Goal: Task Accomplishment & Management: Manage account settings

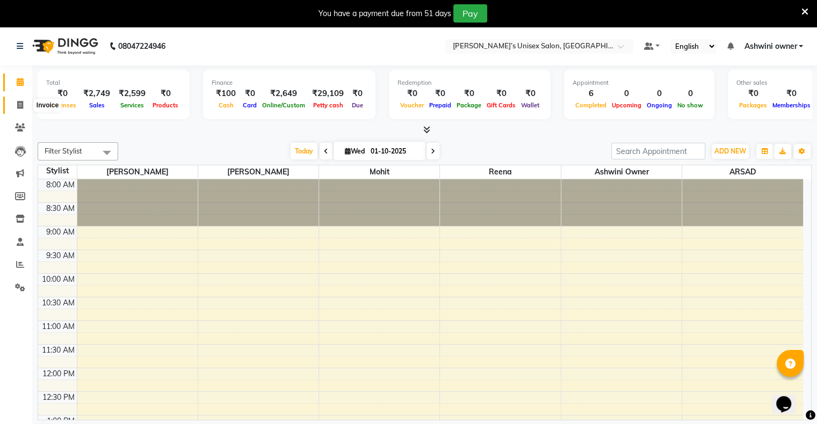
click at [13, 105] on span at bounding box center [20, 105] width 19 height 12
select select "8735"
select select "service"
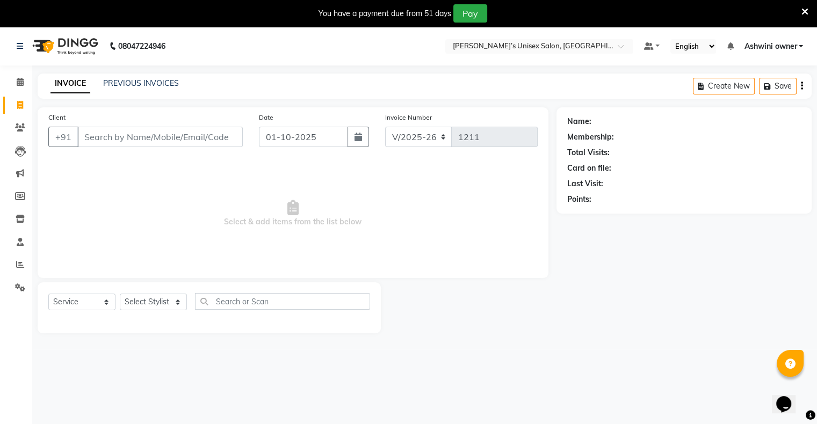
click at [260, 136] on div "Date [DATE]" at bounding box center [314, 134] width 126 height 44
click at [264, 137] on input "01-10-2025" at bounding box center [303, 137] width 89 height 20
select select "10"
select select "2025"
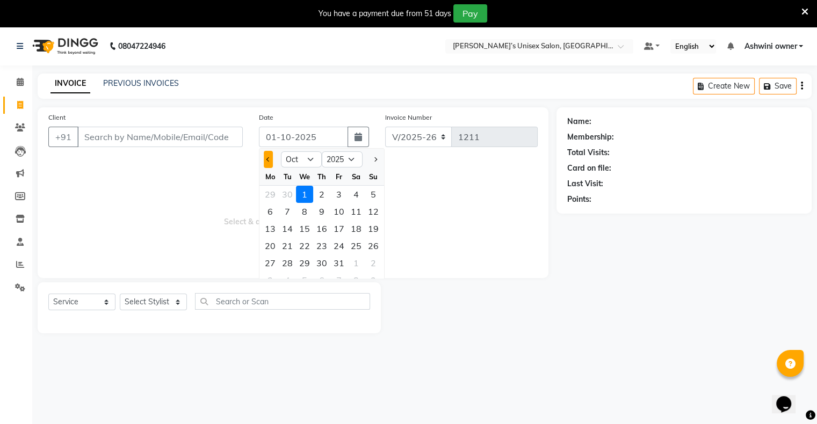
click at [266, 166] on button "Previous month" at bounding box center [268, 159] width 9 height 17
select select "9"
click at [311, 252] on div "24" at bounding box center [304, 245] width 17 height 17
type input "[DATE]"
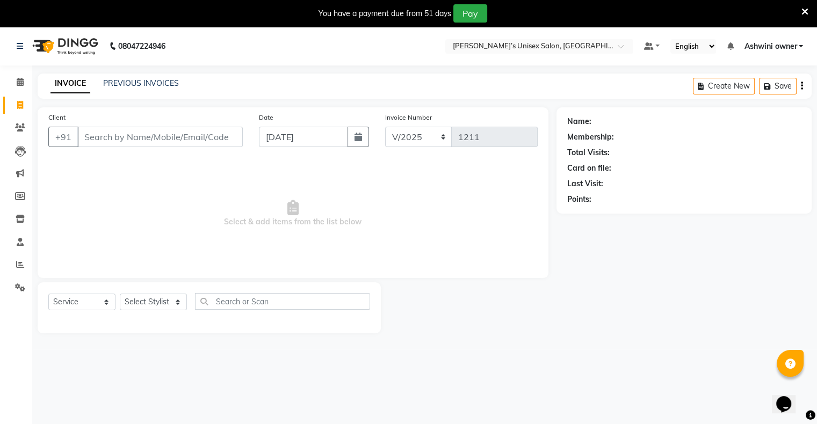
click at [215, 148] on div "Client +91" at bounding box center [145, 134] width 210 height 44
click at [210, 143] on input "Client" at bounding box center [159, 137] width 165 height 20
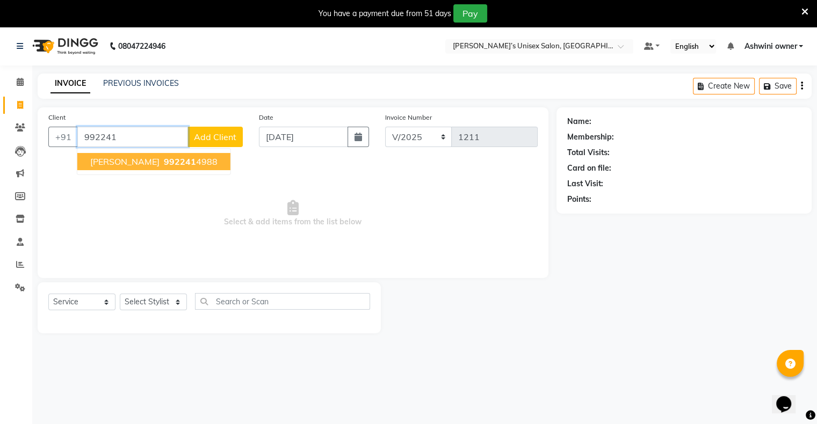
click at [196, 159] on span "992241" at bounding box center [180, 161] width 32 height 11
type input "9922414988"
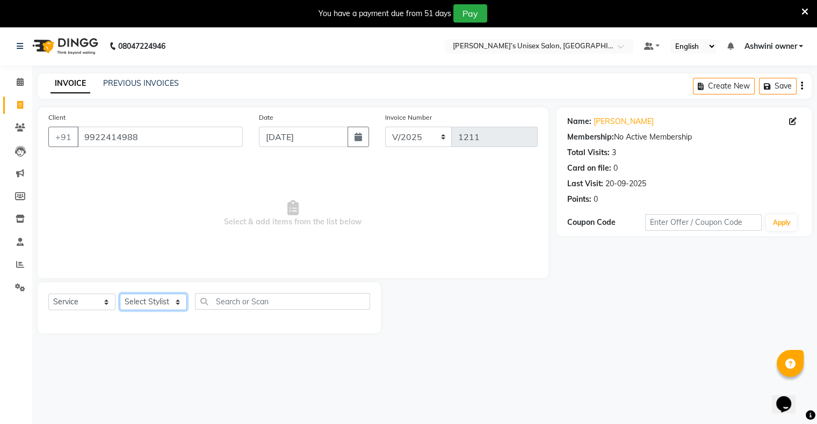
click at [135, 307] on select "Select Stylist [PERSON_NAME] owner Mohit [PERSON_NAME] [PERSON_NAME]" at bounding box center [153, 302] width 67 height 17
select select "90831"
click at [120, 294] on select "Select Stylist [PERSON_NAME] owner Mohit [PERSON_NAME] [PERSON_NAME]" at bounding box center [153, 302] width 67 height 17
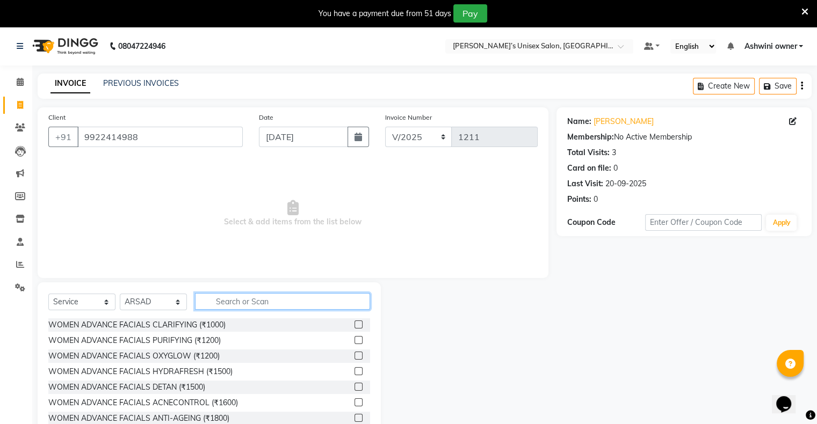
drag, startPoint x: 221, startPoint y: 294, endPoint x: 221, endPoint y: 304, distance: 10.2
click at [221, 304] on input "text" at bounding box center [282, 301] width 175 height 17
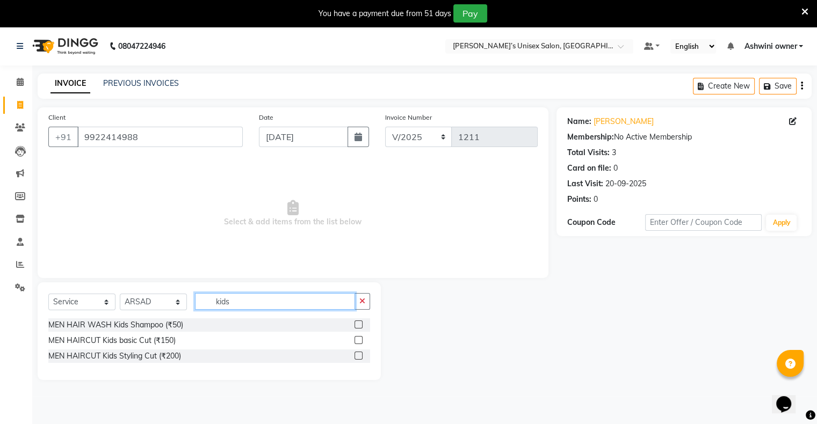
type input "kids"
click at [356, 340] on label at bounding box center [358, 340] width 8 height 8
click at [356, 340] on input "checkbox" at bounding box center [357, 340] width 7 height 7
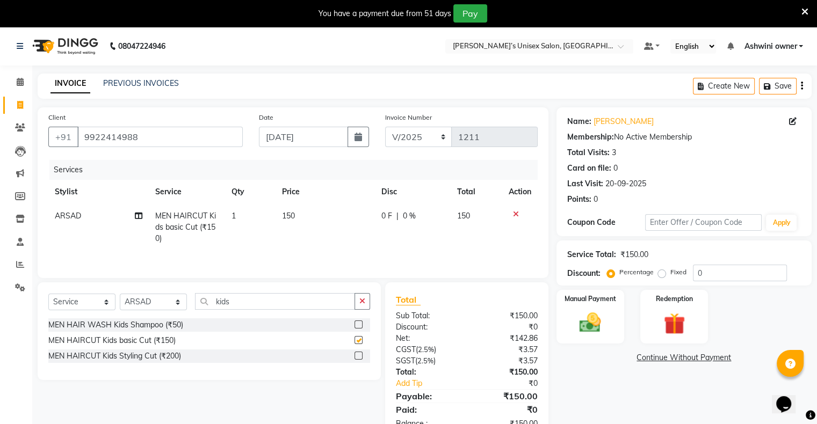
checkbox input "false"
click at [362, 310] on button "button" at bounding box center [362, 301] width 16 height 17
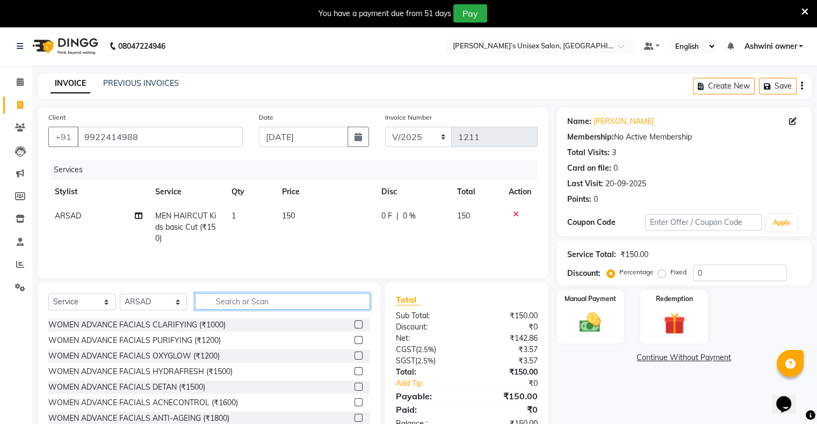
click at [308, 302] on input "text" at bounding box center [282, 301] width 175 height 17
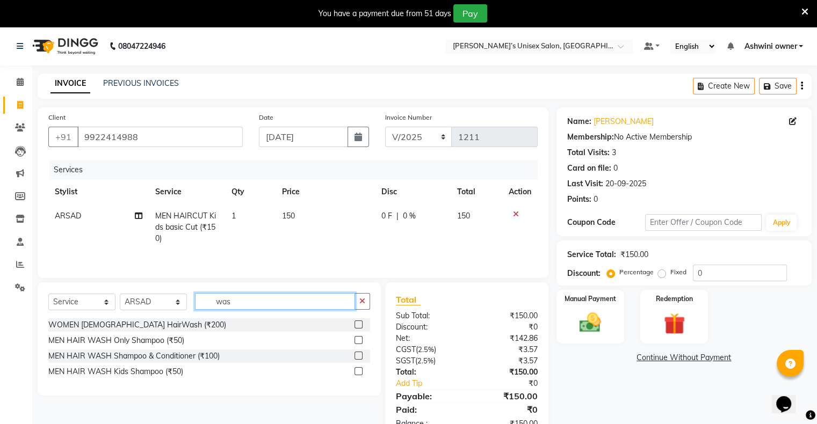
type input "was"
click at [358, 339] on label at bounding box center [358, 340] width 8 height 8
click at [358, 339] on input "checkbox" at bounding box center [357, 340] width 7 height 7
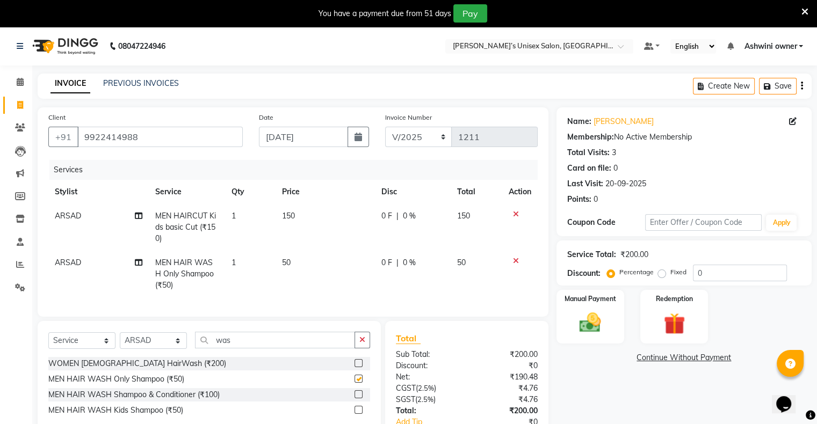
checkbox input "false"
click at [588, 328] on img at bounding box center [590, 323] width 36 height 26
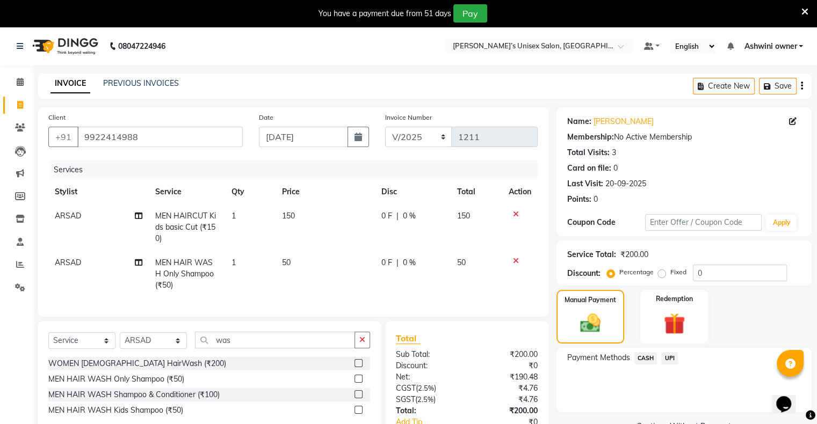
click at [664, 358] on span "UPI" at bounding box center [669, 358] width 17 height 12
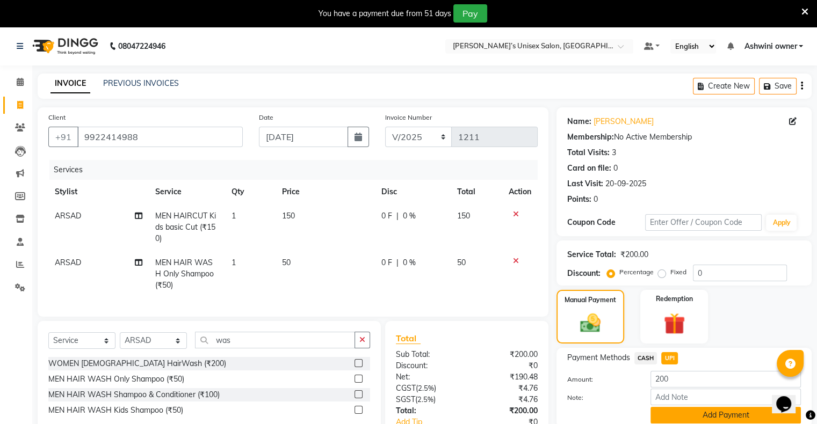
click at [683, 416] on button "Add Payment" at bounding box center [725, 415] width 150 height 17
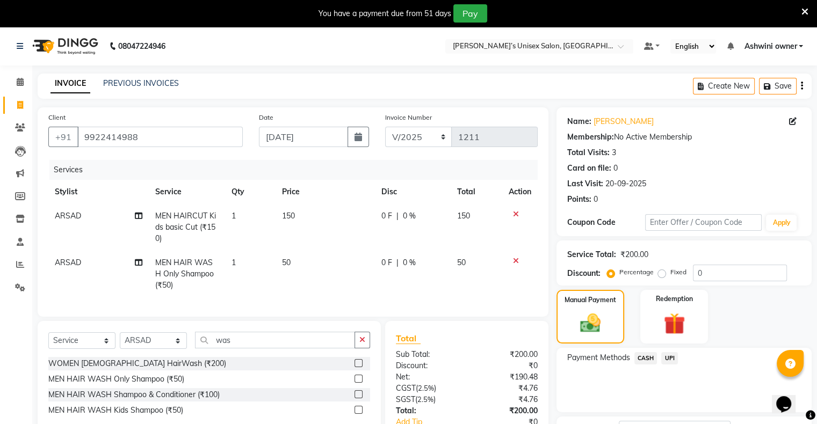
scroll to position [101, 0]
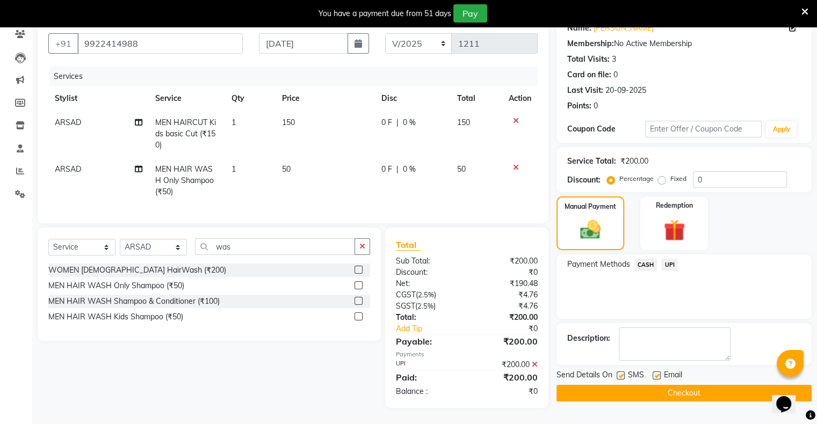
click at [681, 385] on button "Checkout" at bounding box center [683, 393] width 255 height 17
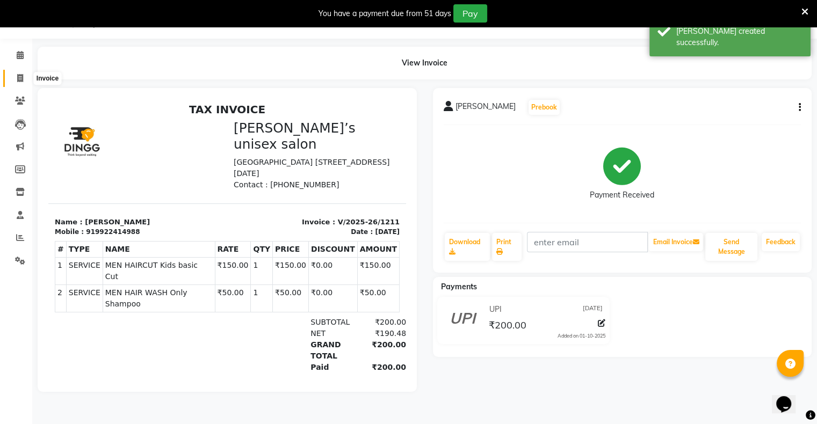
click at [24, 78] on span at bounding box center [20, 78] width 19 height 12
select select "8735"
select select "service"
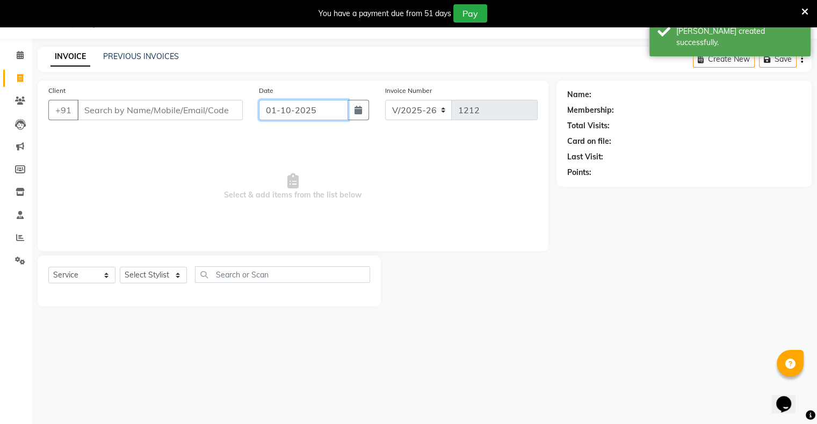
click at [270, 115] on input "01-10-2025" at bounding box center [303, 110] width 89 height 20
select select "10"
select select "2025"
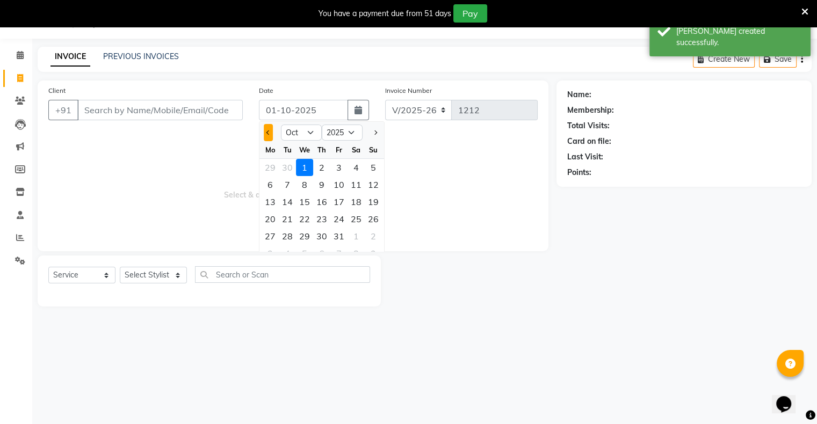
click at [269, 137] on button "Previous month" at bounding box center [268, 132] width 9 height 17
select select "9"
drag, startPoint x: 305, startPoint y: 221, endPoint x: 220, endPoint y: 165, distance: 101.6
click at [304, 220] on div "24" at bounding box center [304, 218] width 17 height 17
type input "[DATE]"
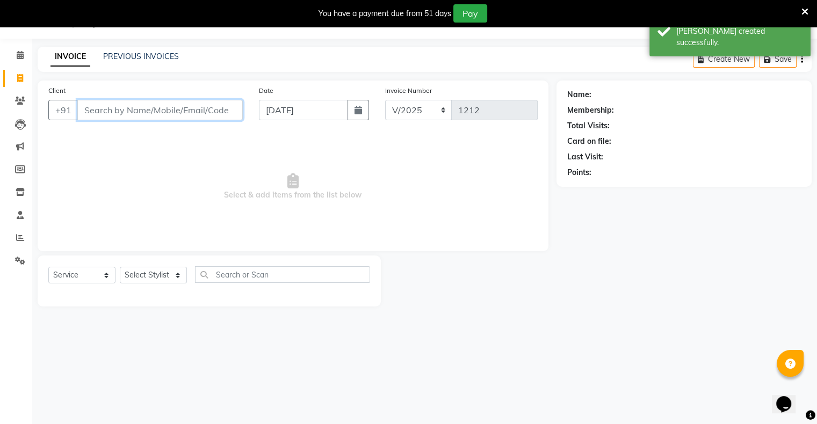
click at [184, 111] on input "Client" at bounding box center [159, 110] width 165 height 20
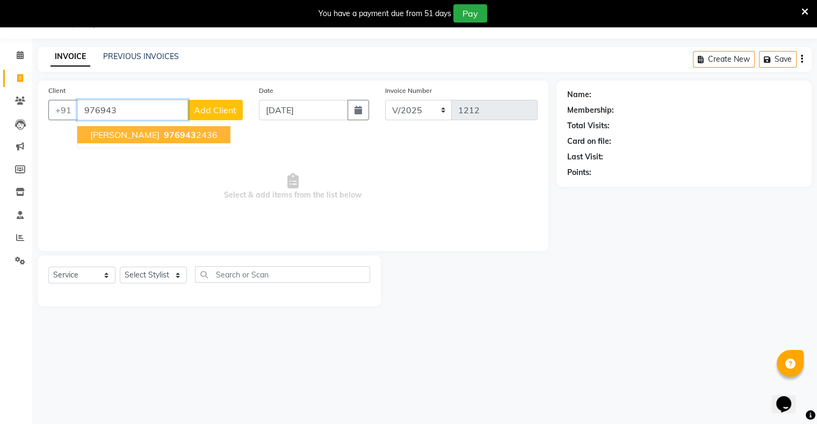
click at [188, 135] on ngb-highlight "976943 2436" at bounding box center [190, 134] width 56 height 11
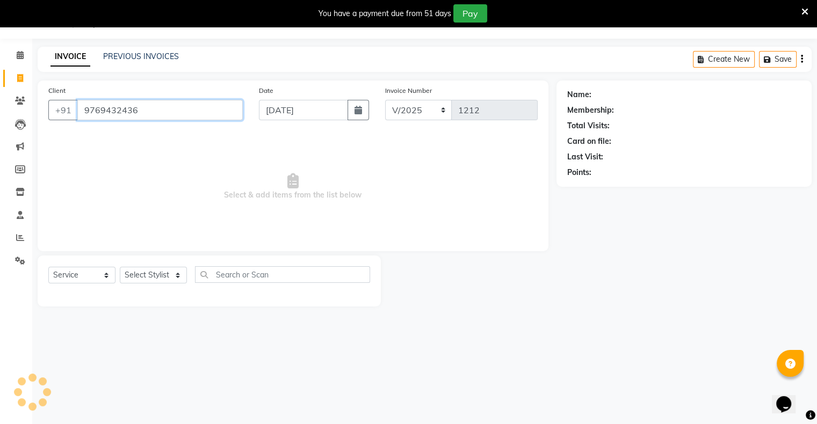
type input "9769432436"
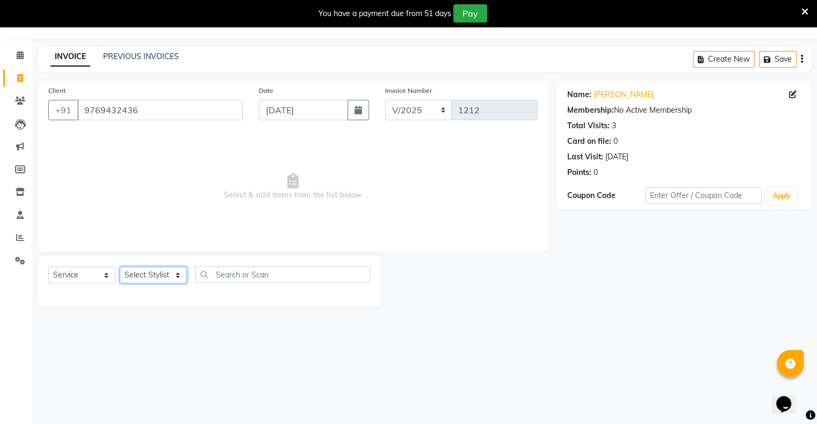
click at [155, 283] on select "Select Stylist [PERSON_NAME] owner Mohit [PERSON_NAME] [PERSON_NAME]" at bounding box center [153, 275] width 67 height 17
click at [120, 267] on select "Select Stylist [PERSON_NAME] owner Mohit [PERSON_NAME] [PERSON_NAME]" at bounding box center [153, 275] width 67 height 17
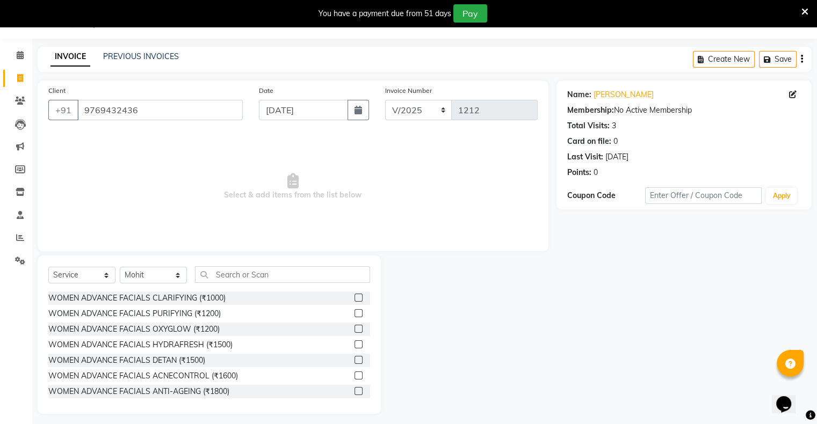
drag, startPoint x: 145, startPoint y: 265, endPoint x: 145, endPoint y: 282, distance: 16.6
click at [146, 274] on div "Select Service Product Membership Package Voucher Prepaid Gift Card Select Styl…" at bounding box center [209, 335] width 343 height 158
drag, startPoint x: 150, startPoint y: 274, endPoint x: 144, endPoint y: 359, distance: 85.6
click at [144, 359] on div "Select Service Product Membership Package Voucher Prepaid Gift Card Select Styl…" at bounding box center [209, 335] width 343 height 158
select select "88700"
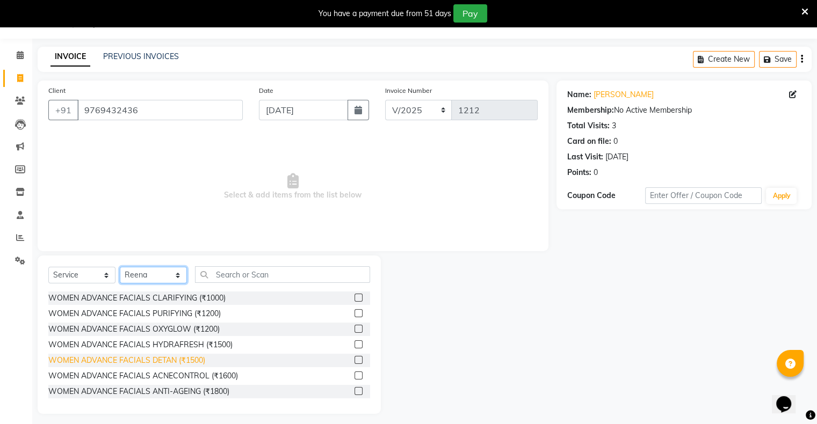
click at [120, 267] on select "Select Stylist [PERSON_NAME] owner Mohit [PERSON_NAME] [PERSON_NAME]" at bounding box center [153, 275] width 67 height 17
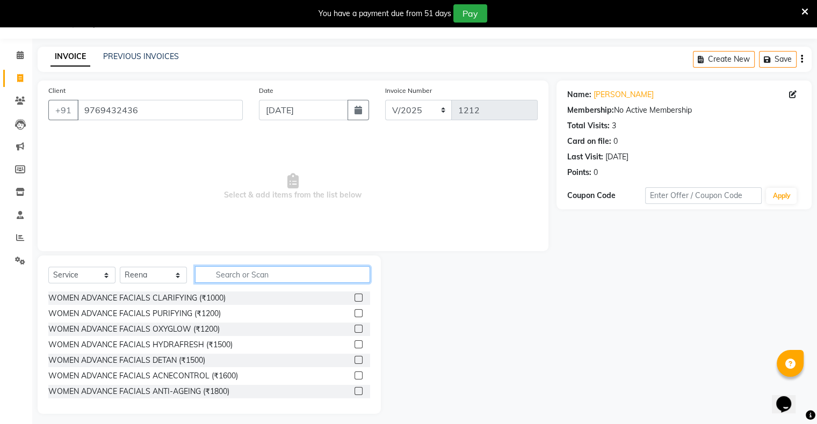
click at [250, 269] on input "text" at bounding box center [282, 274] width 175 height 17
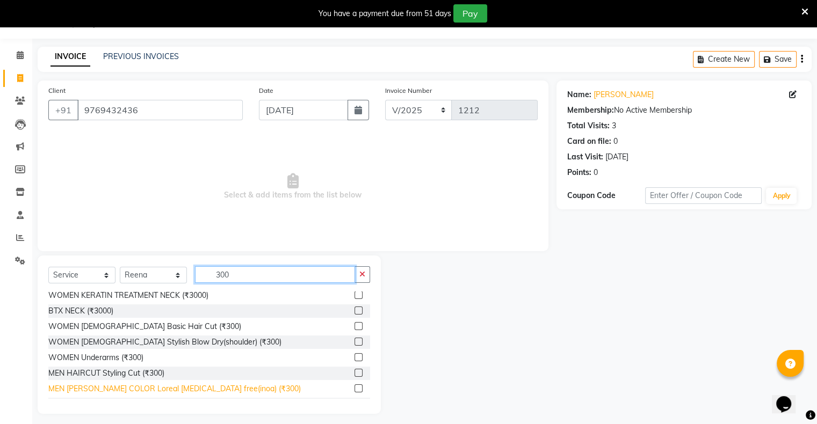
scroll to position [107, 0]
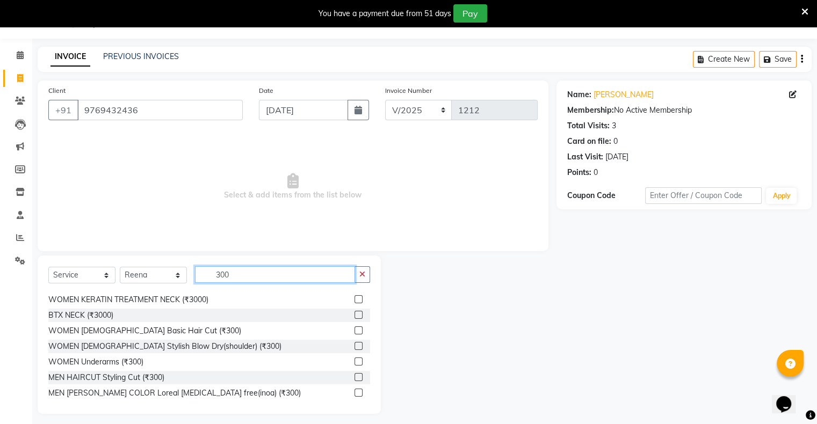
type input "300"
click at [354, 333] on label at bounding box center [358, 330] width 8 height 8
click at [354, 333] on input "checkbox" at bounding box center [357, 331] width 7 height 7
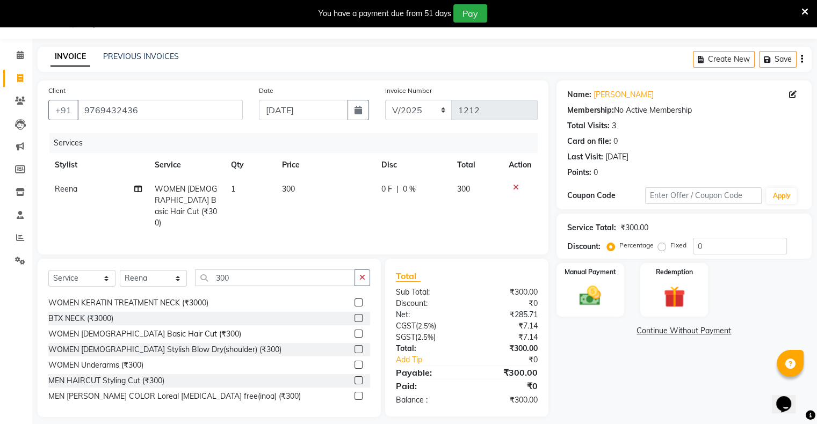
click at [354, 333] on label at bounding box center [358, 334] width 8 height 8
click at [354, 333] on input "checkbox" at bounding box center [357, 334] width 7 height 7
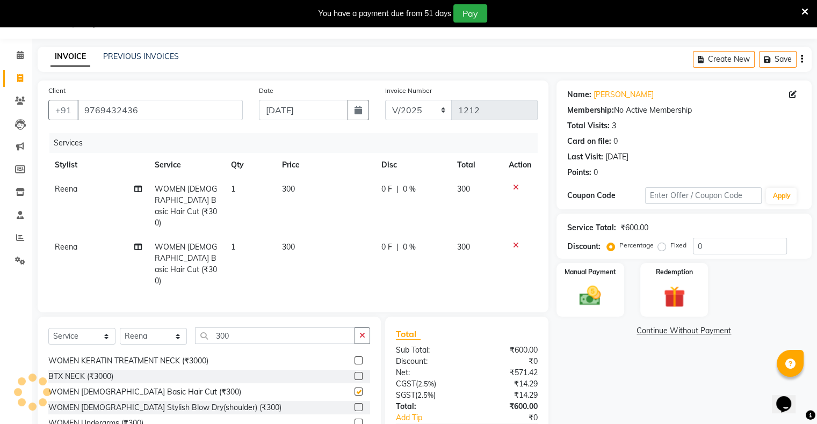
checkbox input "false"
click at [628, 295] on div "Manual Payment Redemption" at bounding box center [683, 290] width 271 height 54
drag, startPoint x: 626, startPoint y: 295, endPoint x: 616, endPoint y: 297, distance: 10.4
click at [616, 297] on div "Manual Payment Redemption" at bounding box center [683, 290] width 271 height 54
click at [610, 297] on div "Manual Payment" at bounding box center [590, 289] width 70 height 55
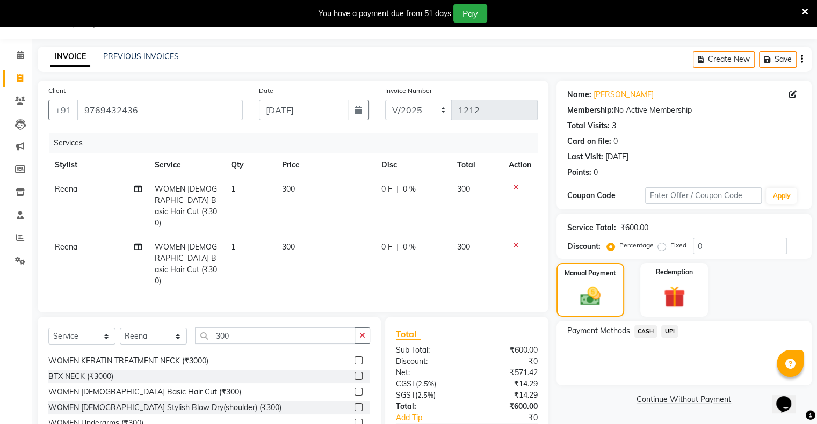
drag, startPoint x: 664, startPoint y: 325, endPoint x: 664, endPoint y: 336, distance: 10.8
click at [664, 328] on span "UPI" at bounding box center [669, 331] width 17 height 12
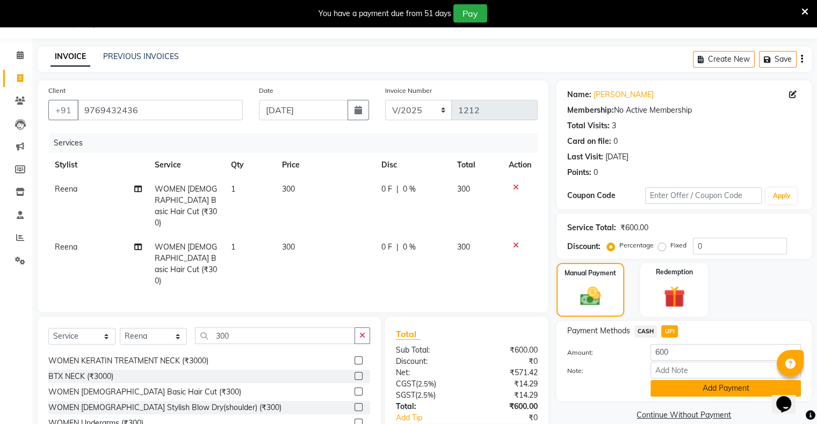
click at [675, 383] on button "Add Payment" at bounding box center [725, 388] width 150 height 17
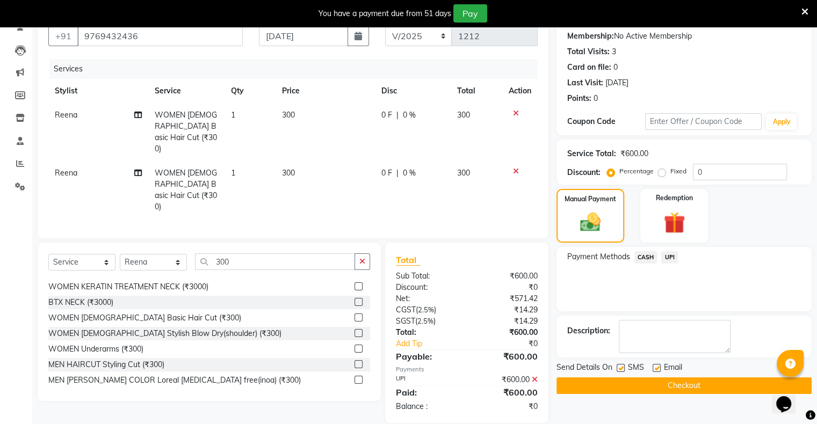
scroll to position [101, 0]
click at [691, 386] on button "Checkout" at bounding box center [683, 385] width 255 height 17
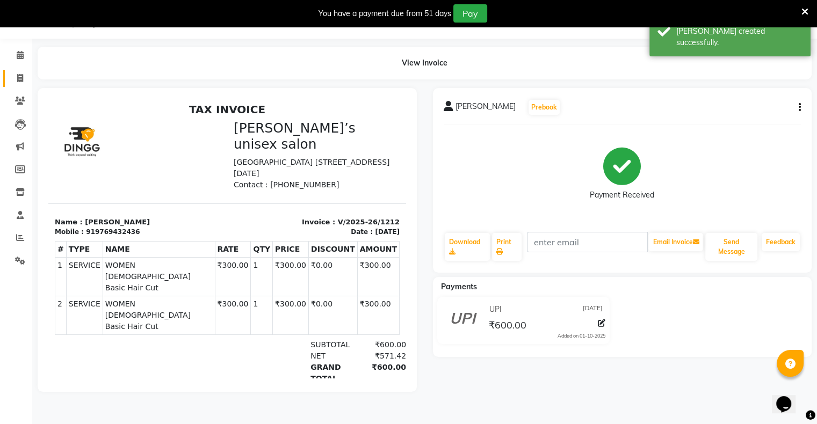
click at [18, 84] on span at bounding box center [20, 78] width 19 height 12
select select "service"
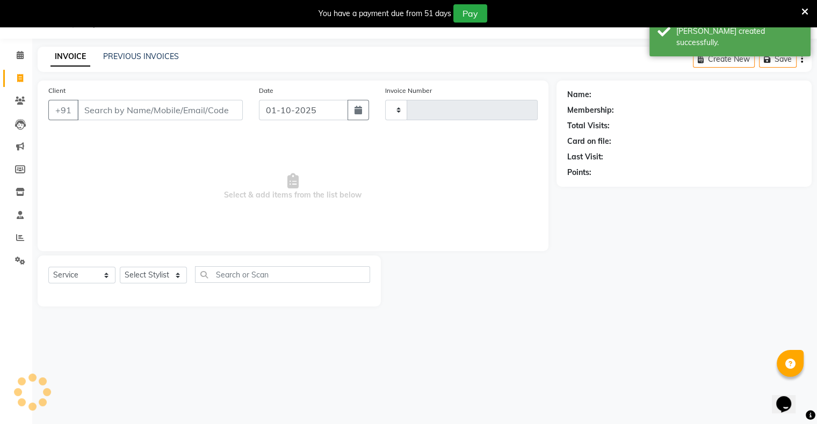
type input "1213"
select select "8735"
click at [283, 116] on input "01-10-2025" at bounding box center [303, 110] width 89 height 20
select select "10"
select select "2025"
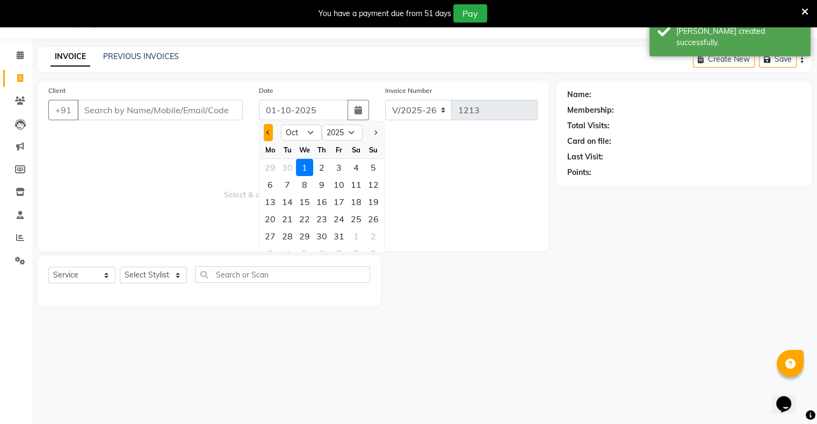
click at [266, 133] on button "Previous month" at bounding box center [268, 132] width 9 height 17
select select "9"
click at [302, 215] on div "24" at bounding box center [304, 218] width 17 height 17
type input "[DATE]"
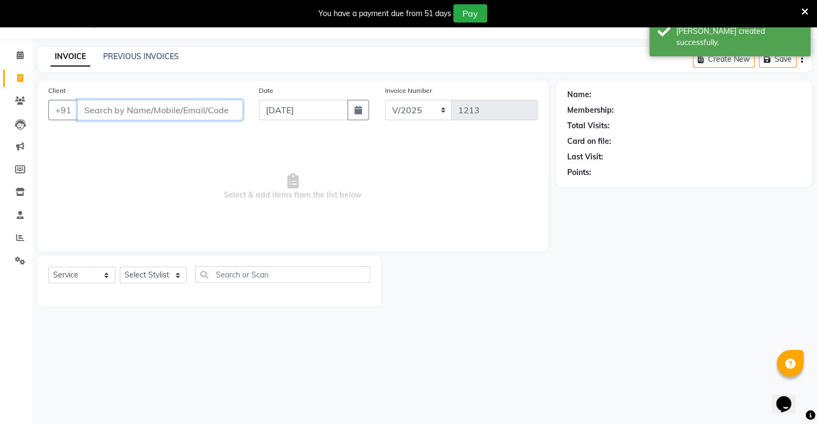
click at [217, 115] on input "Client" at bounding box center [159, 110] width 165 height 20
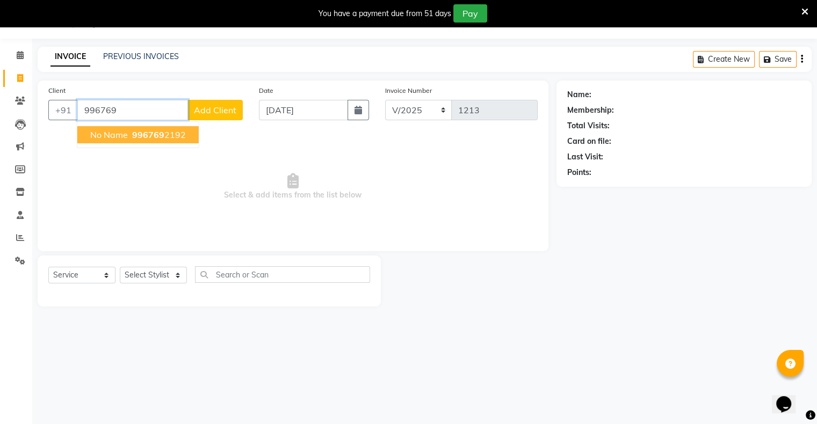
click at [172, 136] on ngb-highlight "996769 2192" at bounding box center [158, 134] width 56 height 11
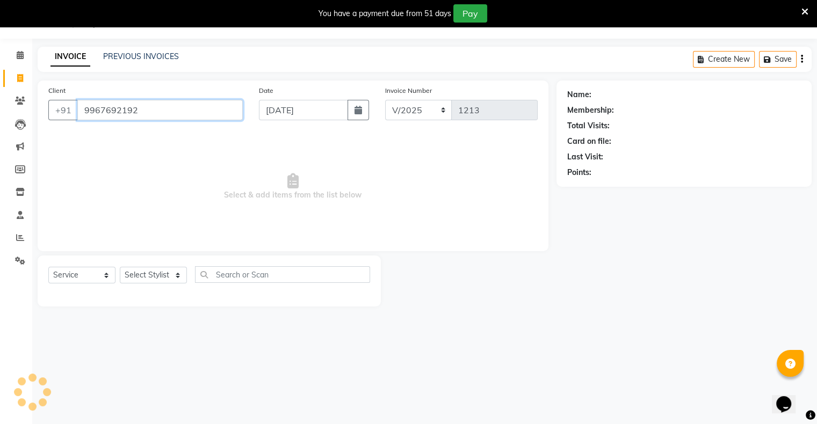
type input "9967692192"
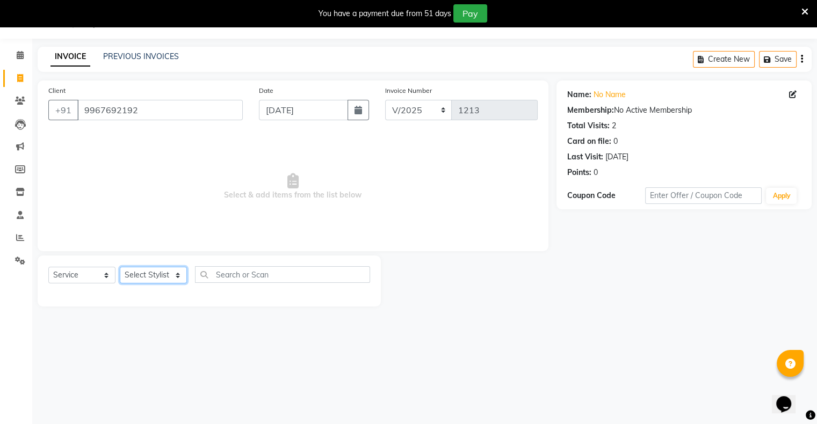
click at [135, 281] on select "Select Stylist [PERSON_NAME] owner Mohit [PERSON_NAME] [PERSON_NAME]" at bounding box center [153, 275] width 67 height 17
select select "88697"
click at [120, 267] on select "Select Stylist [PERSON_NAME] owner Mohit [PERSON_NAME] [PERSON_NAME]" at bounding box center [153, 275] width 67 height 17
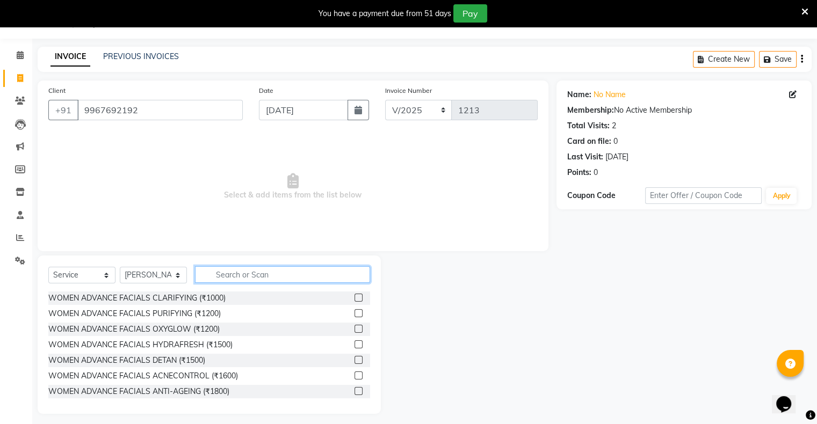
click at [247, 279] on input "text" at bounding box center [282, 274] width 175 height 17
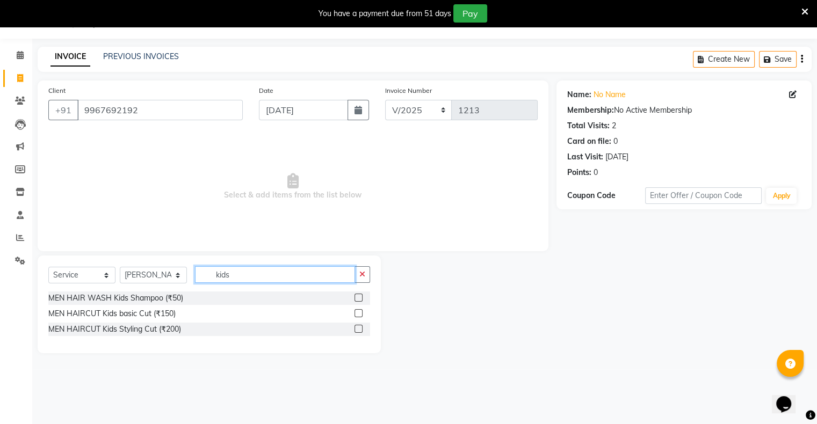
type input "kids"
click at [354, 316] on label at bounding box center [358, 313] width 8 height 8
click at [354, 316] on input "checkbox" at bounding box center [357, 313] width 7 height 7
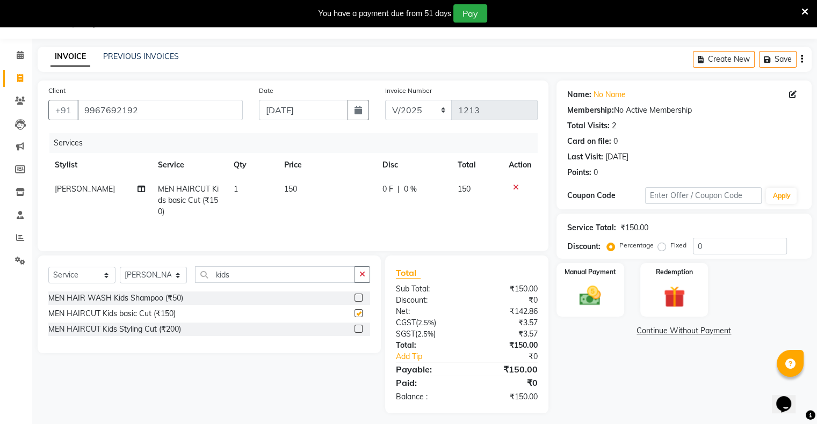
checkbox input "false"
click at [565, 302] on div "Manual Payment" at bounding box center [590, 289] width 70 height 55
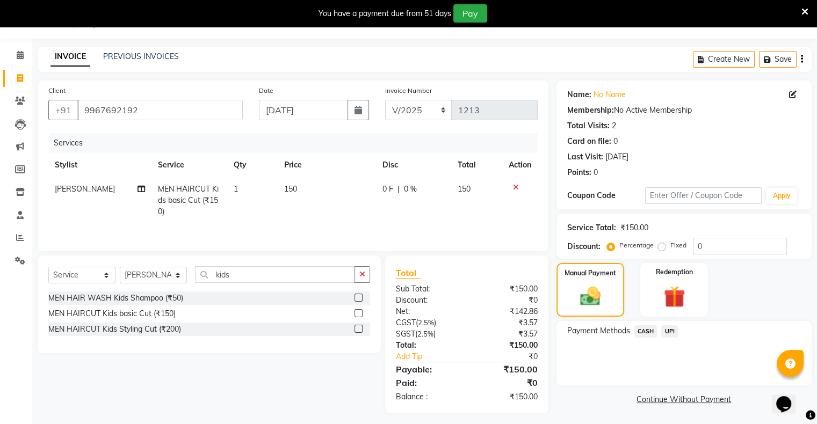
click at [644, 331] on span "CASH" at bounding box center [645, 331] width 23 height 12
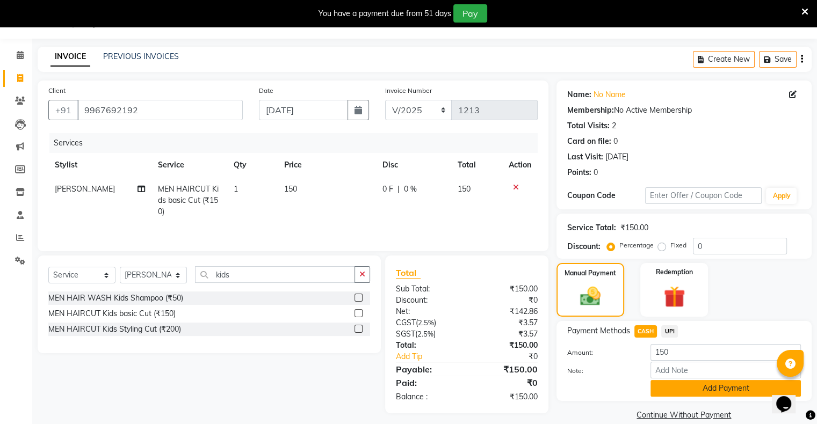
click at [681, 386] on button "Add Payment" at bounding box center [725, 388] width 150 height 17
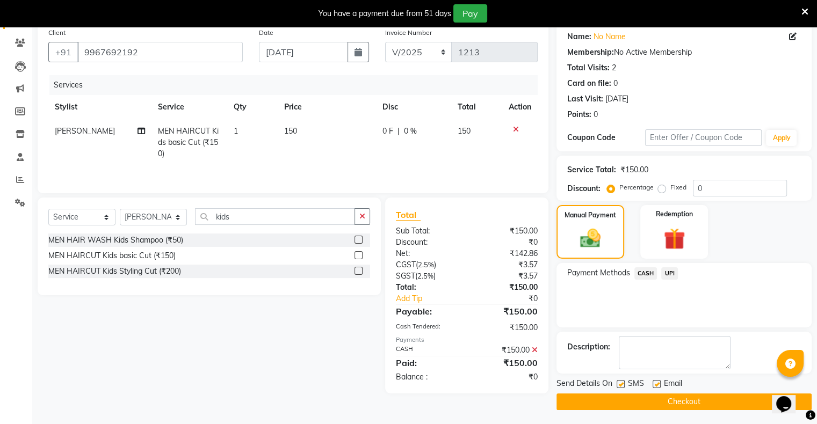
scroll to position [86, 0]
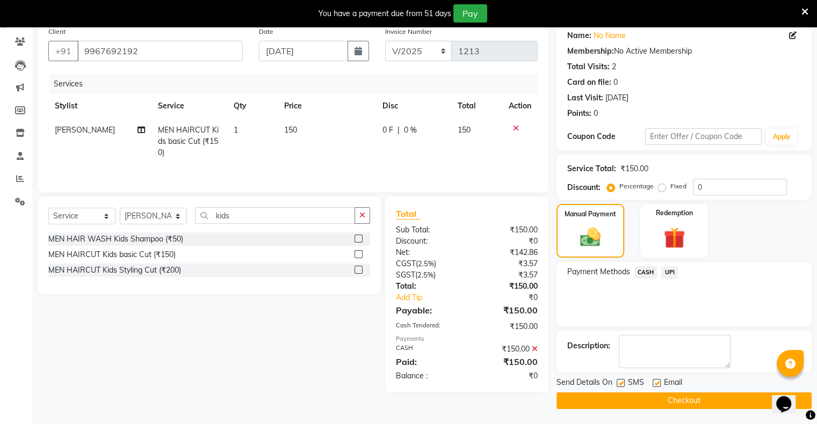
click at [683, 399] on button "Checkout" at bounding box center [683, 401] width 255 height 17
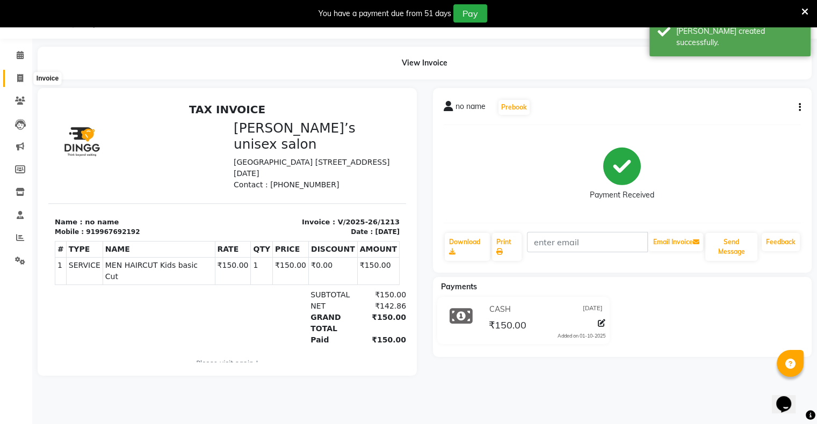
click at [17, 74] on icon at bounding box center [20, 78] width 6 height 8
select select "8735"
select select "service"
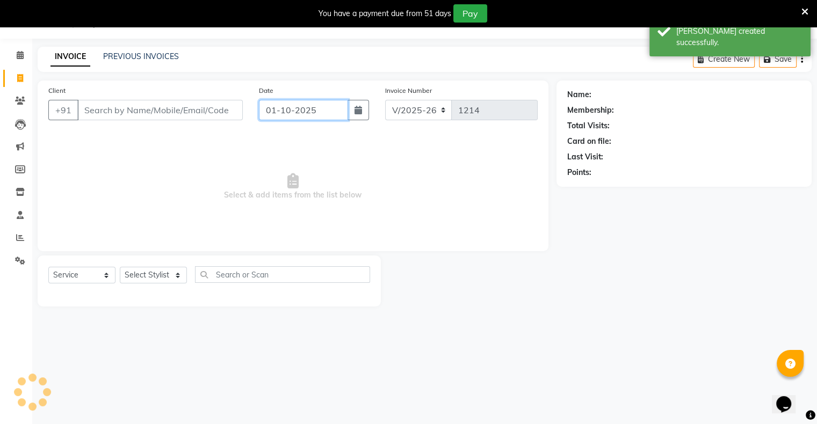
click at [284, 113] on input "01-10-2025" at bounding box center [303, 110] width 89 height 20
select select "10"
select select "2025"
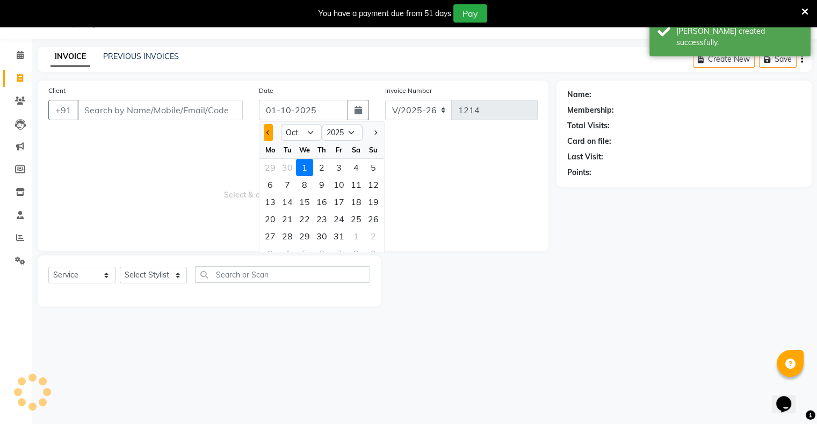
click at [266, 127] on button "Previous month" at bounding box center [268, 132] width 9 height 17
select select "9"
click at [309, 213] on div "24" at bounding box center [304, 218] width 17 height 17
type input "[DATE]"
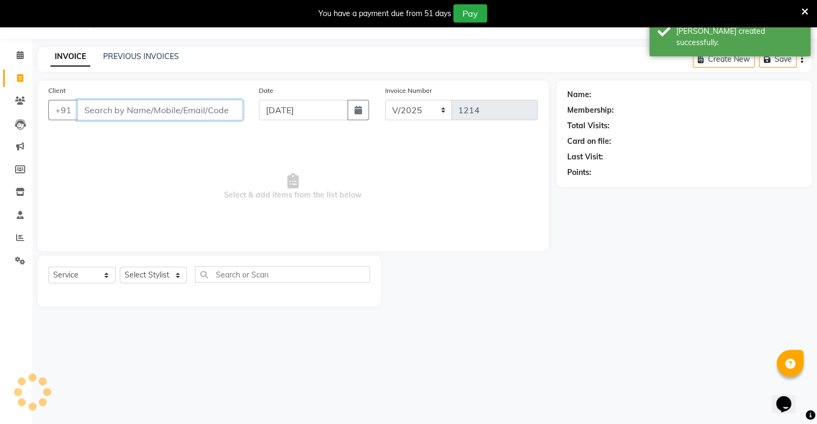
click at [236, 114] on input "Client" at bounding box center [159, 110] width 165 height 20
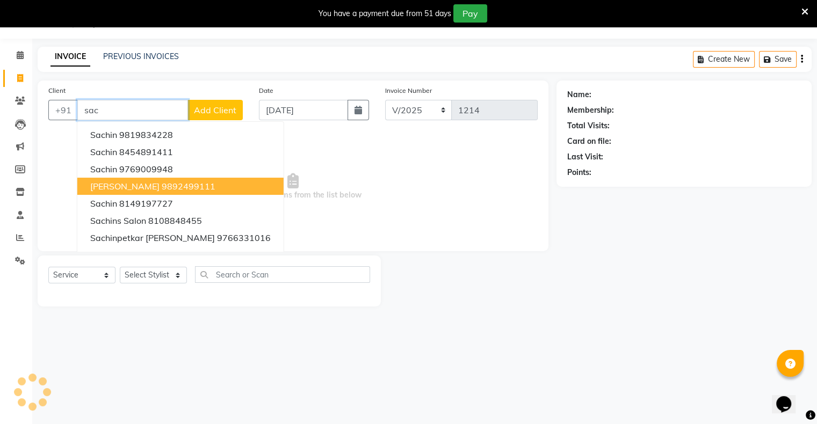
click at [202, 184] on button "[PERSON_NAME] 9892499111" at bounding box center [180, 186] width 206 height 17
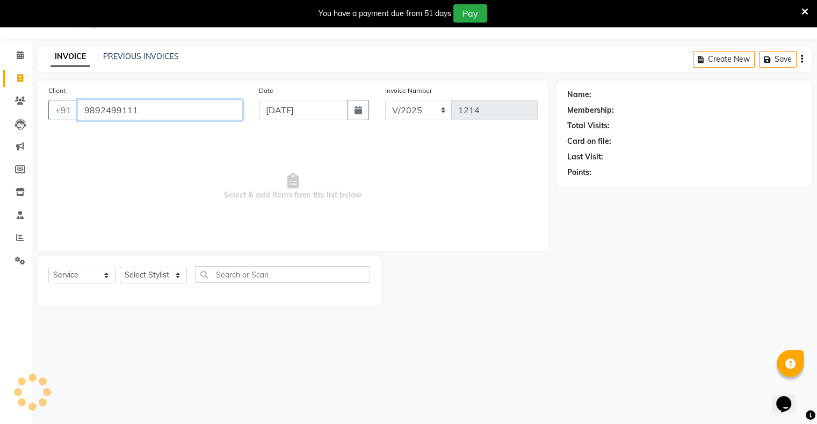
type input "9892499111"
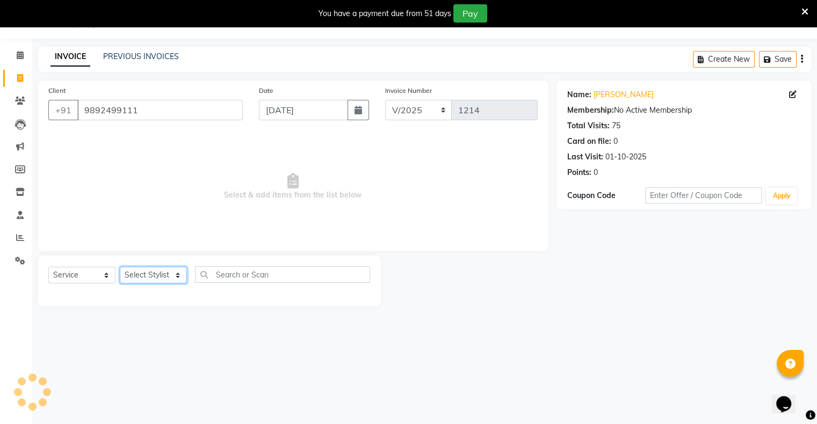
click at [169, 278] on select "Select Stylist [PERSON_NAME] owner Mohit [PERSON_NAME] [PERSON_NAME]" at bounding box center [153, 275] width 67 height 17
select select "88700"
click at [120, 267] on select "Select Stylist [PERSON_NAME] owner Mohit [PERSON_NAME] [PERSON_NAME]" at bounding box center [153, 275] width 67 height 17
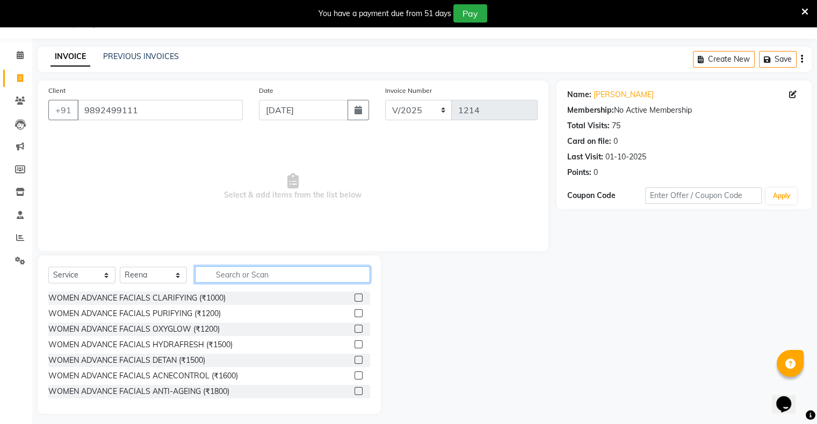
click at [237, 280] on input "text" at bounding box center [282, 274] width 175 height 17
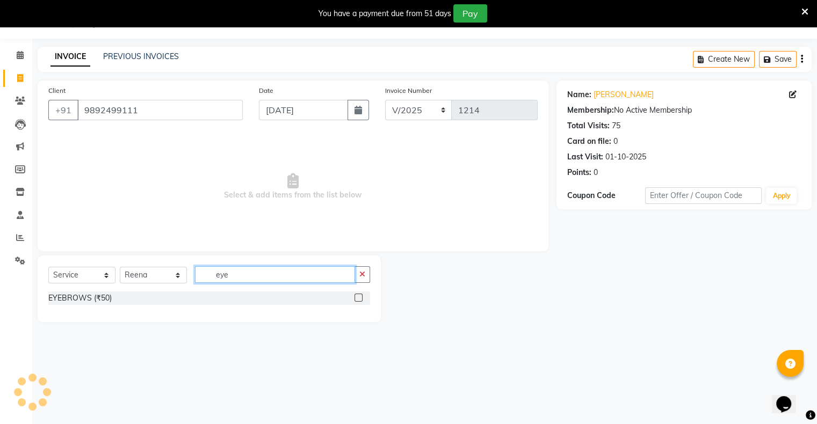
type input "eye"
click at [361, 297] on label at bounding box center [358, 298] width 8 height 8
click at [361, 297] on input "checkbox" at bounding box center [357, 298] width 7 height 7
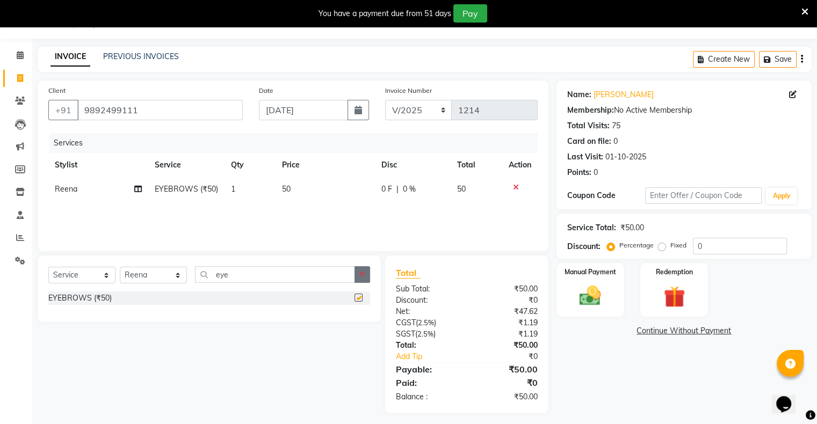
checkbox input "false"
click at [366, 272] on button "button" at bounding box center [362, 274] width 16 height 17
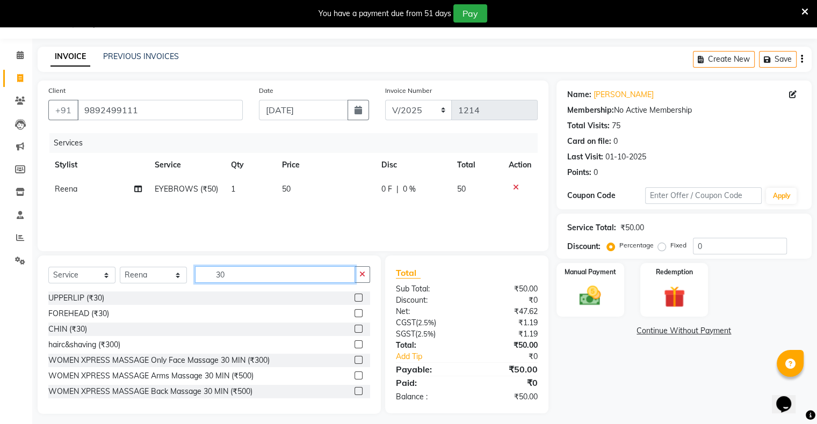
type input "30"
click at [354, 299] on label at bounding box center [358, 298] width 8 height 8
click at [354, 299] on input "checkbox" at bounding box center [357, 298] width 7 height 7
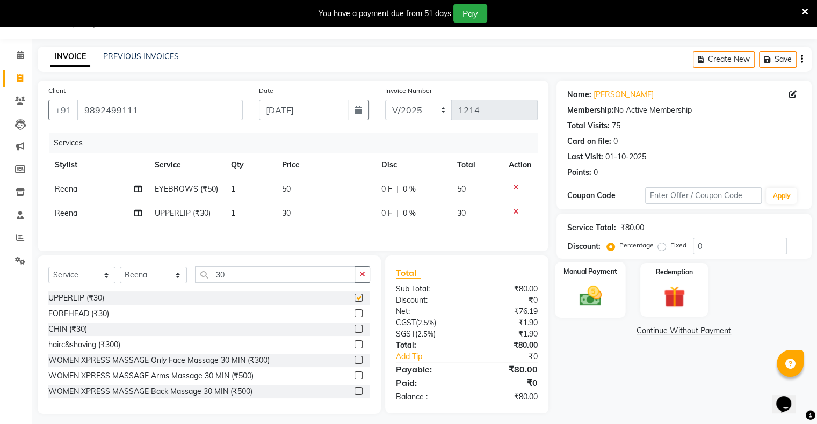
checkbox input "false"
click at [574, 286] on img at bounding box center [590, 297] width 36 height 26
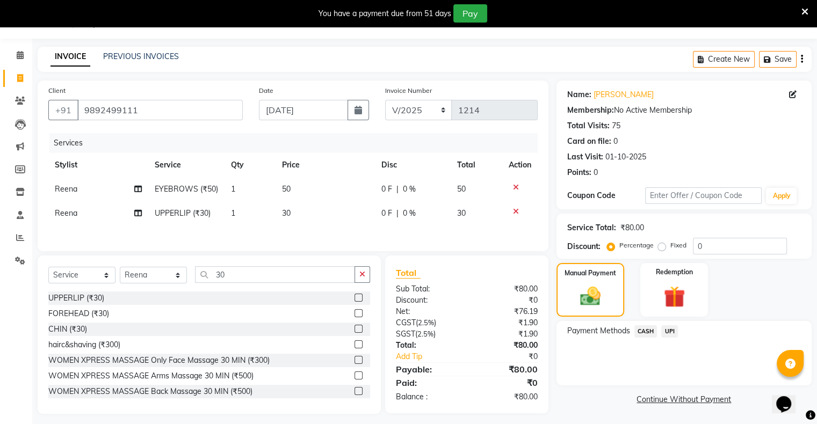
click at [667, 330] on span "UPI" at bounding box center [669, 331] width 17 height 12
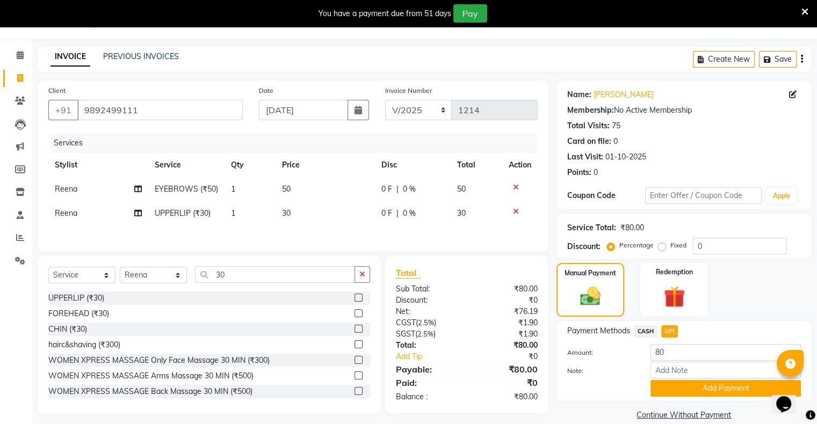
click at [692, 383] on button "Add Payment" at bounding box center [725, 388] width 150 height 17
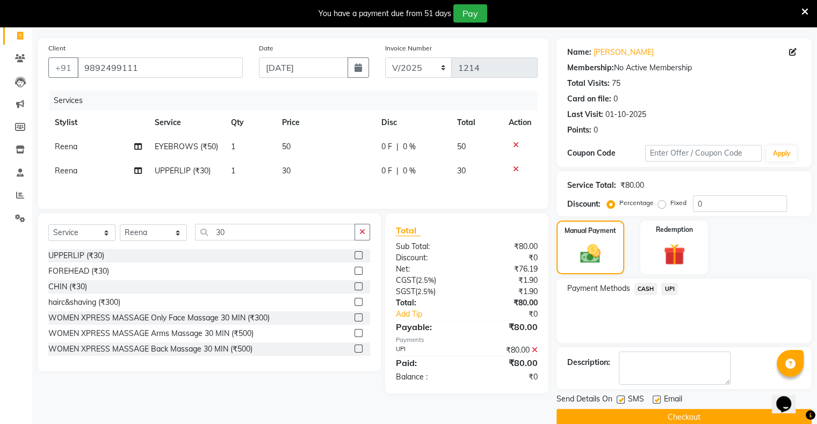
scroll to position [86, 0]
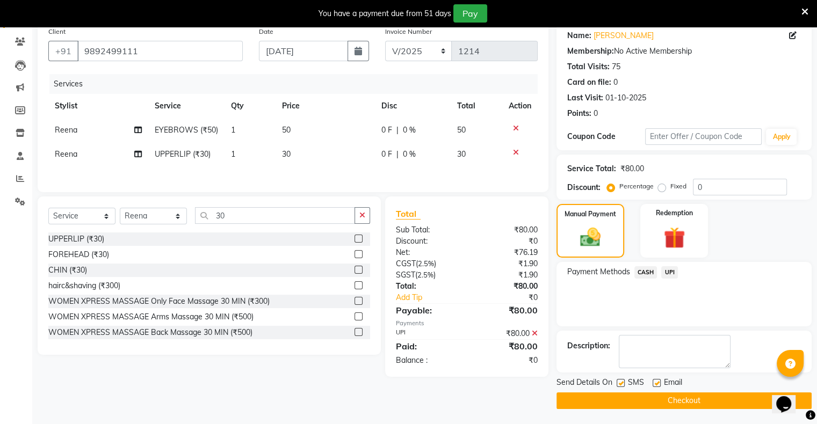
click at [693, 402] on button "Checkout" at bounding box center [683, 401] width 255 height 17
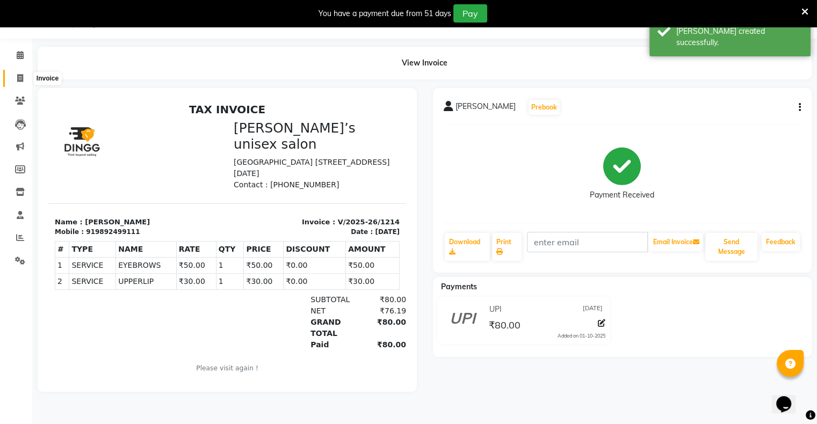
click at [17, 81] on span at bounding box center [20, 78] width 19 height 12
select select "8735"
select select "service"
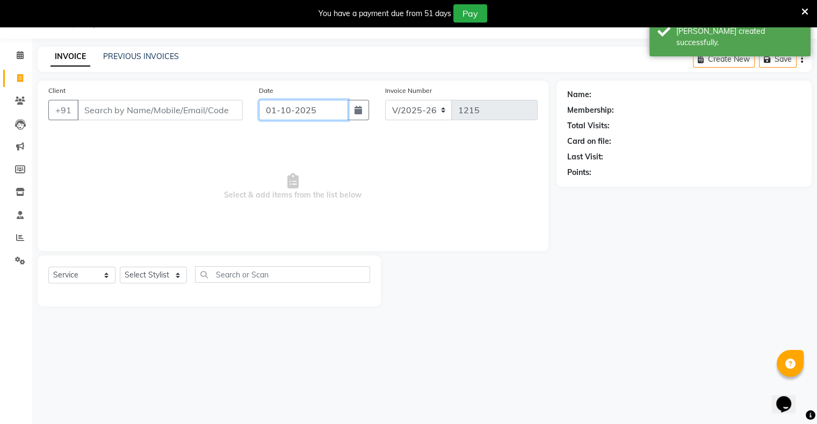
drag, startPoint x: 300, startPoint y: 117, endPoint x: 295, endPoint y: 120, distance: 6.3
click at [299, 118] on input "01-10-2025" at bounding box center [303, 110] width 89 height 20
select select "10"
select select "2025"
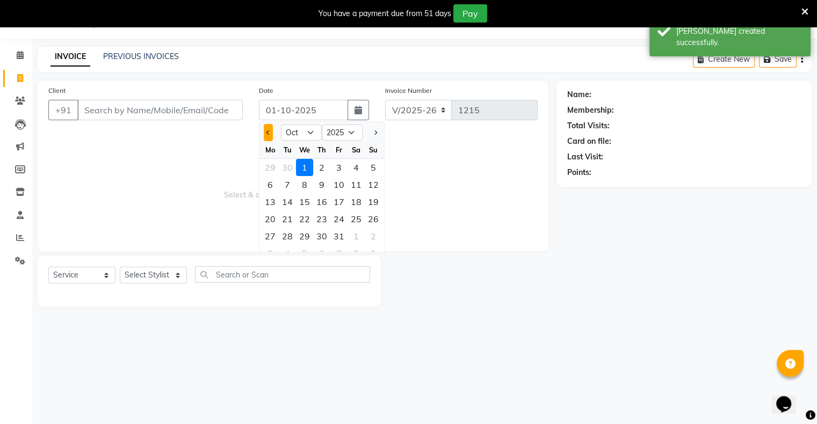
click at [268, 134] on button "Previous month" at bounding box center [268, 132] width 9 height 17
select select "9"
click at [304, 219] on div "24" at bounding box center [304, 218] width 17 height 17
type input "[DATE]"
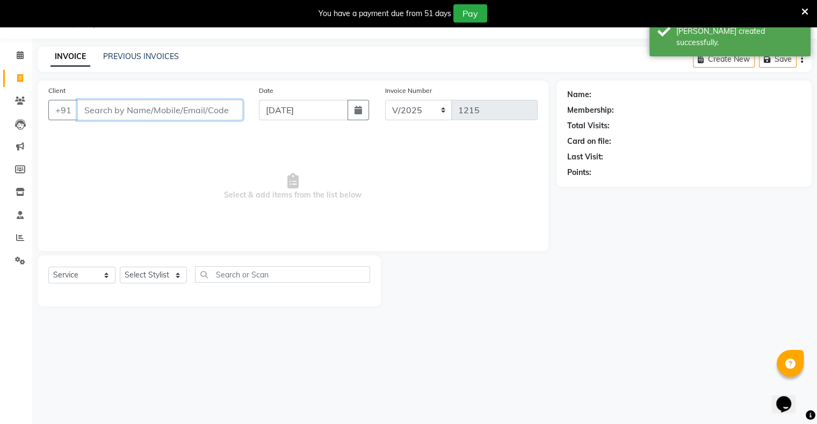
click at [204, 110] on input "Client" at bounding box center [159, 110] width 165 height 20
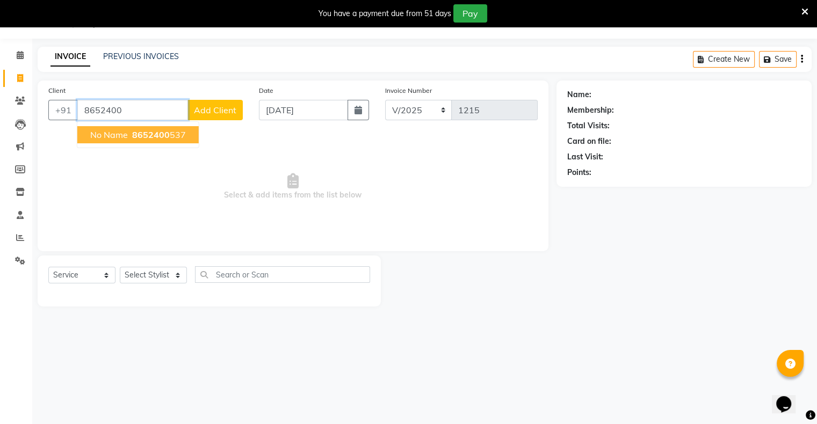
click at [176, 141] on button "no name 8652400 537" at bounding box center [137, 134] width 121 height 17
type input "8652400537"
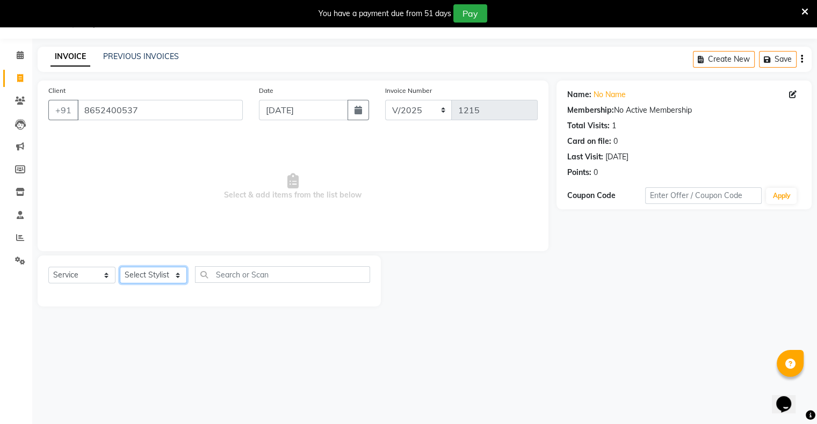
click at [148, 273] on select "Select Stylist [PERSON_NAME] owner Mohit [PERSON_NAME] [PERSON_NAME]" at bounding box center [153, 275] width 67 height 17
select select "88698"
click at [120, 267] on select "Select Stylist [PERSON_NAME] owner Mohit [PERSON_NAME] [PERSON_NAME]" at bounding box center [153, 275] width 67 height 17
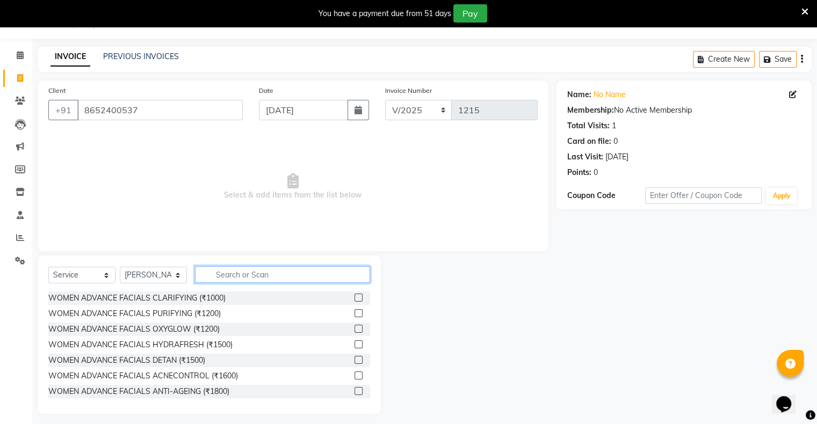
click at [242, 278] on input "text" at bounding box center [282, 274] width 175 height 17
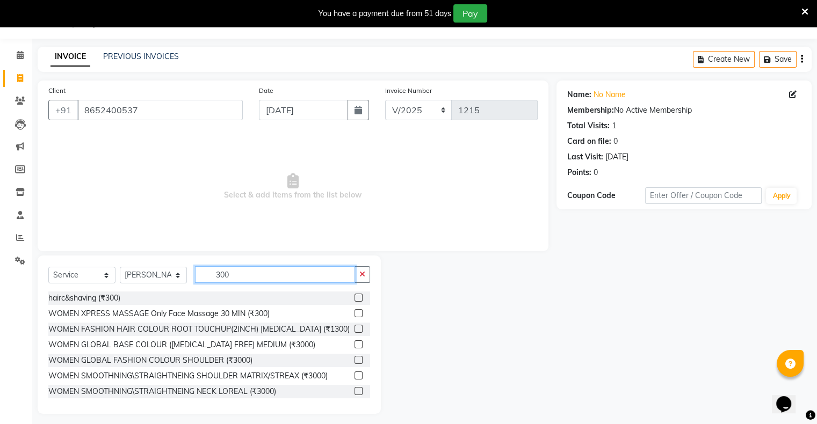
type input "300"
click at [354, 299] on label at bounding box center [358, 298] width 8 height 8
click at [354, 299] on input "checkbox" at bounding box center [357, 298] width 7 height 7
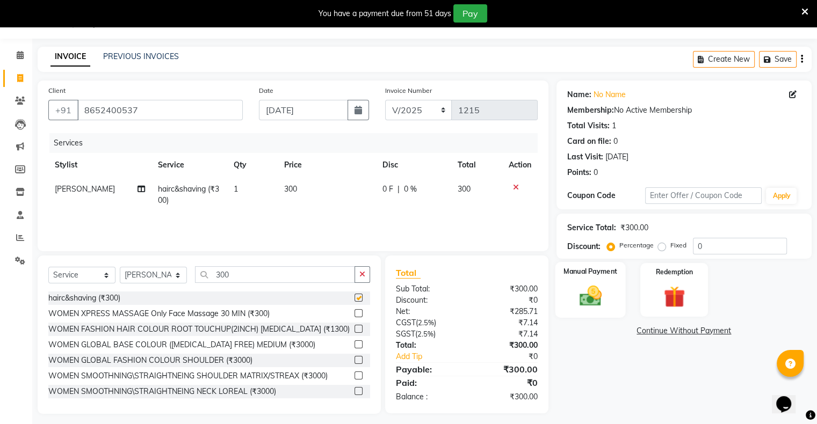
checkbox input "false"
click at [606, 304] on img at bounding box center [590, 297] width 36 height 26
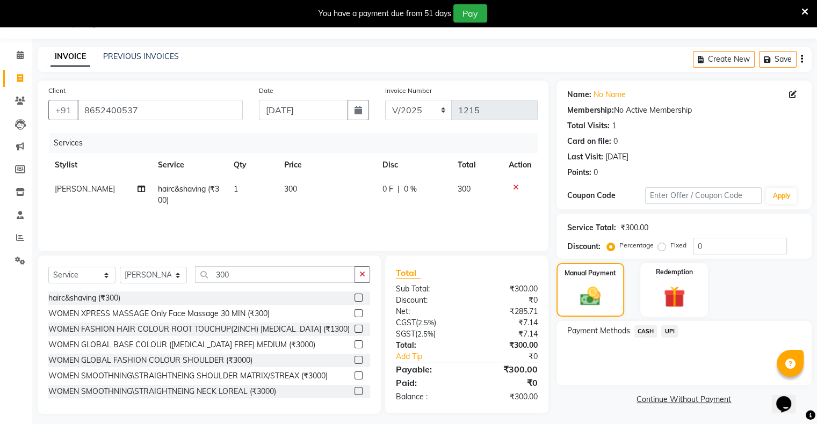
click at [667, 332] on span "UPI" at bounding box center [669, 331] width 17 height 12
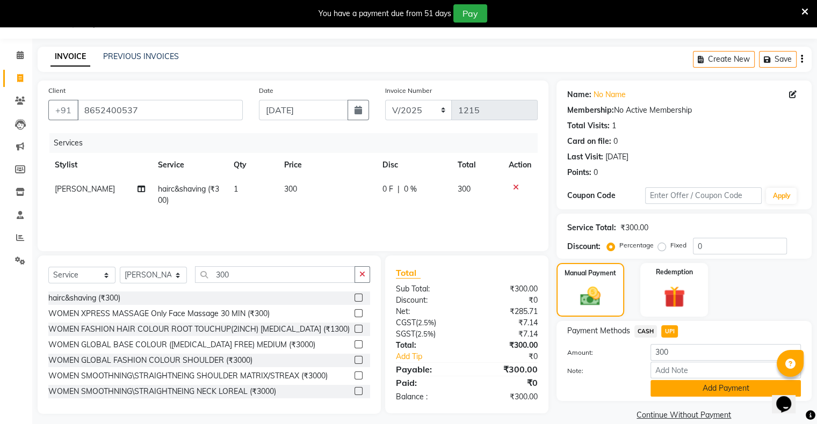
click at [673, 386] on button "Add Payment" at bounding box center [725, 388] width 150 height 17
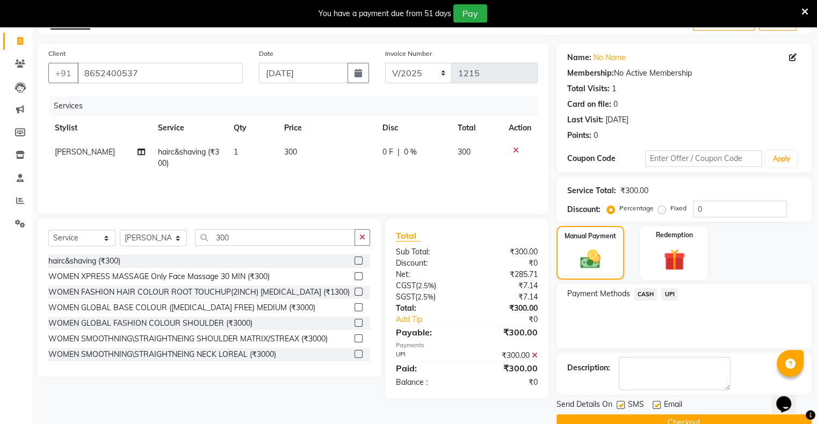
scroll to position [86, 0]
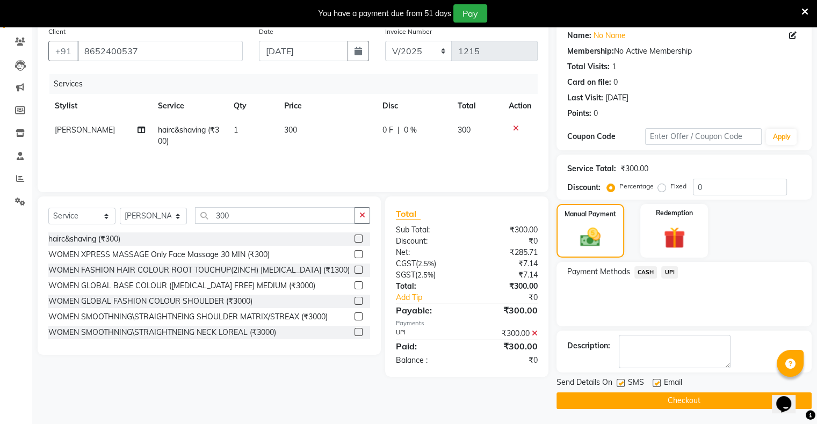
click at [677, 400] on button "Checkout" at bounding box center [683, 401] width 255 height 17
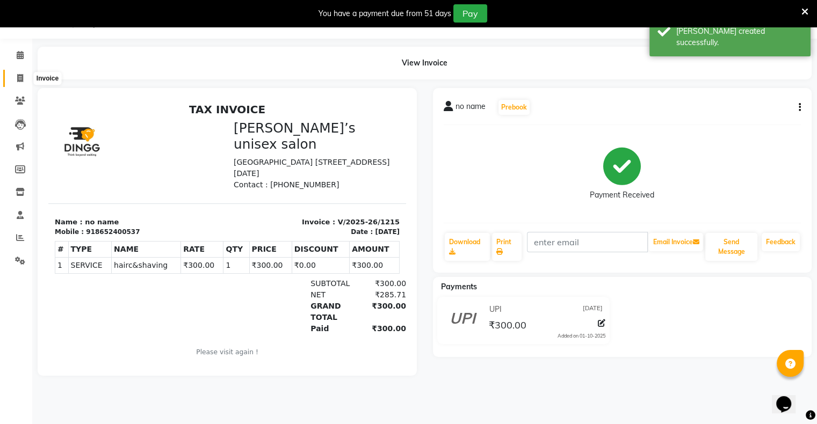
click at [19, 76] on icon at bounding box center [20, 78] width 6 height 8
select select "service"
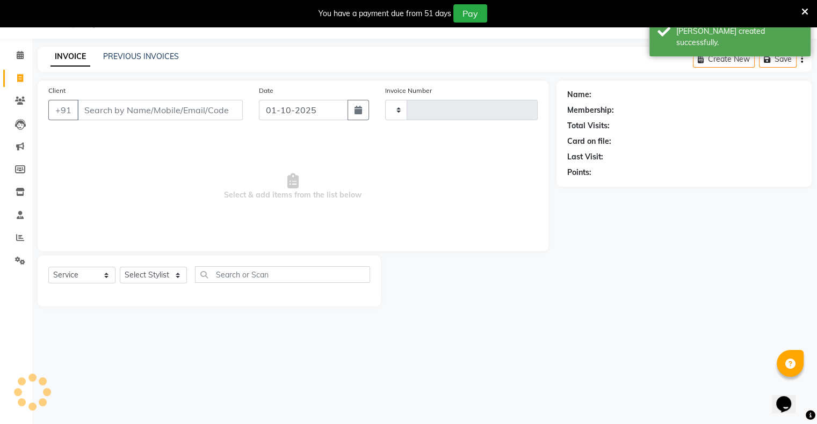
type input "1216"
select select "8735"
click at [278, 108] on input "01-10-2025" at bounding box center [303, 110] width 89 height 20
select select "10"
select select "2025"
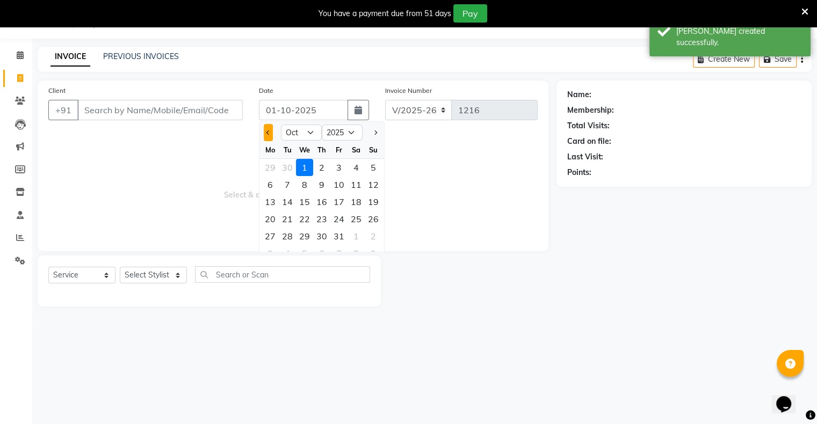
click at [265, 130] on button "Previous month" at bounding box center [268, 132] width 9 height 17
select select "9"
drag, startPoint x: 303, startPoint y: 216, endPoint x: 299, endPoint y: 211, distance: 6.6
click at [302, 216] on div "24" at bounding box center [304, 218] width 17 height 17
type input "[DATE]"
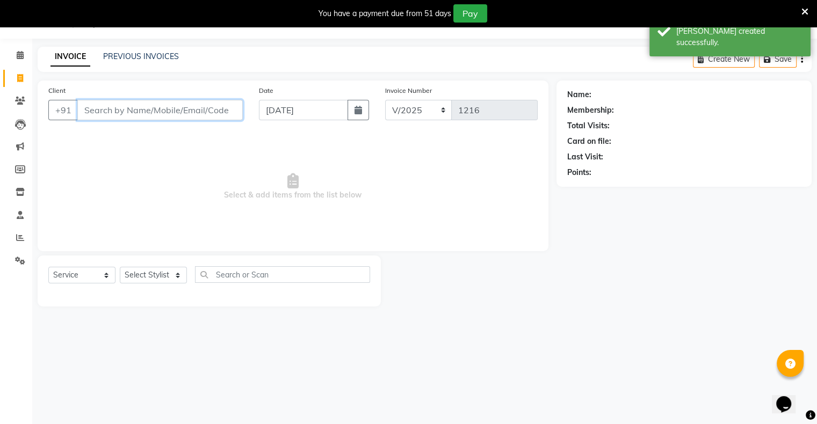
click at [217, 113] on input "Client" at bounding box center [159, 110] width 165 height 20
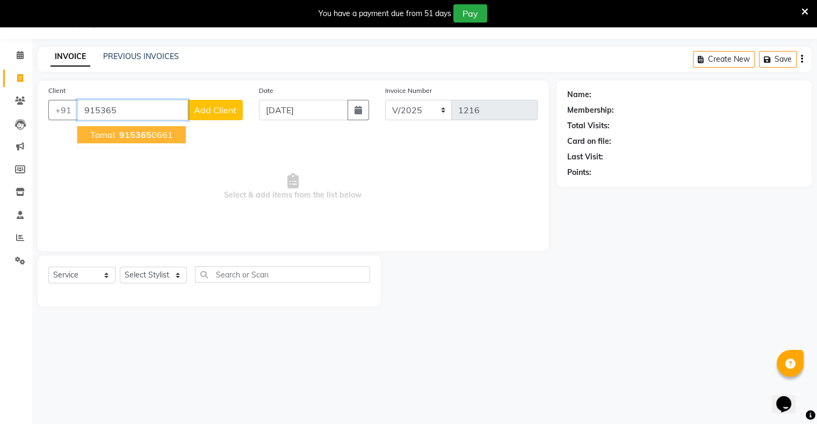
click at [158, 134] on ngb-highlight "915365 0661" at bounding box center [145, 134] width 56 height 11
type input "9153650661"
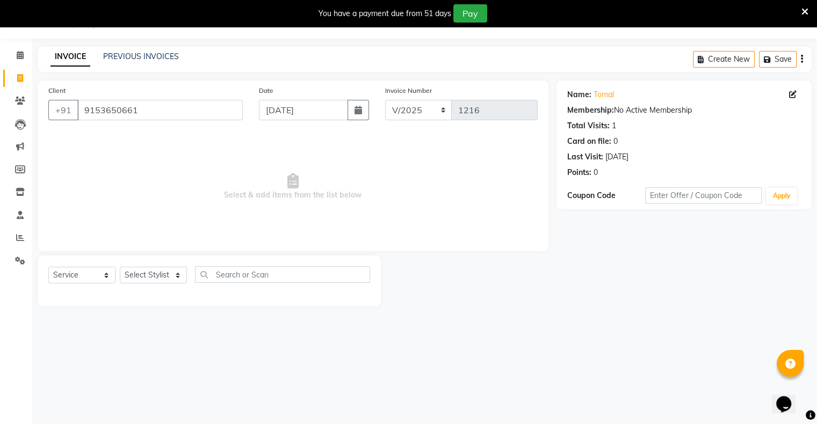
click at [145, 289] on div "Select Service Product Membership Package Voucher Prepaid Gift Card Select Styl…" at bounding box center [209, 278] width 322 height 25
click at [156, 274] on select "Select Stylist [PERSON_NAME] owner Mohit [PERSON_NAME] [PERSON_NAME]" at bounding box center [153, 275] width 67 height 17
select select "90831"
click at [120, 267] on select "Select Stylist [PERSON_NAME] owner Mohit [PERSON_NAME] [PERSON_NAME]" at bounding box center [153, 275] width 67 height 17
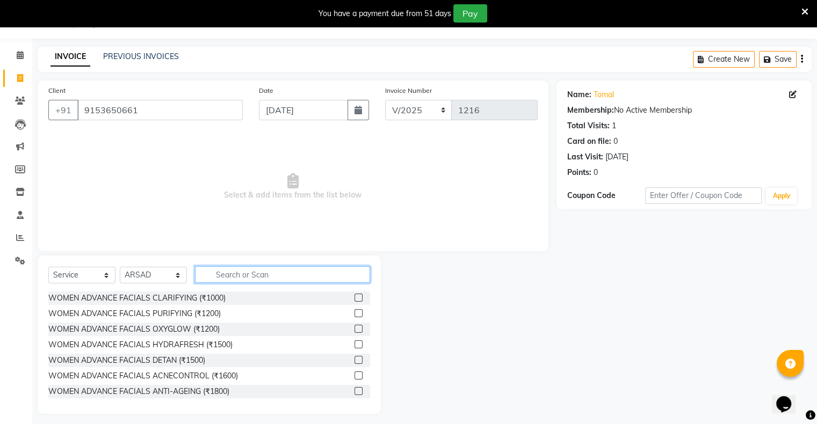
click at [238, 279] on input "text" at bounding box center [282, 274] width 175 height 17
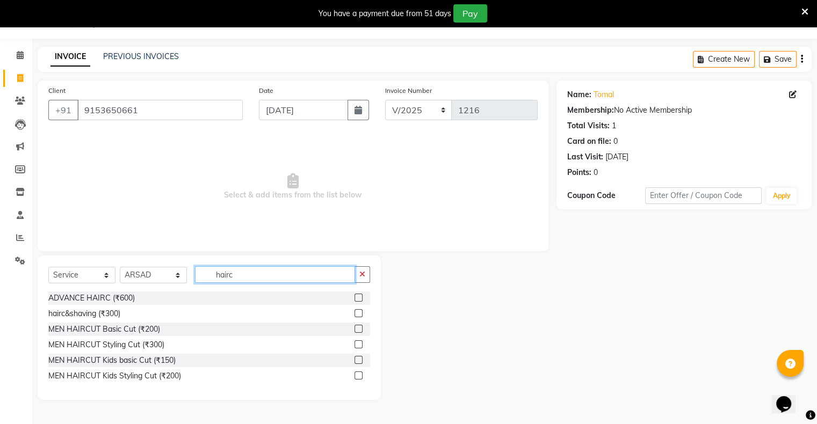
type input "hairc"
click at [360, 330] on label at bounding box center [358, 329] width 8 height 8
click at [360, 330] on input "checkbox" at bounding box center [357, 329] width 7 height 7
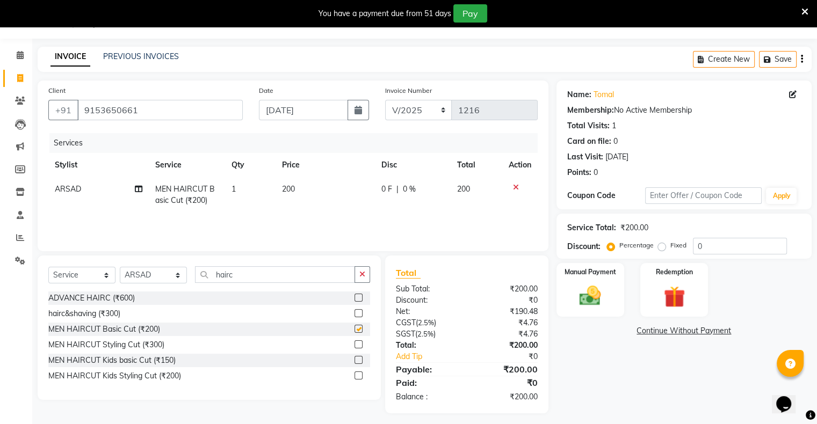
checkbox input "false"
click at [620, 308] on div "Manual Payment" at bounding box center [590, 289] width 70 height 55
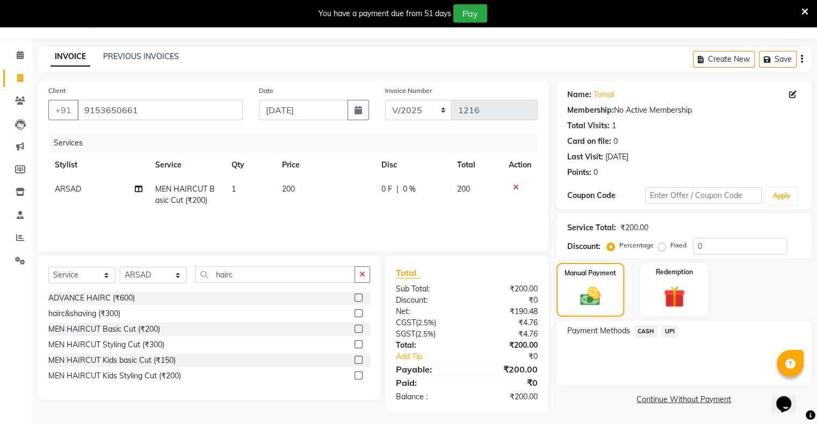
click at [667, 334] on span "UPI" at bounding box center [669, 331] width 17 height 12
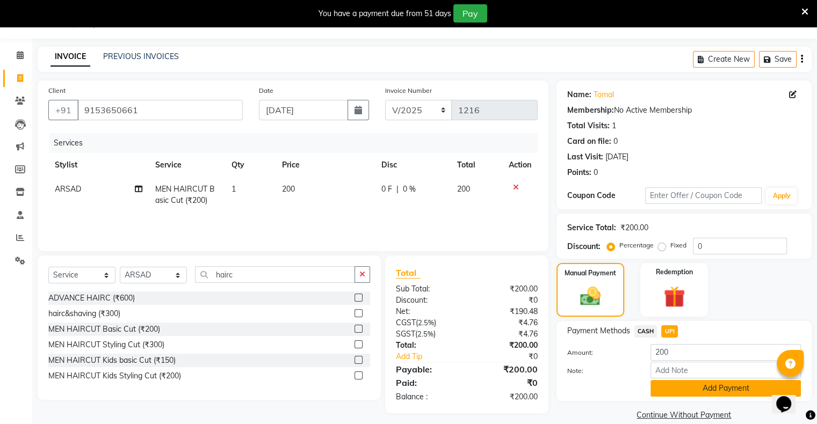
click at [677, 385] on button "Add Payment" at bounding box center [725, 388] width 150 height 17
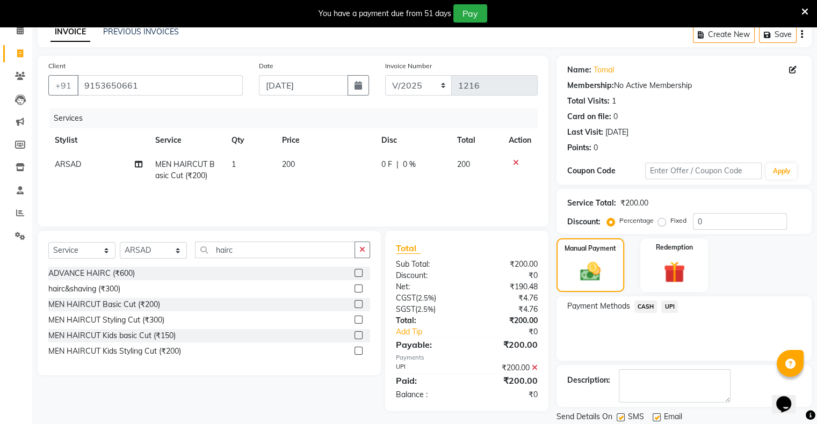
scroll to position [86, 0]
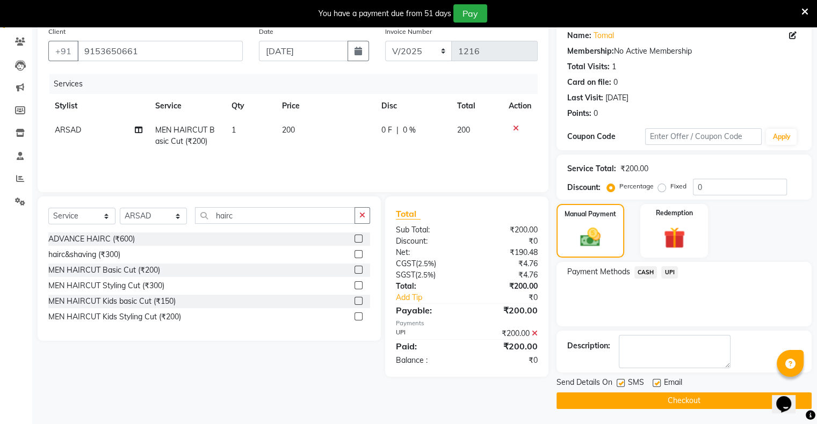
click at [680, 398] on button "Checkout" at bounding box center [683, 401] width 255 height 17
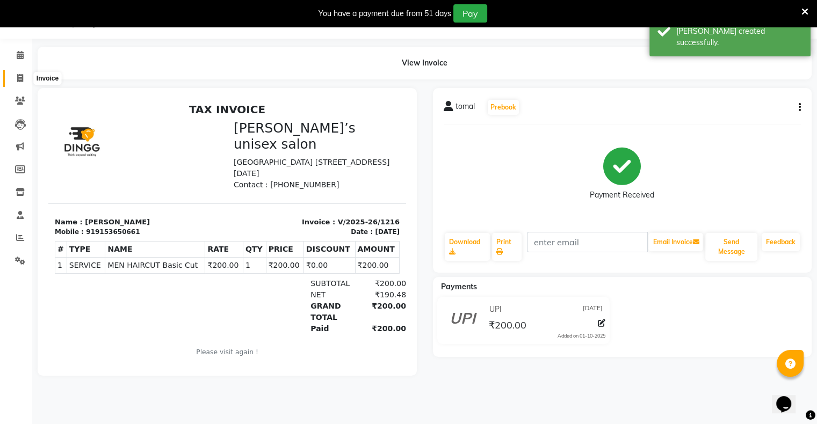
click at [21, 73] on span at bounding box center [20, 78] width 19 height 12
select select "service"
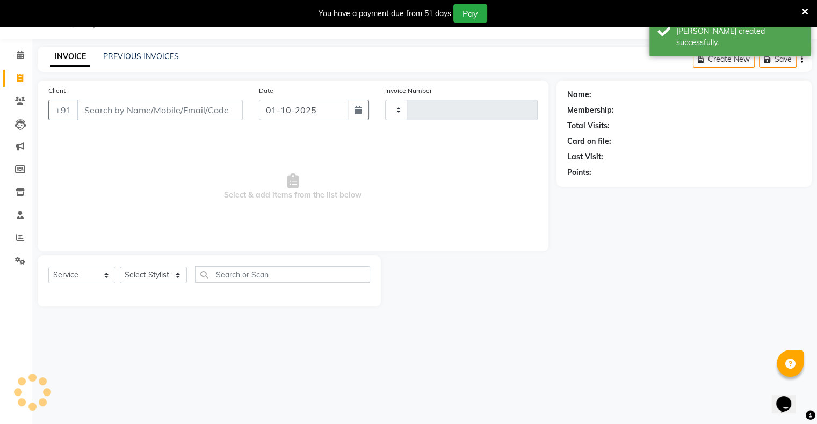
type input "1217"
select select "8735"
click at [281, 114] on input "01-10-2025" at bounding box center [303, 110] width 89 height 20
select select "10"
select select "2025"
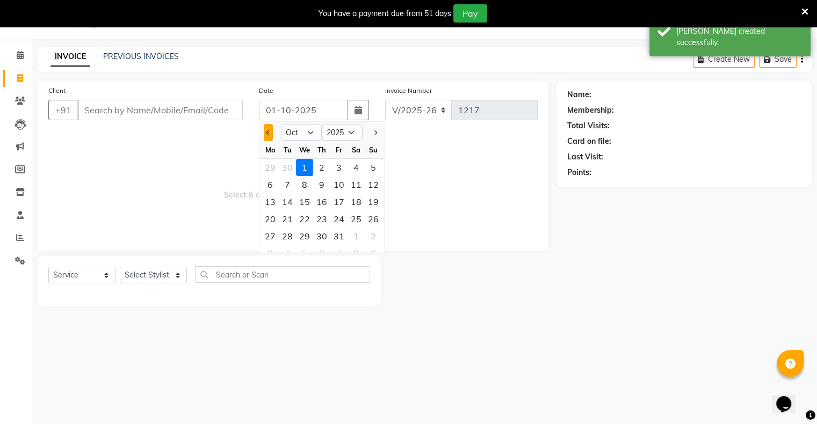
click at [269, 129] on button "Previous month" at bounding box center [268, 132] width 9 height 17
select select "9"
click at [307, 212] on div "24" at bounding box center [304, 218] width 17 height 17
type input "[DATE]"
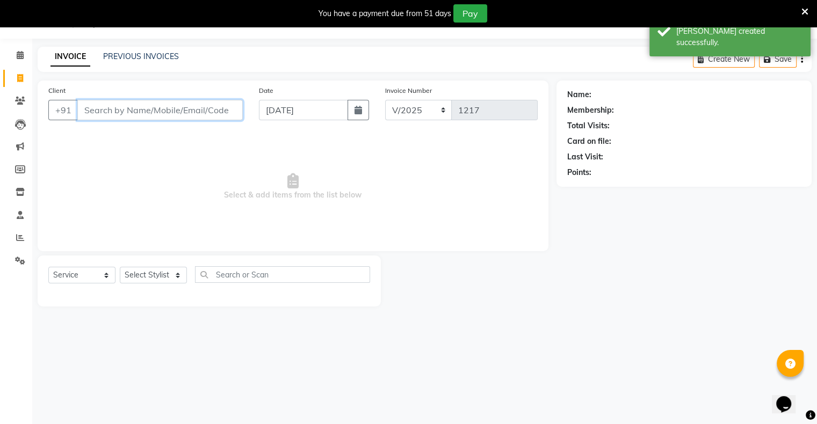
click at [215, 100] on input "Client" at bounding box center [159, 110] width 165 height 20
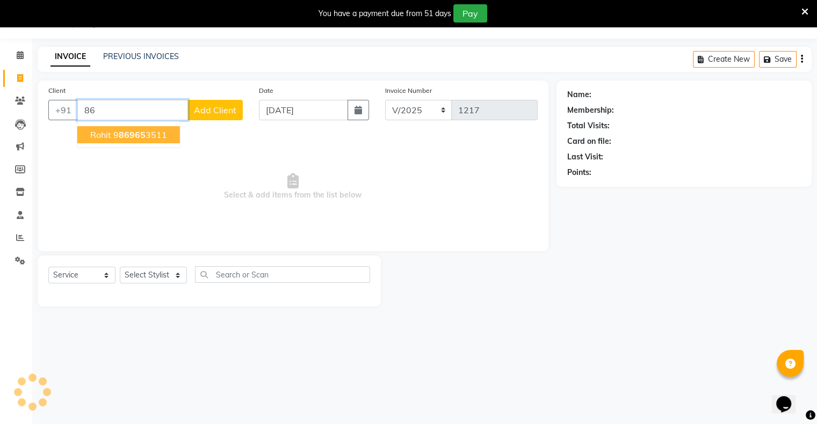
type input "8"
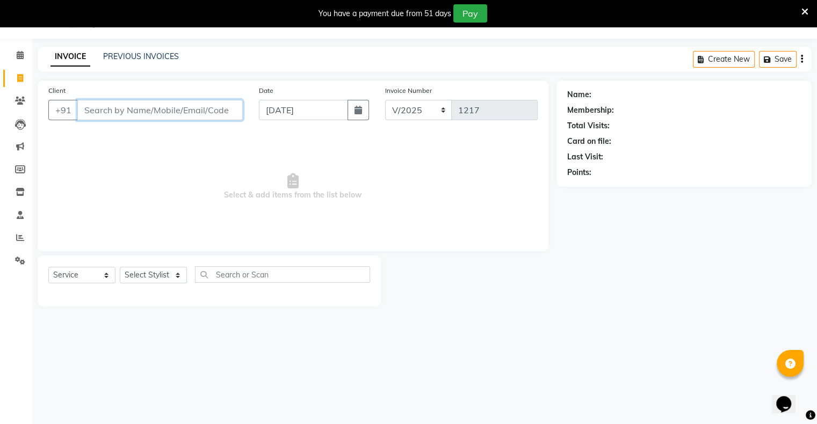
type input "d"
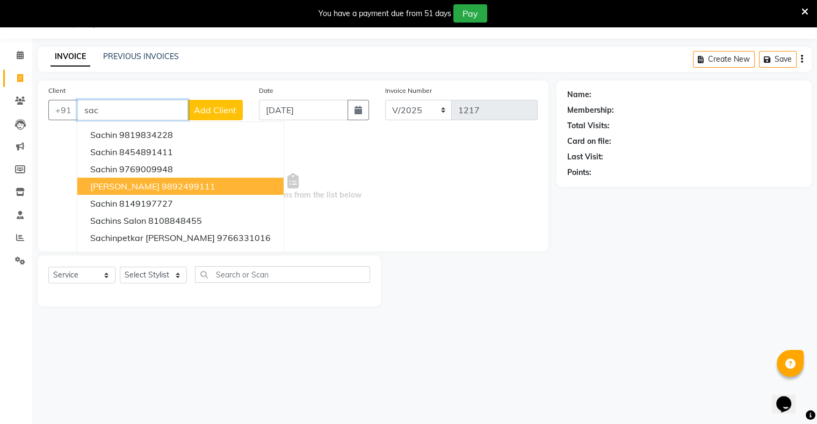
click at [191, 193] on button "[PERSON_NAME] 9892499111" at bounding box center [180, 186] width 206 height 17
type input "9892499111"
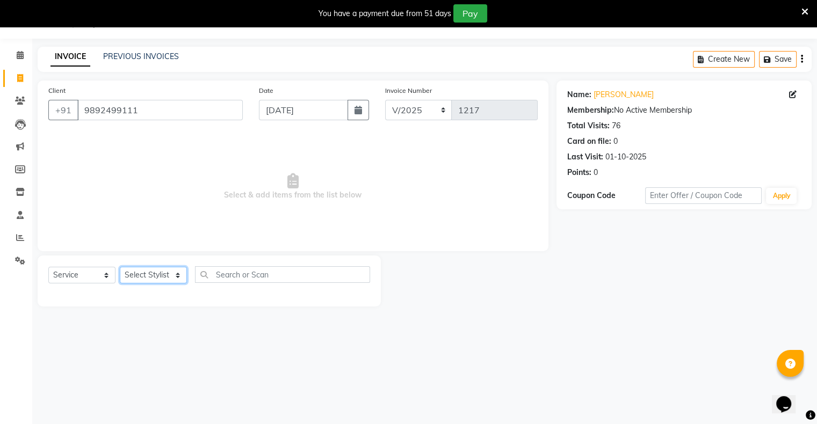
click at [161, 278] on select "Select Stylist [PERSON_NAME] owner Mohit [PERSON_NAME] [PERSON_NAME]" at bounding box center [153, 275] width 67 height 17
select select "88697"
click at [120, 267] on select "Select Stylist [PERSON_NAME] owner Mohit [PERSON_NAME] [PERSON_NAME]" at bounding box center [153, 275] width 67 height 17
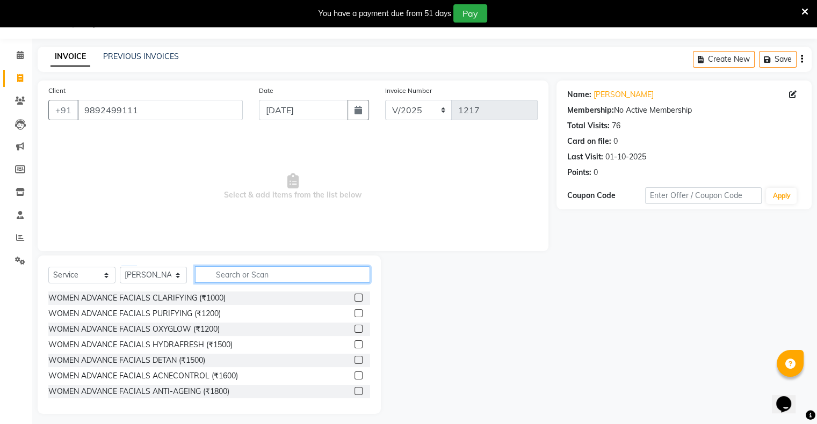
click at [241, 282] on input "text" at bounding box center [282, 274] width 175 height 17
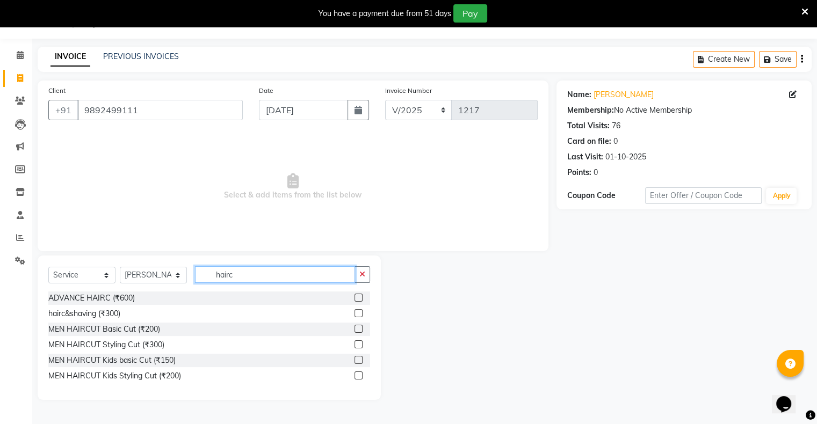
type input "hairc"
click at [357, 329] on label at bounding box center [358, 329] width 8 height 8
click at [357, 329] on input "checkbox" at bounding box center [357, 329] width 7 height 7
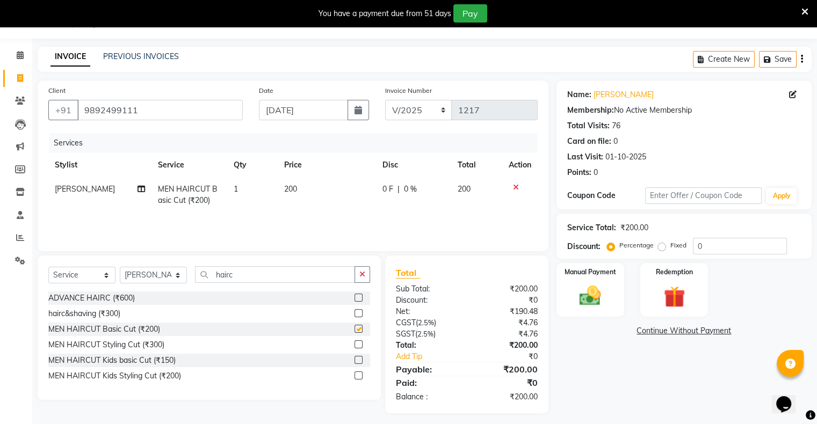
checkbox input "false"
click at [590, 308] on img at bounding box center [590, 297] width 36 height 26
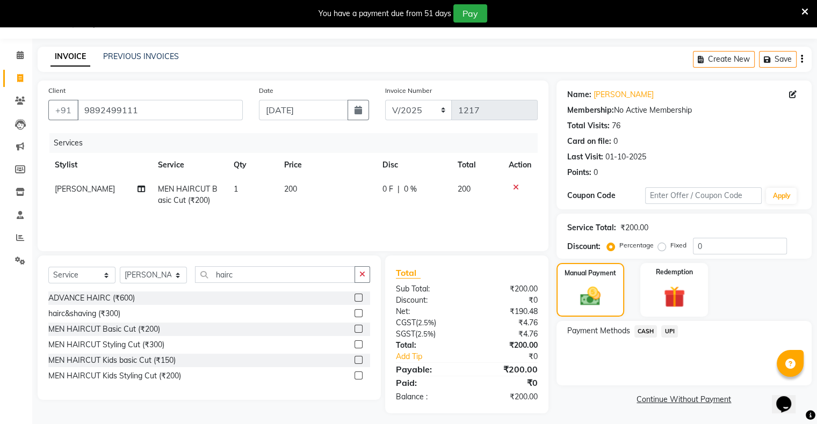
click at [668, 334] on span "UPI" at bounding box center [669, 331] width 17 height 12
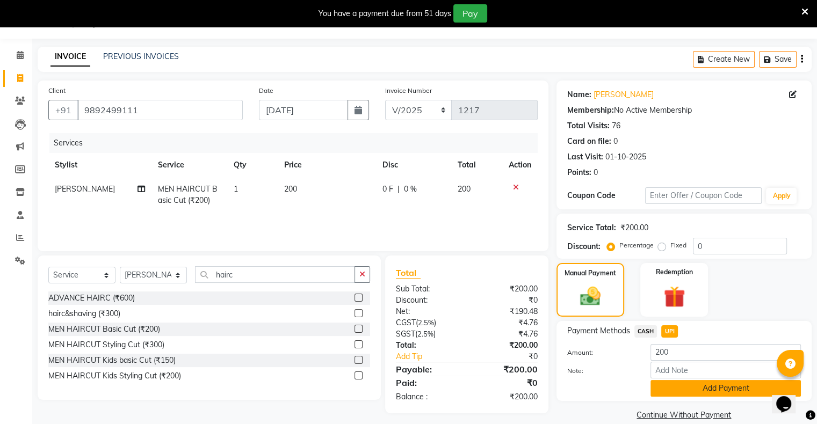
click at [681, 390] on button "Add Payment" at bounding box center [725, 388] width 150 height 17
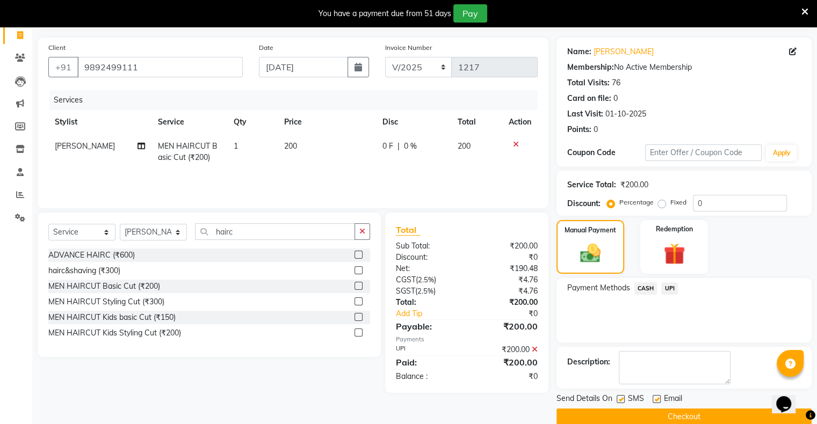
scroll to position [86, 0]
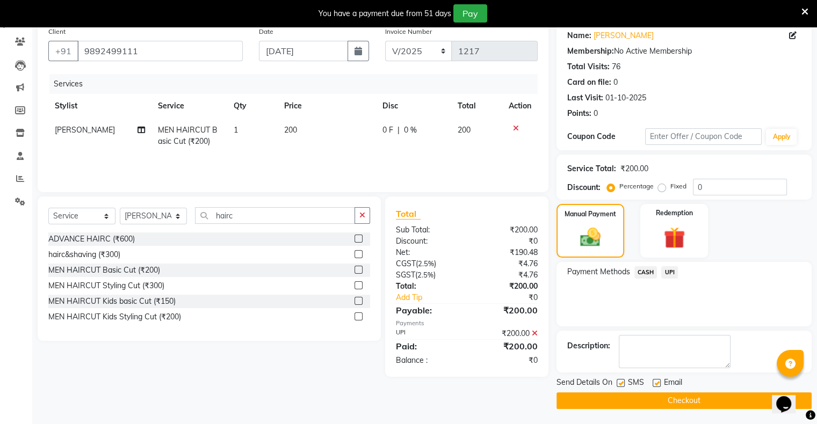
click at [686, 395] on button "Checkout" at bounding box center [683, 401] width 255 height 17
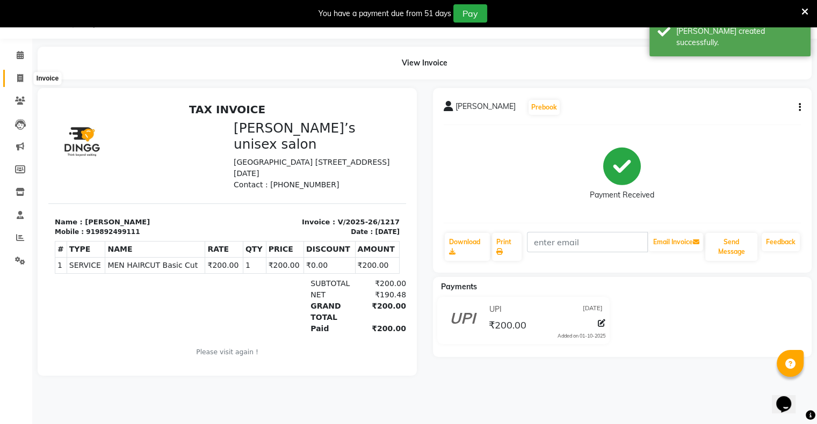
click at [12, 76] on span at bounding box center [20, 78] width 19 height 12
select select "8735"
select select "service"
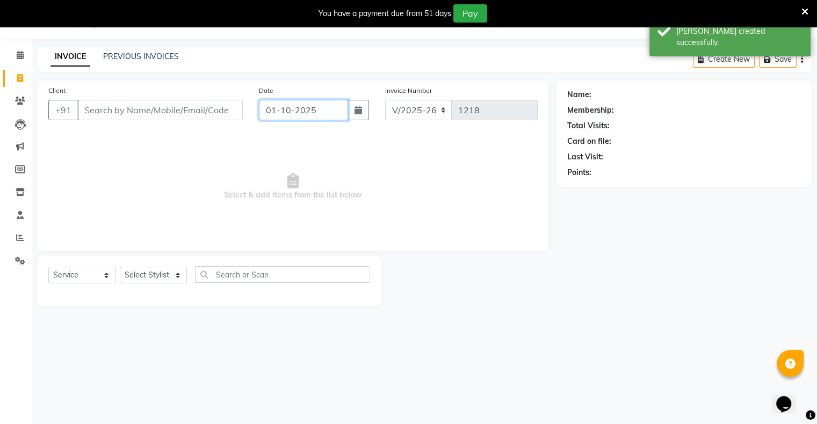
click at [302, 117] on input "01-10-2025" at bounding box center [303, 110] width 89 height 20
select select "10"
select select "2025"
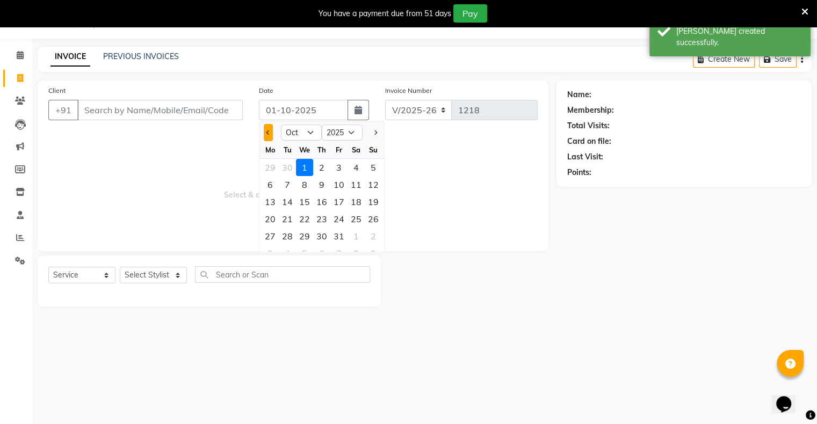
click at [268, 136] on button "Previous month" at bounding box center [268, 132] width 9 height 17
select select "9"
click at [303, 218] on div "24" at bounding box center [304, 218] width 17 height 17
type input "[DATE]"
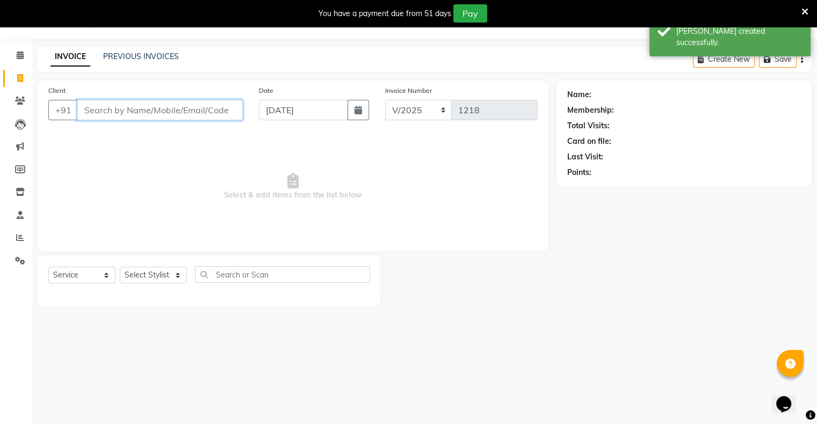
click at [222, 114] on input "Client" at bounding box center [159, 110] width 165 height 20
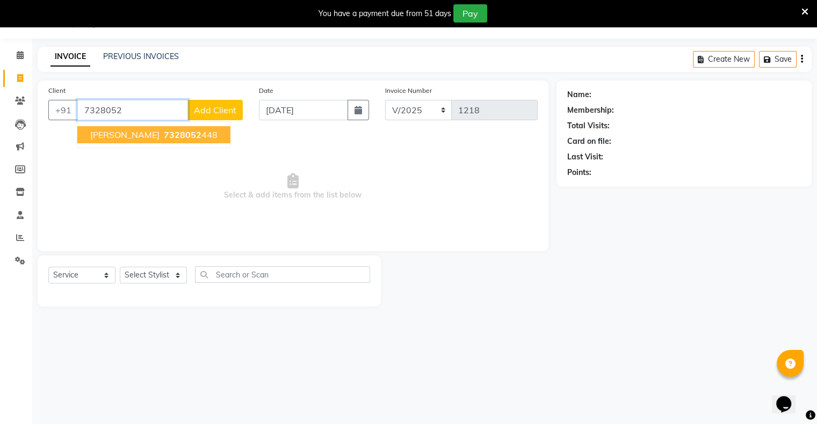
click at [164, 135] on span "7328052" at bounding box center [183, 134] width 38 height 11
type input "7328052448"
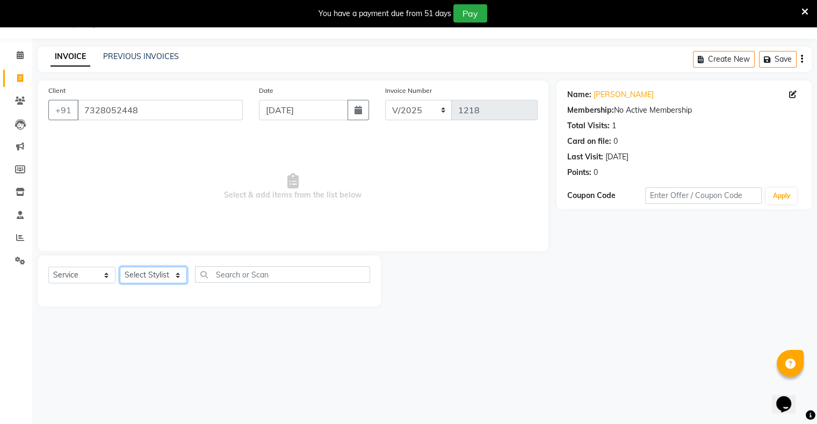
click at [138, 278] on select "Select Stylist [PERSON_NAME] owner Mohit [PERSON_NAME] [PERSON_NAME]" at bounding box center [153, 275] width 67 height 17
select select "90831"
click at [120, 267] on select "Select Stylist [PERSON_NAME] owner Mohit [PERSON_NAME] [PERSON_NAME]" at bounding box center [153, 275] width 67 height 17
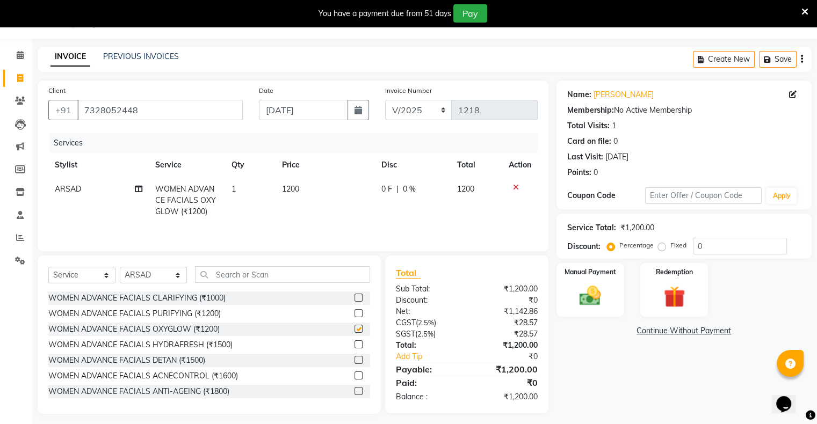
checkbox input "false"
click at [152, 277] on select "Select Stylist [PERSON_NAME] owner Mohit [PERSON_NAME] [PERSON_NAME]" at bounding box center [153, 275] width 67 height 17
select select "88776"
click at [120, 267] on select "Select Stylist [PERSON_NAME] owner Mohit [PERSON_NAME] [PERSON_NAME]" at bounding box center [153, 275] width 67 height 17
click at [245, 276] on input "text" at bounding box center [282, 274] width 175 height 17
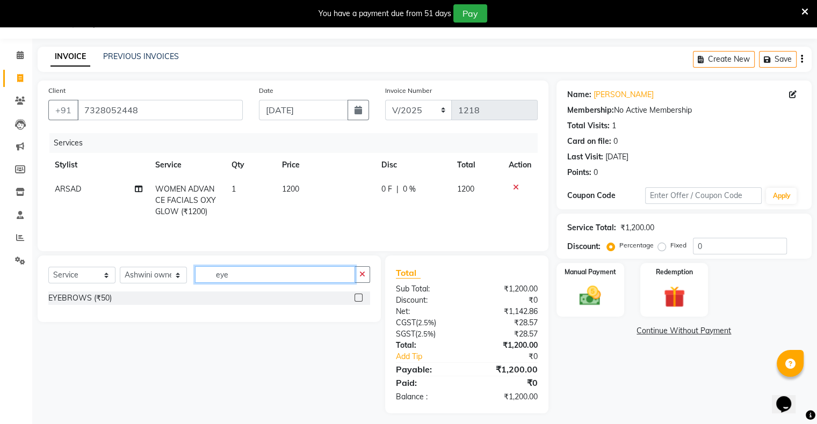
type input "eye"
click at [357, 299] on label at bounding box center [358, 298] width 8 height 8
click at [357, 299] on input "checkbox" at bounding box center [357, 298] width 7 height 7
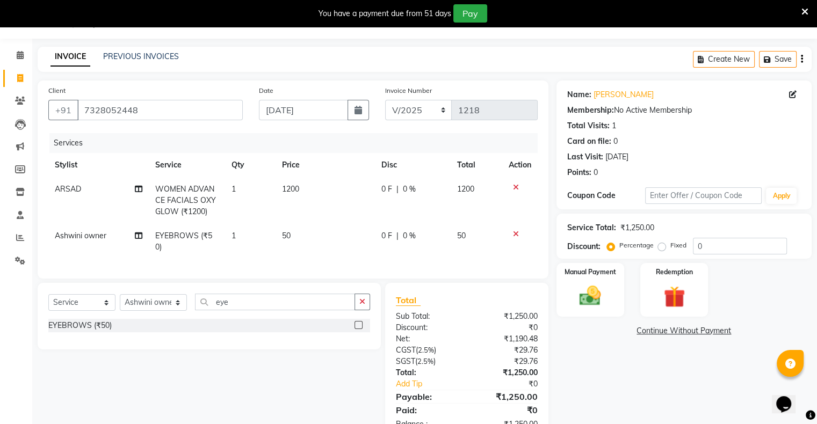
click at [359, 322] on label at bounding box center [358, 325] width 8 height 8
click at [359, 322] on input "checkbox" at bounding box center [357, 325] width 7 height 7
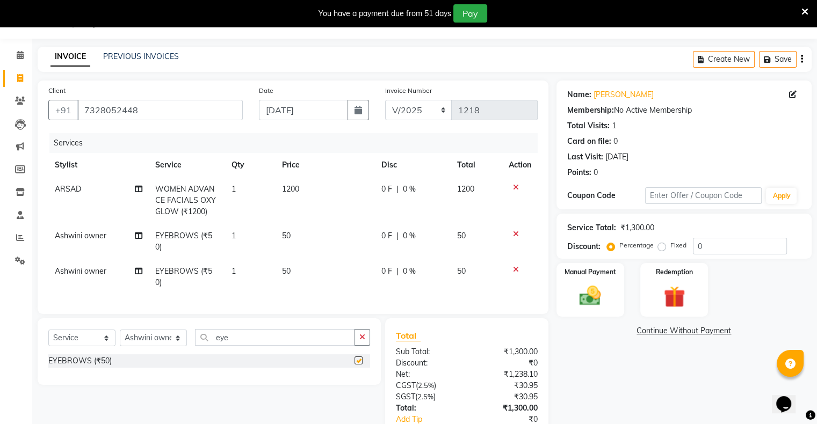
checkbox input "false"
click at [513, 188] on icon at bounding box center [516, 188] width 6 height 8
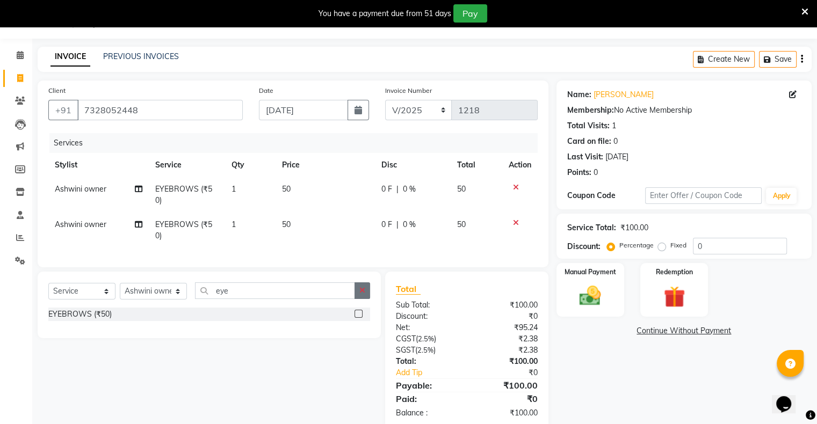
click at [366, 282] on button "button" at bounding box center [362, 290] width 16 height 17
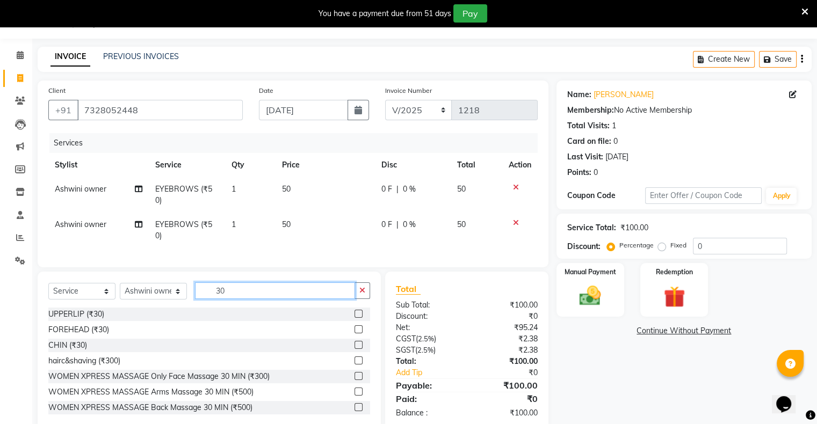
type input "30"
click at [354, 310] on label at bounding box center [358, 314] width 8 height 8
click at [354, 311] on input "checkbox" at bounding box center [357, 314] width 7 height 7
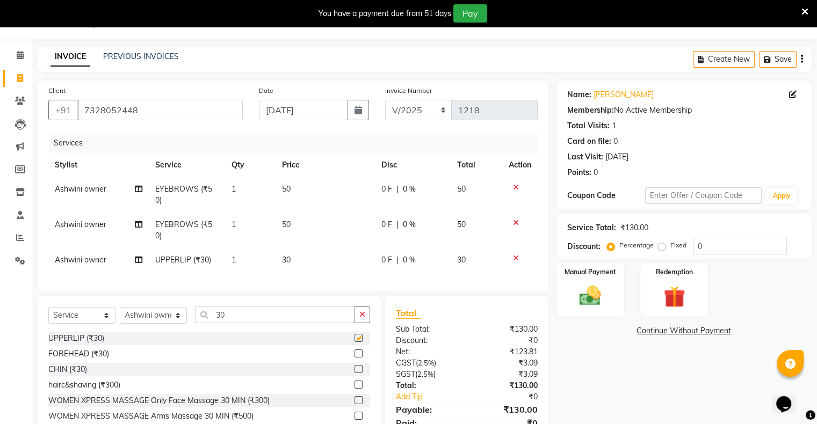
checkbox input "false"
click at [354, 350] on label at bounding box center [358, 354] width 8 height 8
click at [354, 351] on input "checkbox" at bounding box center [357, 354] width 7 height 7
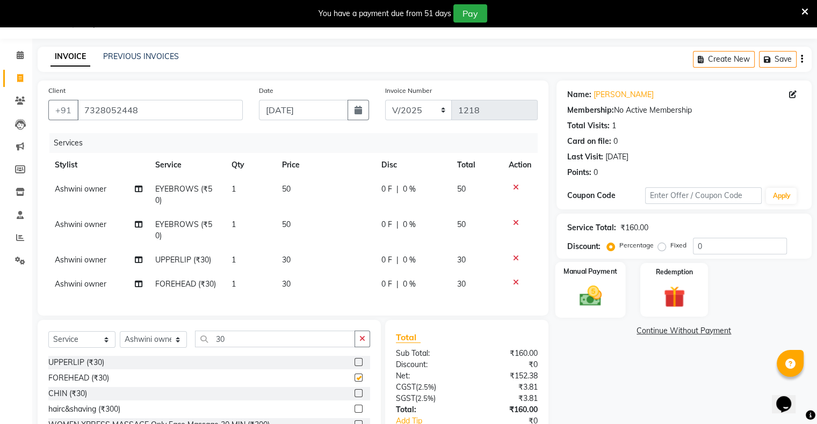
checkbox input "false"
click at [605, 293] on img at bounding box center [590, 297] width 36 height 26
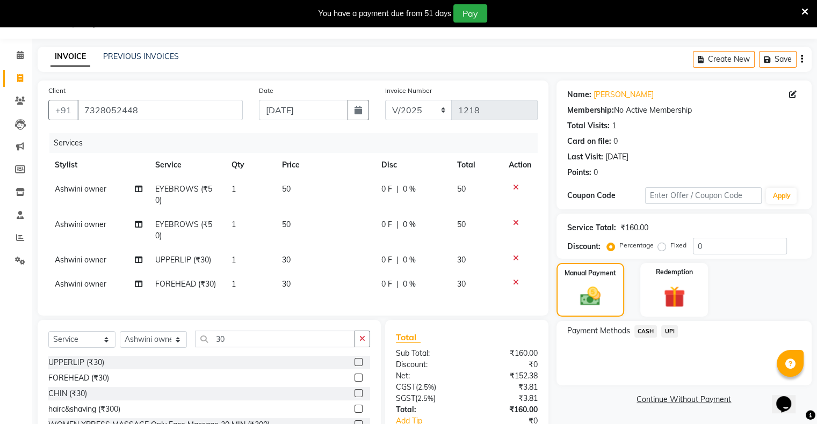
click at [669, 328] on span "UPI" at bounding box center [669, 331] width 17 height 12
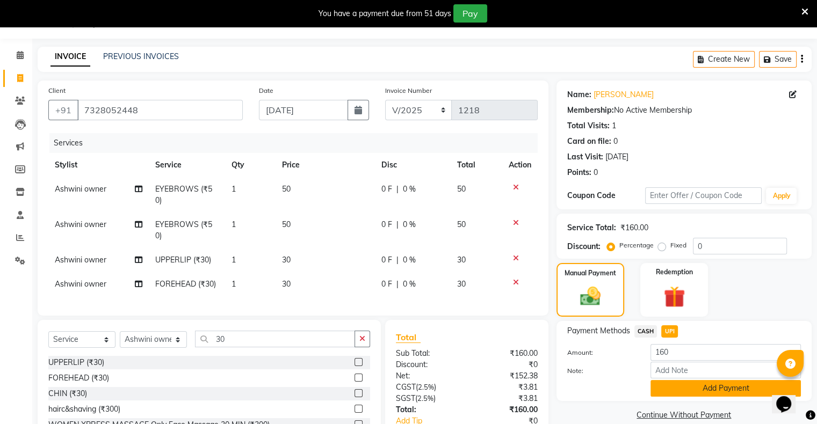
click at [677, 381] on button "Add Payment" at bounding box center [725, 388] width 150 height 17
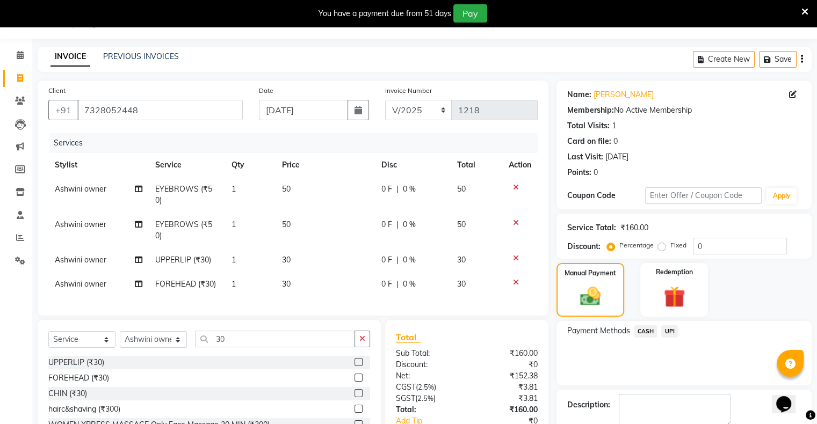
scroll to position [105, 0]
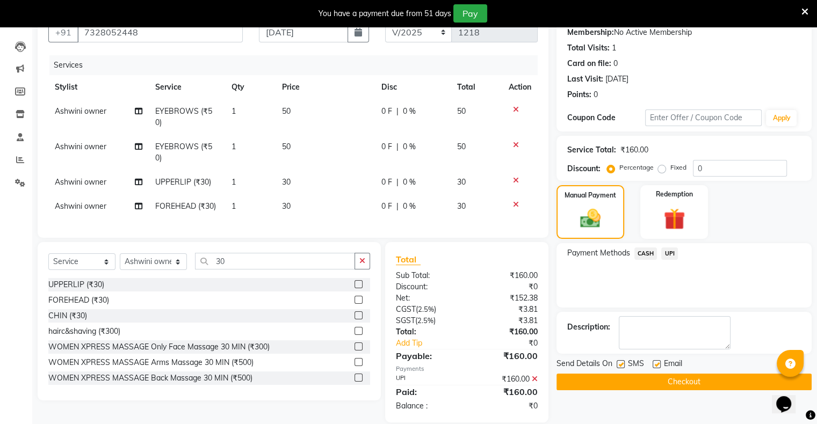
click at [682, 386] on button "Checkout" at bounding box center [683, 382] width 255 height 17
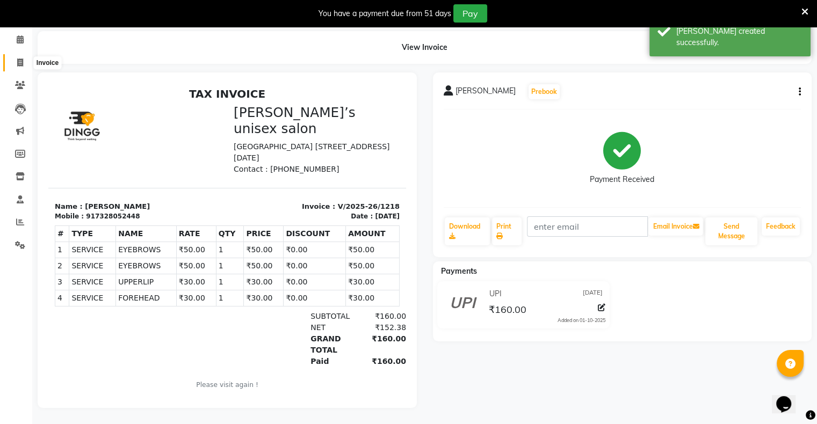
click at [20, 60] on span at bounding box center [20, 63] width 19 height 12
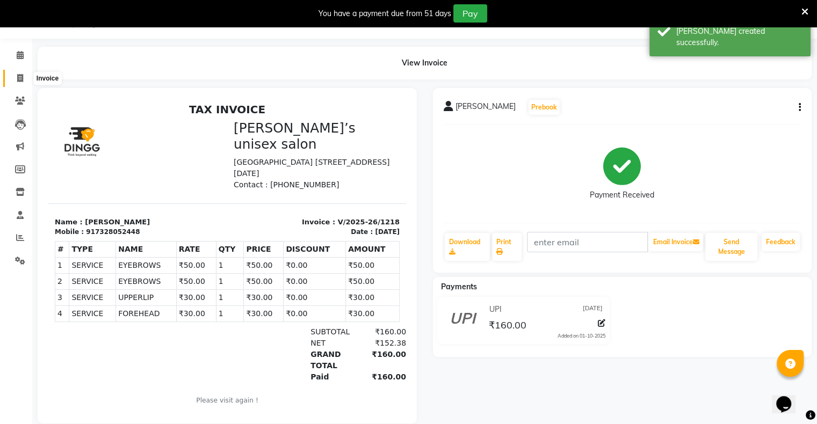
select select "8735"
select select "service"
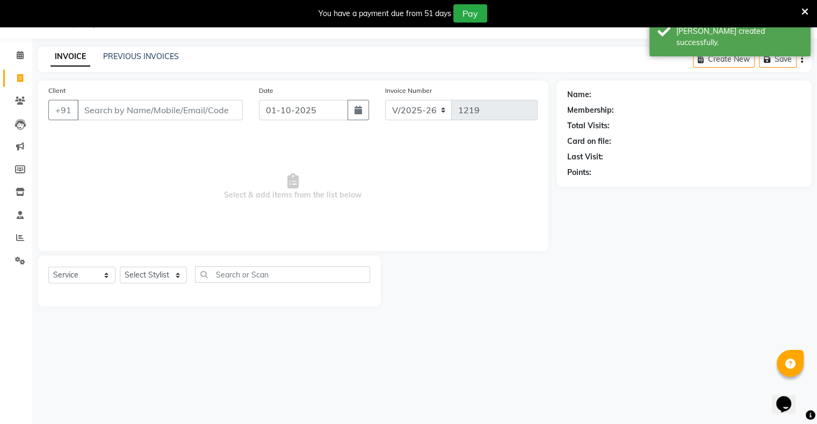
click at [202, 108] on input "Client" at bounding box center [159, 110] width 165 height 20
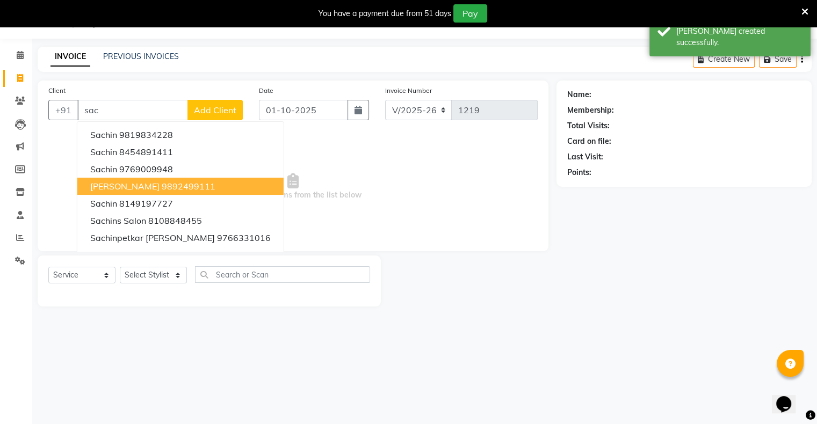
click at [195, 187] on button "[PERSON_NAME] 9892499111" at bounding box center [180, 186] width 206 height 17
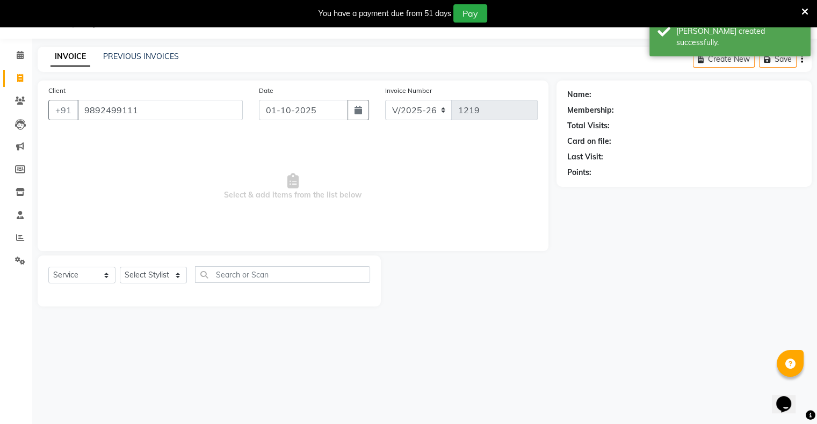
type input "9892499111"
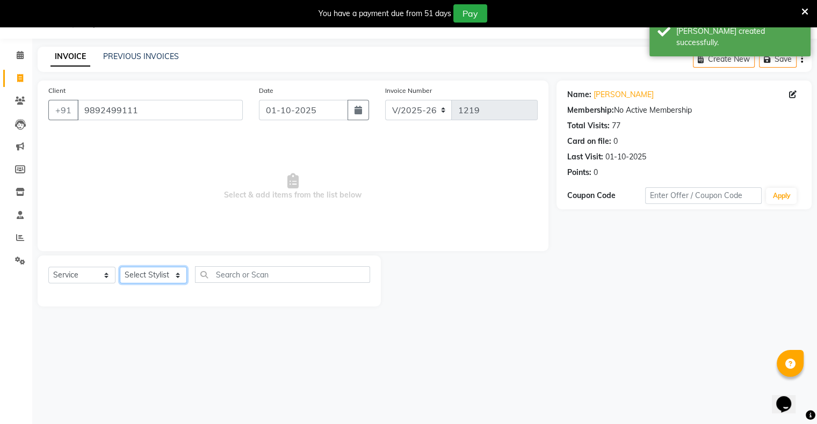
click at [159, 271] on select "Select Stylist [PERSON_NAME] owner Mohit [PERSON_NAME] [PERSON_NAME]" at bounding box center [153, 275] width 67 height 17
select select "90831"
click at [120, 267] on select "Select Stylist [PERSON_NAME] owner Mohit [PERSON_NAME] [PERSON_NAME]" at bounding box center [153, 275] width 67 height 17
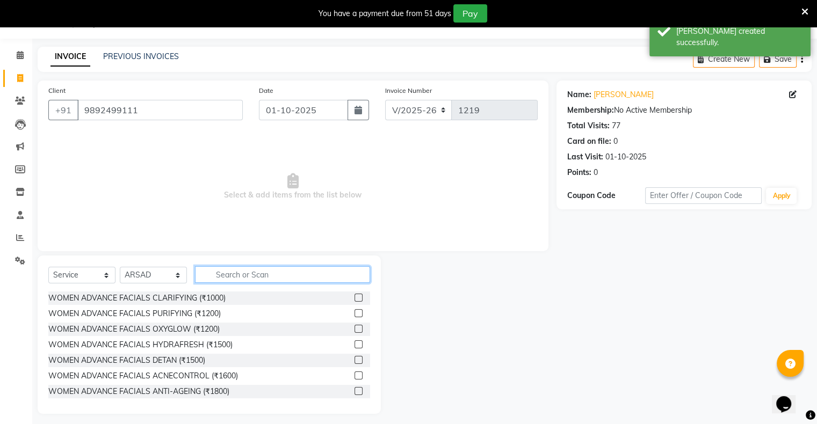
click at [229, 277] on input "text" at bounding box center [282, 274] width 175 height 17
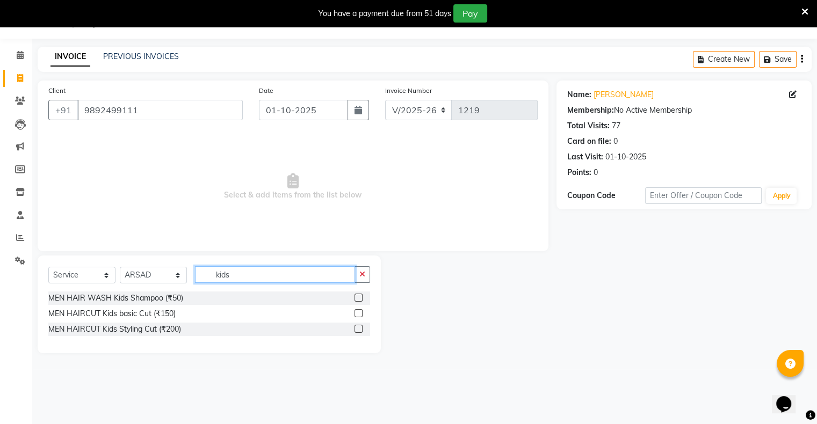
type input "kids"
click at [359, 316] on label at bounding box center [358, 313] width 8 height 8
click at [359, 316] on input "checkbox" at bounding box center [357, 313] width 7 height 7
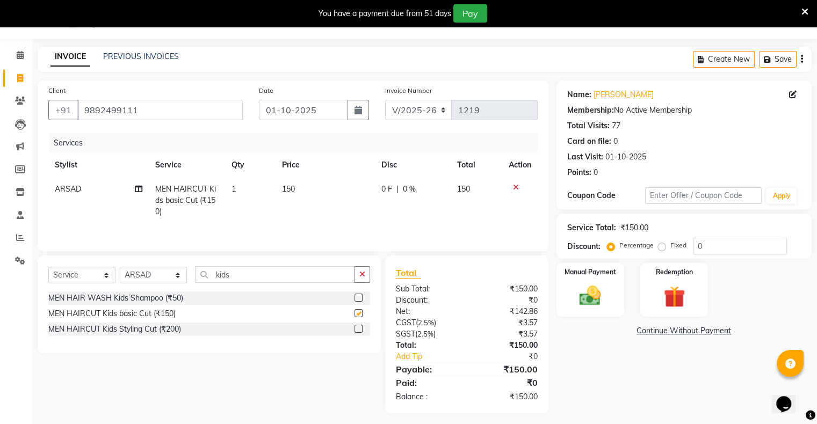
checkbox input "false"
click at [569, 293] on div "Manual Payment" at bounding box center [590, 289] width 70 height 55
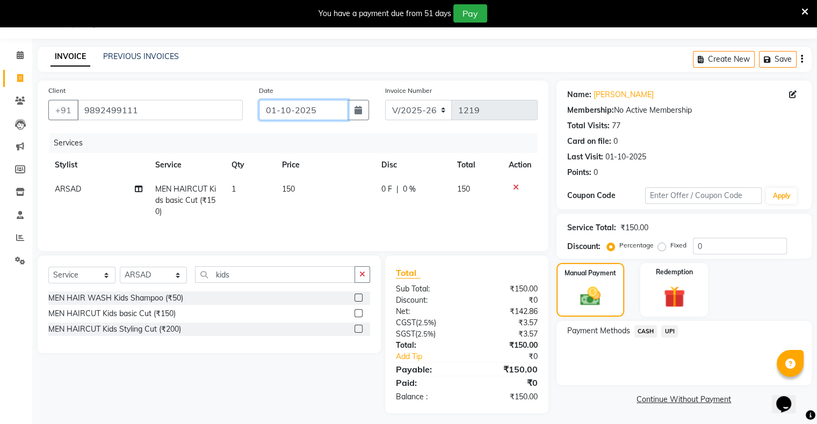
click at [268, 112] on input "01-10-2025" at bounding box center [303, 110] width 89 height 20
select select "10"
select select "2025"
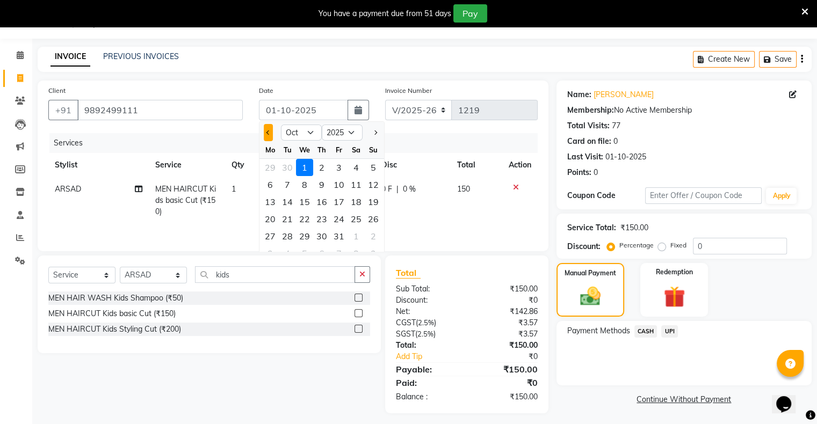
click at [267, 130] on span "Previous month" at bounding box center [268, 132] width 4 height 4
select select "9"
click at [307, 219] on div "24" at bounding box center [304, 218] width 17 height 17
type input "[DATE]"
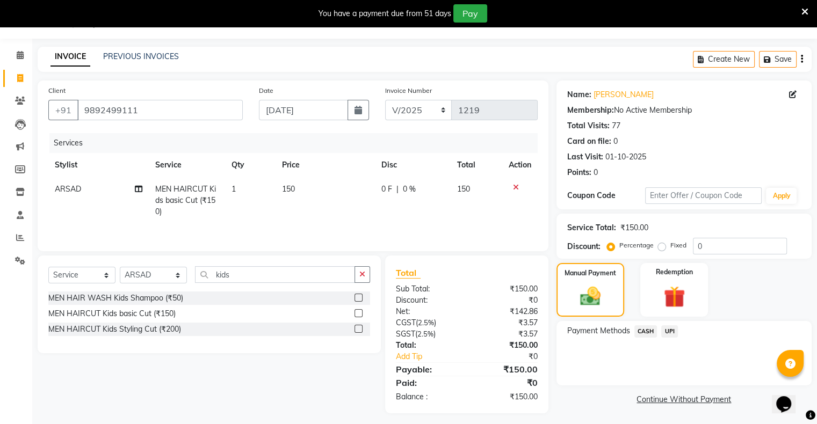
click at [646, 330] on span "CASH" at bounding box center [645, 331] width 23 height 12
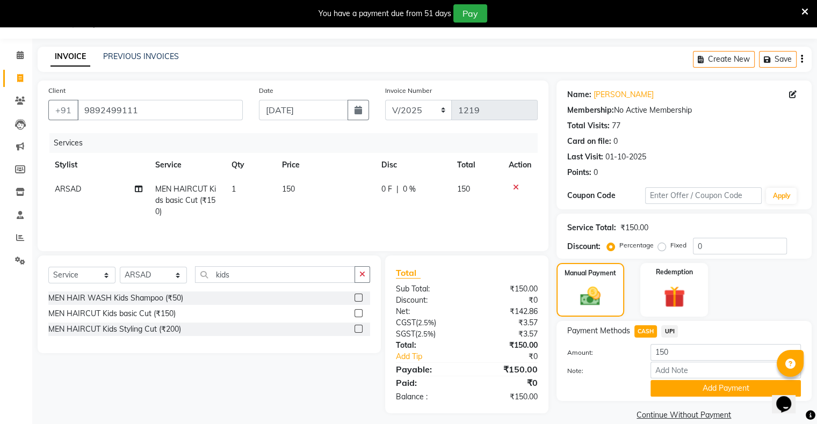
click at [681, 385] on button "Add Payment" at bounding box center [725, 388] width 150 height 17
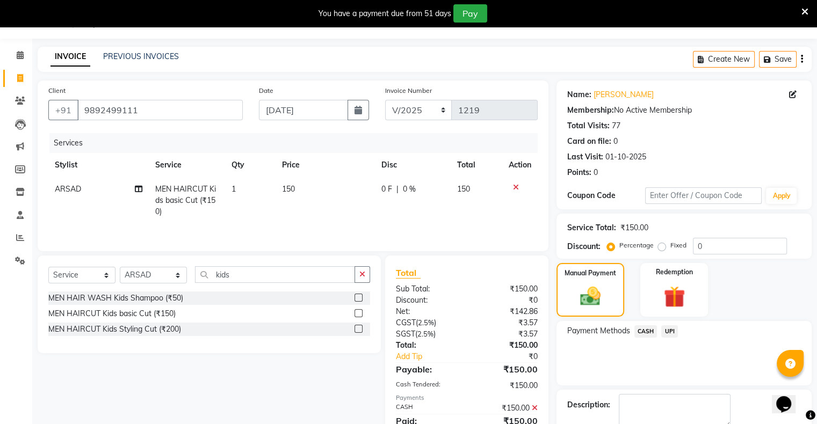
scroll to position [86, 0]
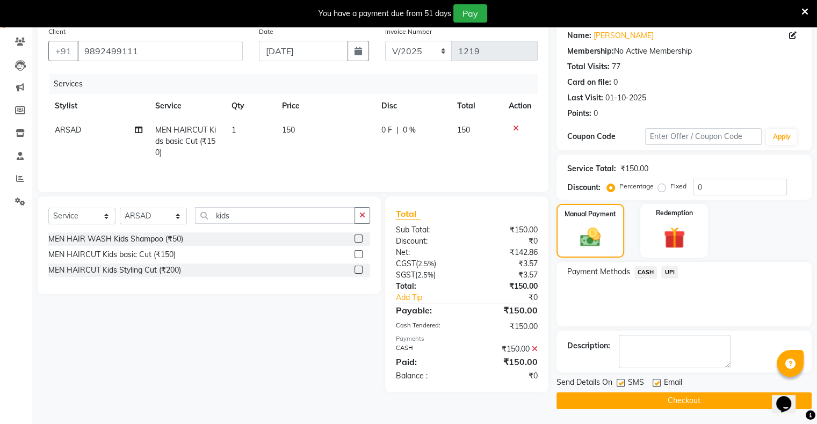
click at [685, 401] on button "Checkout" at bounding box center [683, 401] width 255 height 17
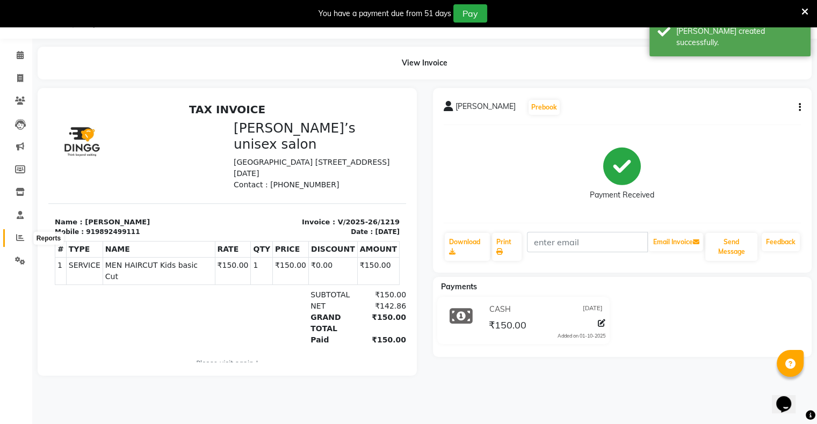
click at [24, 237] on icon at bounding box center [20, 238] width 8 height 8
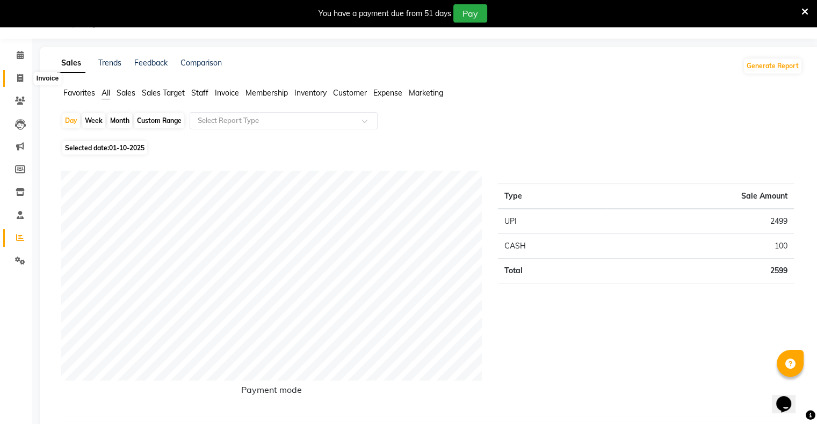
click at [24, 77] on span at bounding box center [20, 78] width 19 height 12
select select "service"
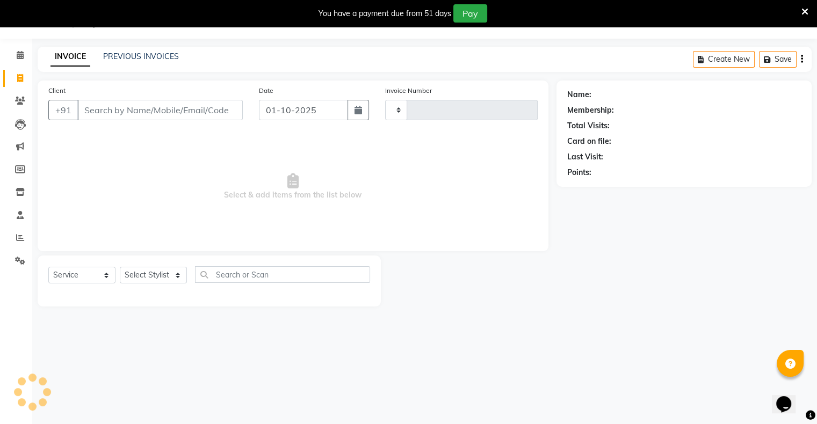
type input "1220"
select select "8735"
click at [137, 62] on div "INVOICE PREVIOUS INVOICES" at bounding box center [115, 57] width 154 height 12
click at [168, 55] on link "PREVIOUS INVOICES" at bounding box center [141, 57] width 76 height 10
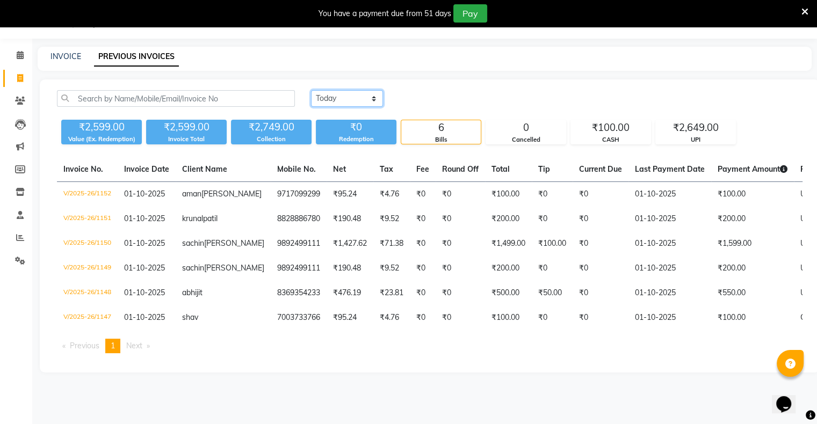
click at [327, 96] on select "[DATE] [DATE] Custom Range" at bounding box center [347, 98] width 72 height 17
select select "range"
click at [311, 90] on select "[DATE] [DATE] Custom Range" at bounding box center [347, 98] width 72 height 17
click at [410, 99] on input "01-10-2025" at bounding box center [434, 98] width 75 height 15
select select "10"
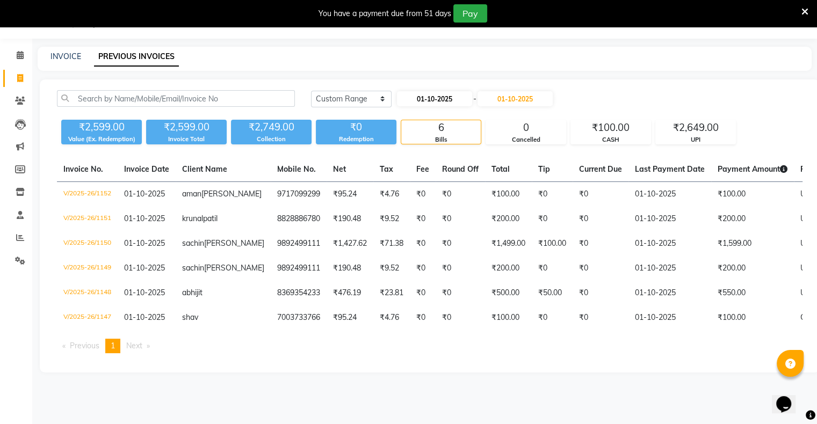
select select "2025"
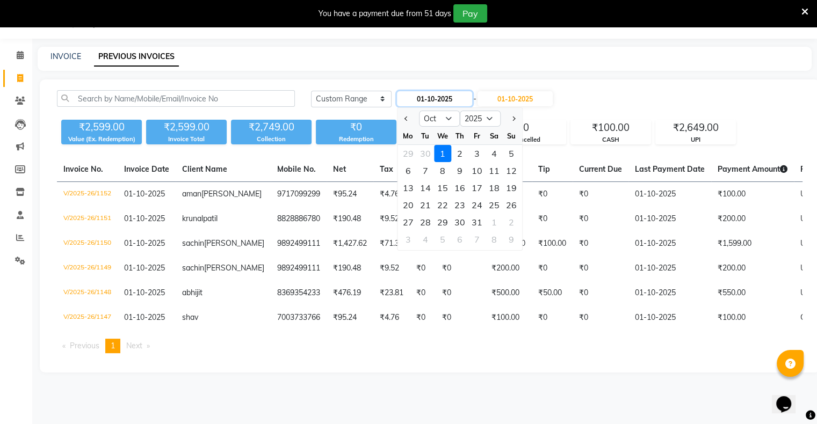
click at [409, 104] on input "01-10-2025" at bounding box center [434, 98] width 75 height 15
click at [406, 119] on span "Previous month" at bounding box center [406, 119] width 4 height 4
select select "9"
click at [446, 202] on div "24" at bounding box center [442, 205] width 17 height 17
type input "[DATE]"
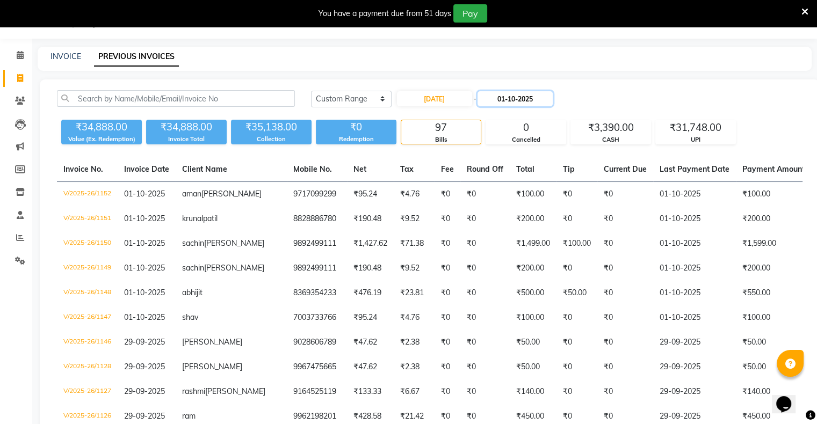
click at [496, 98] on input "01-10-2025" at bounding box center [514, 98] width 75 height 15
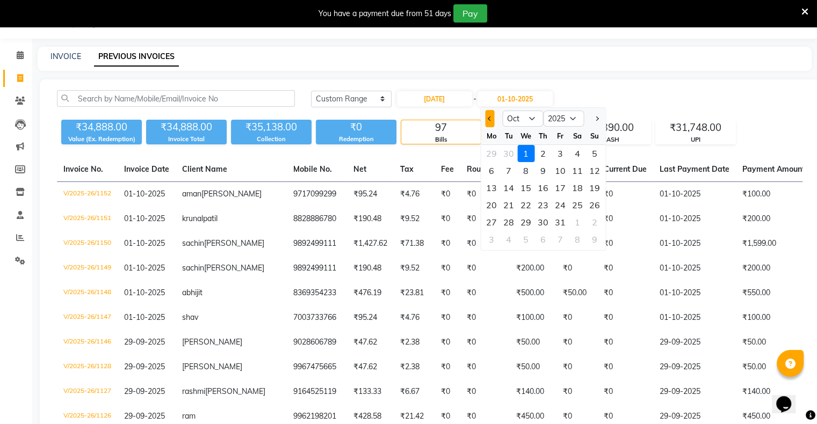
click at [487, 121] on button "Previous month" at bounding box center [489, 118] width 9 height 17
select select "9"
click at [520, 202] on div "24" at bounding box center [525, 205] width 17 height 17
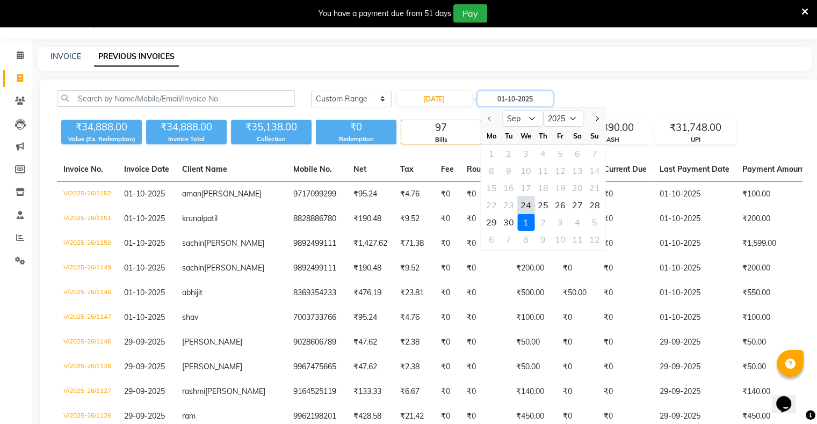
type input "[DATE]"
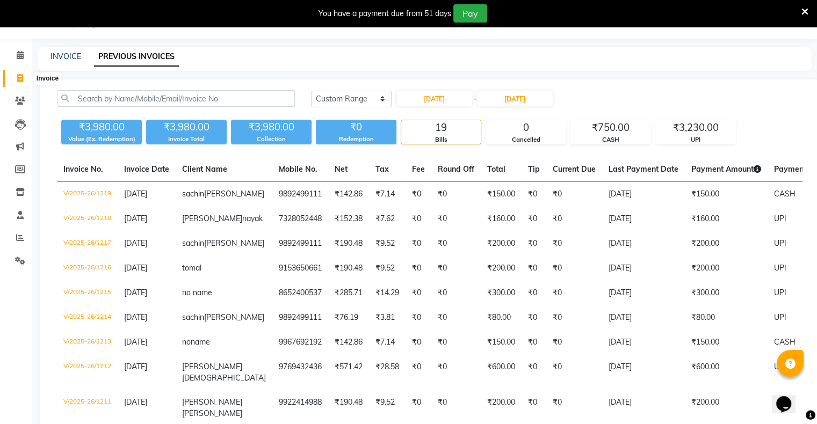
click at [19, 77] on icon at bounding box center [20, 78] width 6 height 8
select select "service"
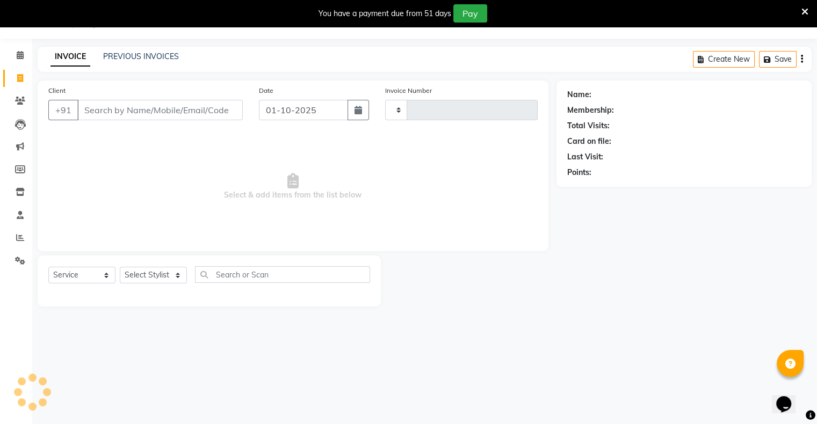
type input "1220"
select select "8735"
click at [26, 239] on span at bounding box center [20, 238] width 19 height 12
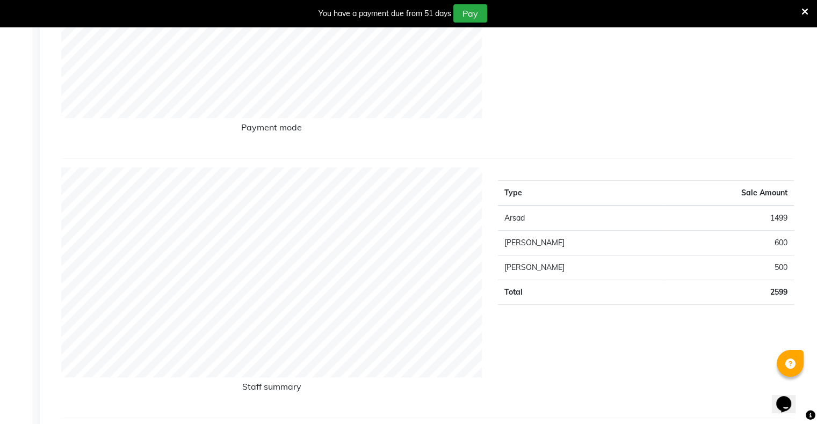
scroll to position [295, 0]
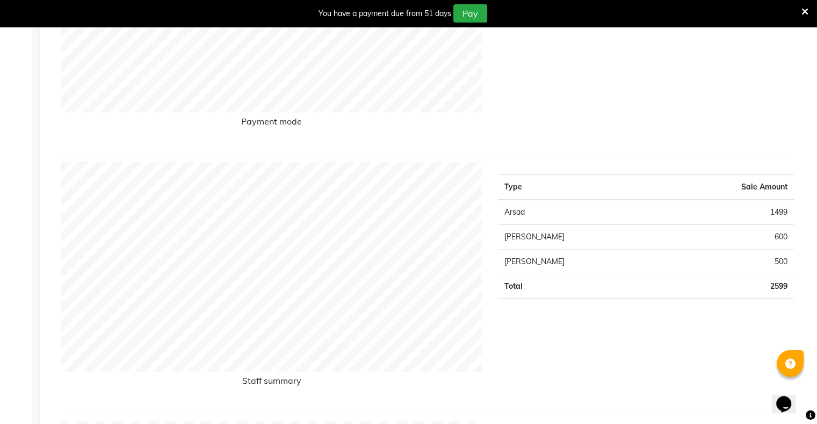
click at [467, 136] on div "Payment mode" at bounding box center [271, 23] width 437 height 242
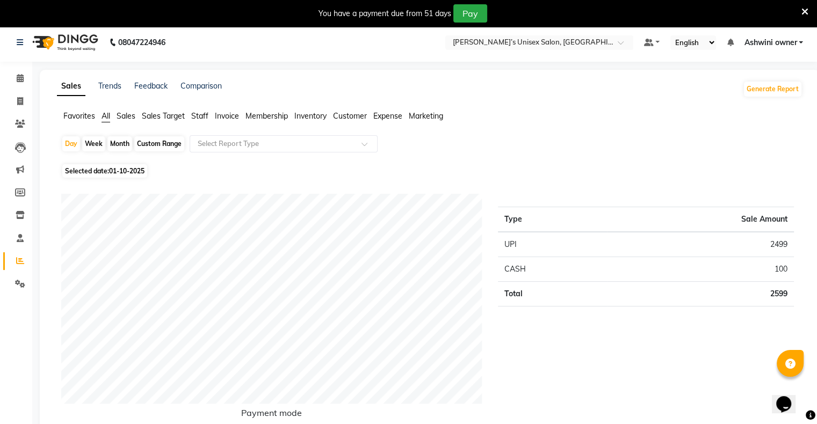
scroll to position [0, 0]
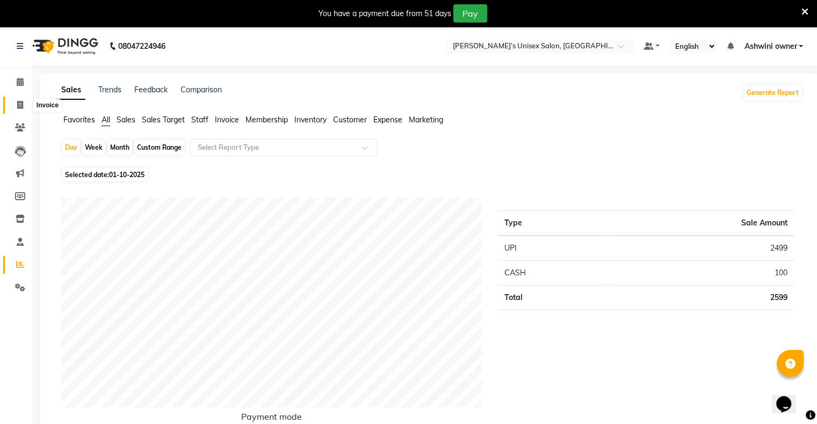
click at [23, 101] on icon at bounding box center [20, 105] width 6 height 8
select select "service"
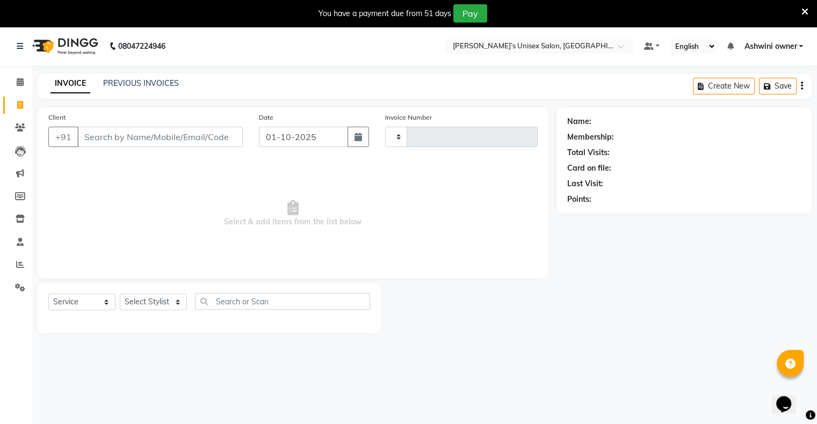
type input "1220"
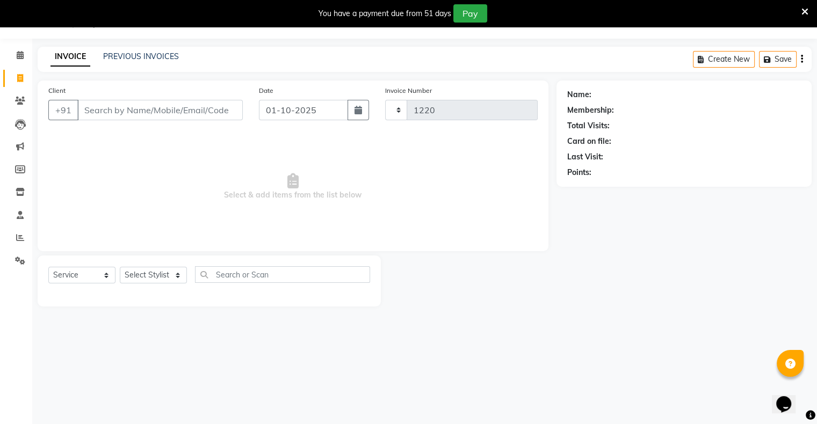
select select "8735"
click at [147, 104] on input "Client" at bounding box center [159, 110] width 165 height 20
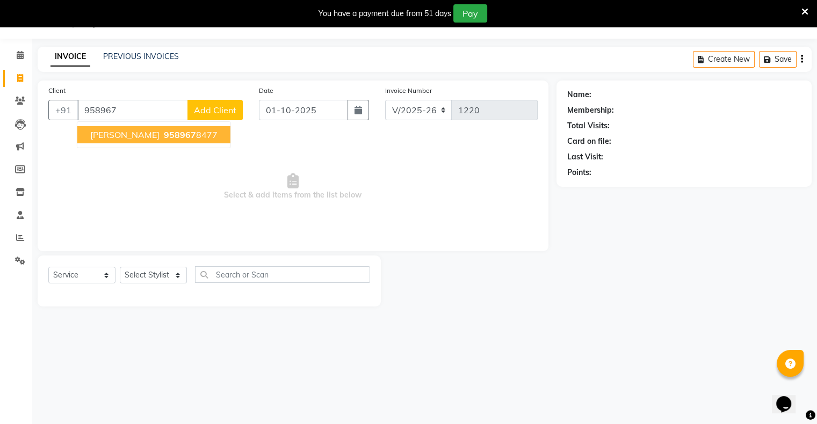
click at [129, 127] on button "[PERSON_NAME] 958967 8477" at bounding box center [153, 134] width 153 height 17
type input "9589678477"
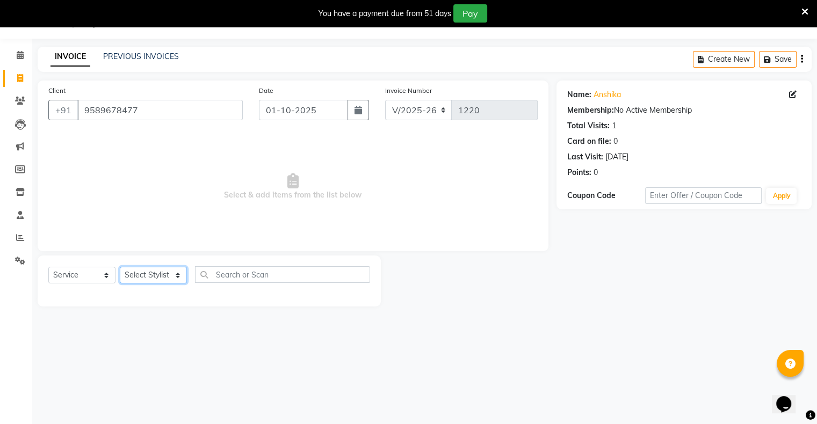
click at [144, 276] on select "Select Stylist [PERSON_NAME] owner Mohit [PERSON_NAME] [PERSON_NAME]" at bounding box center [153, 275] width 67 height 17
select select "88700"
click at [120, 267] on select "Select Stylist [PERSON_NAME] owner Mohit [PERSON_NAME] [PERSON_NAME]" at bounding box center [153, 275] width 67 height 17
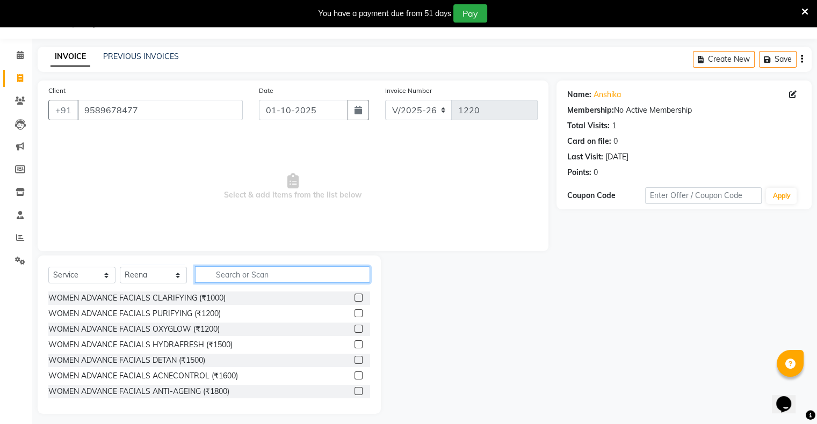
click at [250, 280] on input "text" at bounding box center [282, 274] width 175 height 17
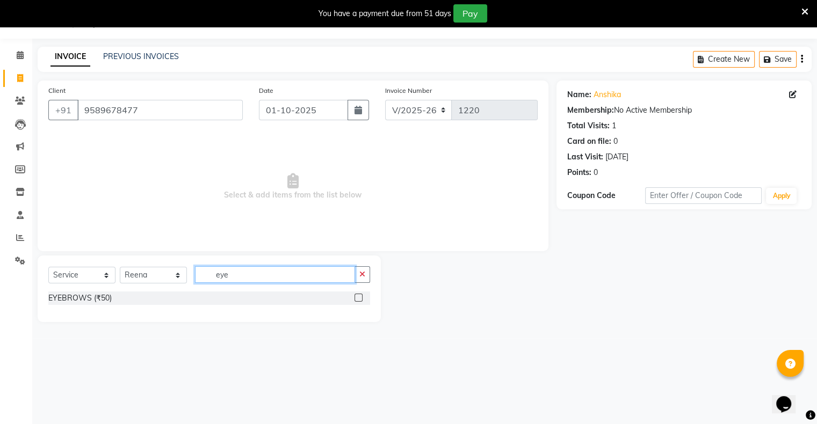
type input "eye"
click at [359, 297] on label at bounding box center [358, 298] width 8 height 8
click at [359, 297] on input "checkbox" at bounding box center [357, 298] width 7 height 7
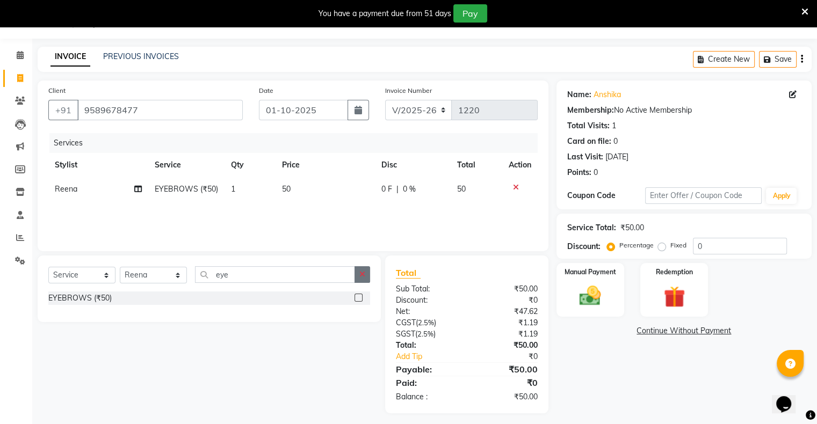
checkbox input "false"
click at [363, 272] on icon "button" at bounding box center [362, 275] width 6 height 8
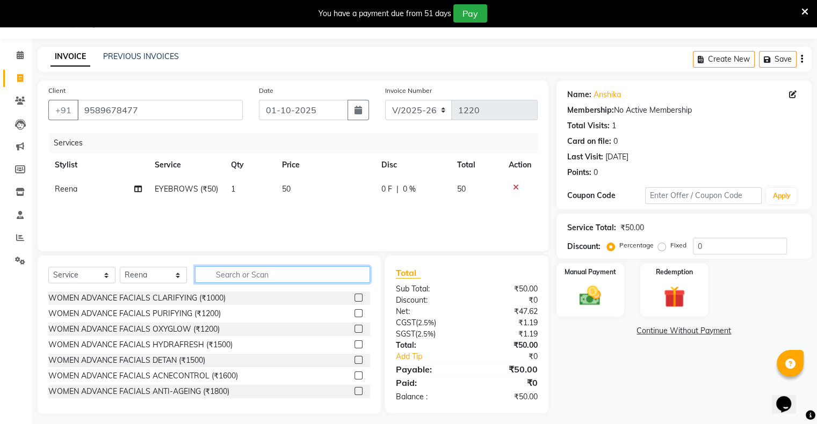
click at [343, 272] on input "text" at bounding box center [282, 274] width 175 height 17
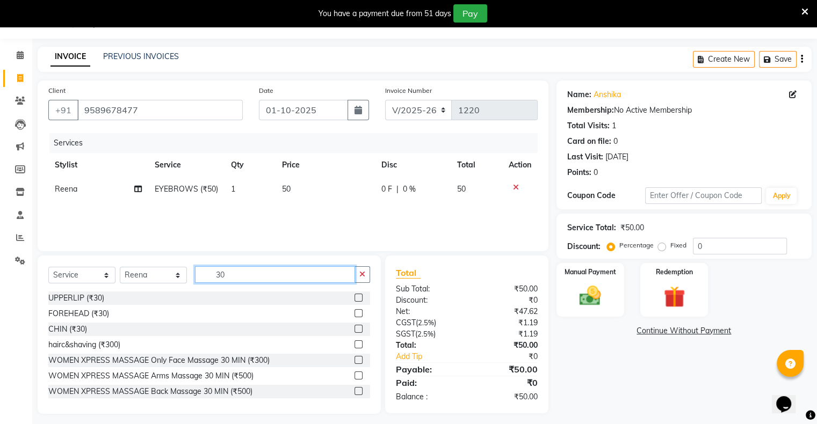
type input "30"
click at [354, 296] on label at bounding box center [358, 298] width 8 height 8
click at [354, 296] on input "checkbox" at bounding box center [357, 298] width 7 height 7
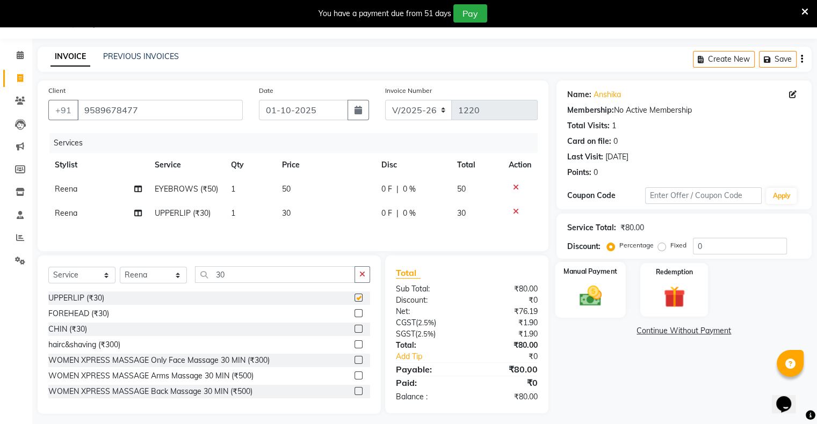
checkbox input "false"
click at [570, 288] on div "Manual Payment" at bounding box center [590, 289] width 70 height 55
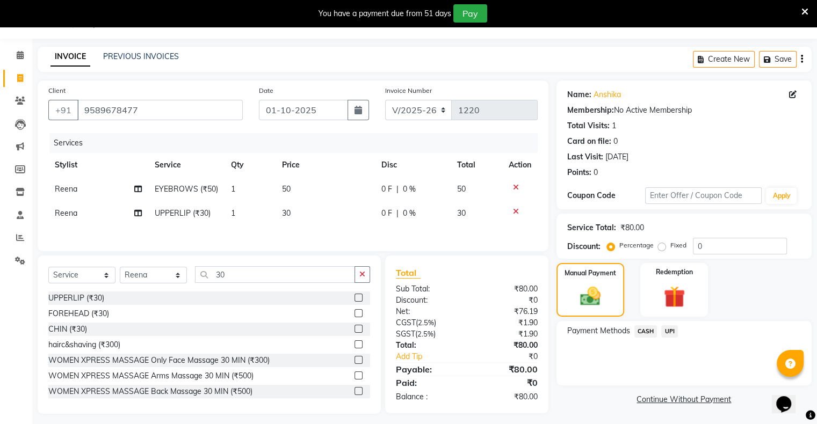
click at [672, 333] on span "UPI" at bounding box center [669, 331] width 17 height 12
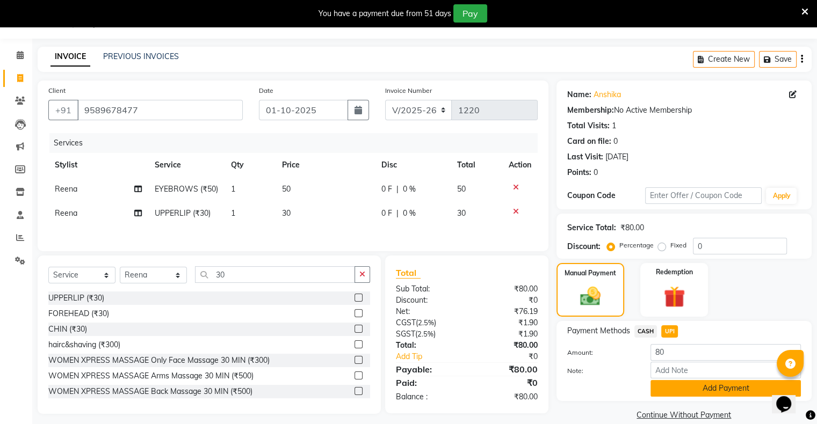
click at [697, 383] on button "Add Payment" at bounding box center [725, 388] width 150 height 17
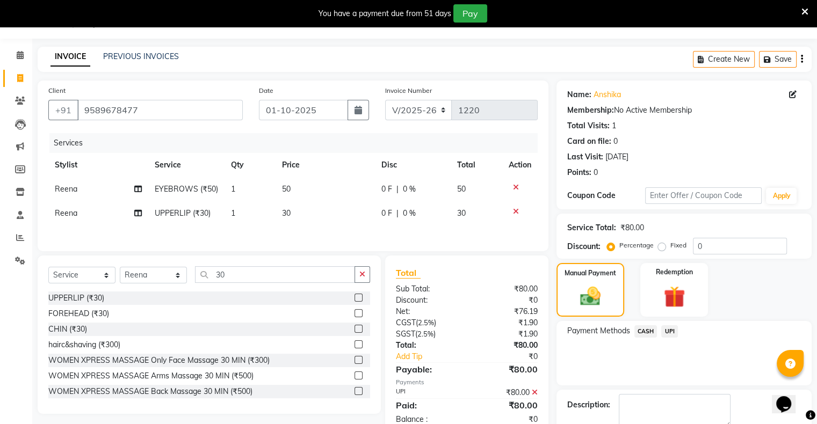
scroll to position [86, 0]
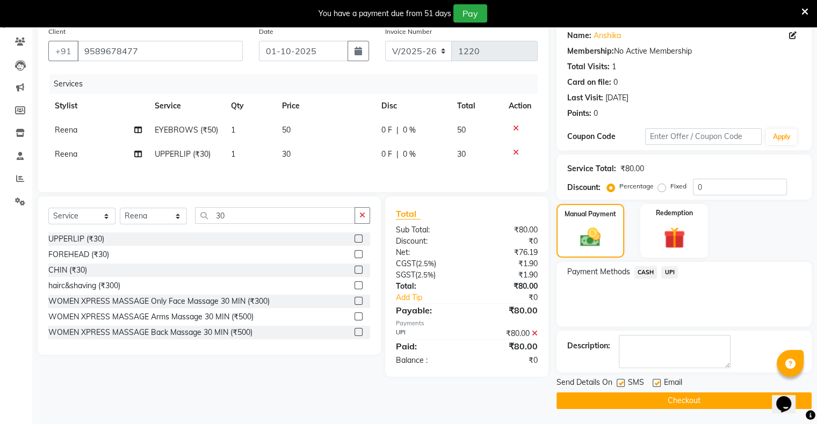
click at [694, 396] on button "Checkout" at bounding box center [683, 401] width 255 height 17
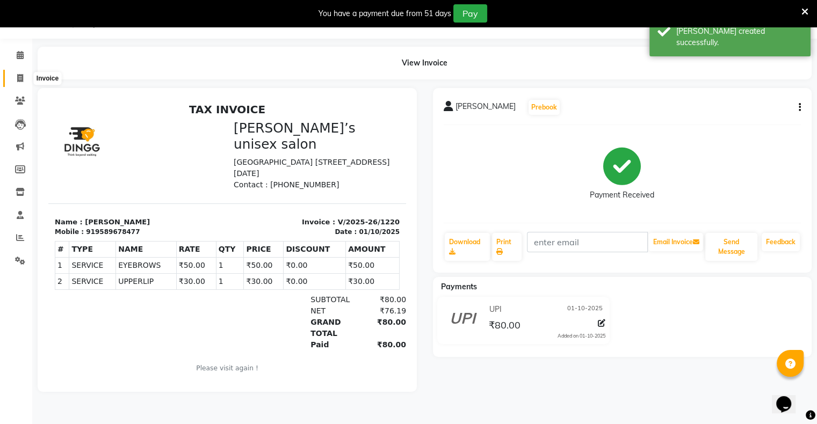
click at [17, 77] on icon at bounding box center [20, 78] width 6 height 8
select select "8735"
select select "service"
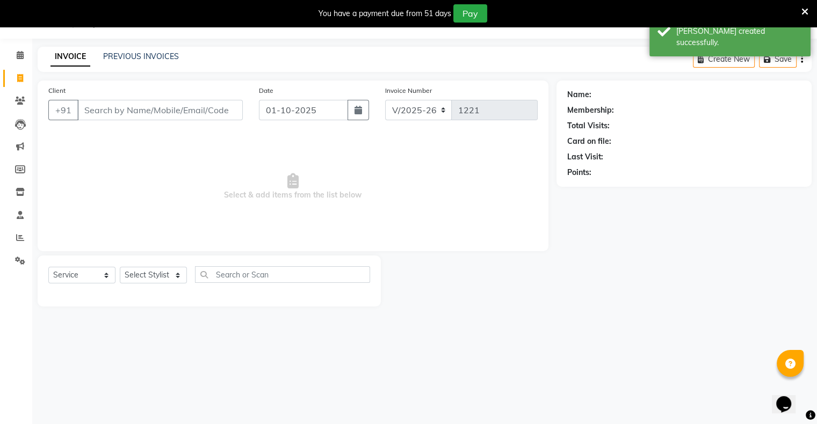
click at [185, 109] on input "Client" at bounding box center [159, 110] width 165 height 20
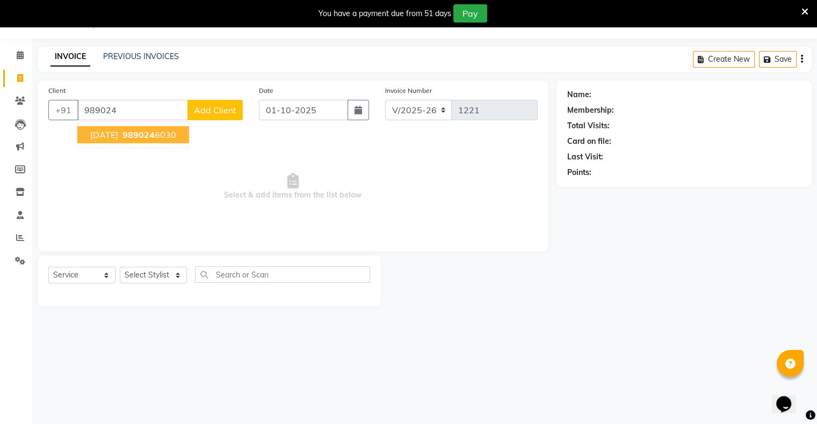
click at [130, 136] on span "989024" at bounding box center [138, 134] width 32 height 11
type input "9890246030"
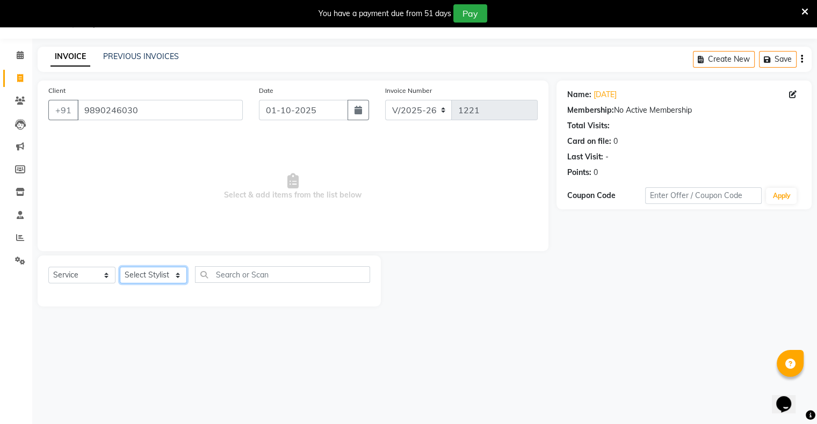
click at [142, 280] on select "Select Stylist [PERSON_NAME] owner Mohit [PERSON_NAME] [PERSON_NAME]" at bounding box center [153, 275] width 67 height 17
select select "88697"
click at [120, 267] on select "Select Stylist [PERSON_NAME] owner Mohit [PERSON_NAME] [PERSON_NAME]" at bounding box center [153, 275] width 67 height 17
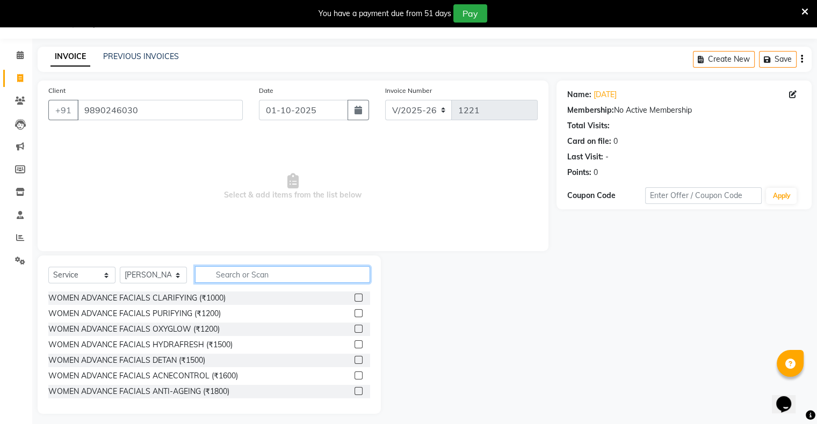
click at [244, 274] on input "text" at bounding box center [282, 274] width 175 height 17
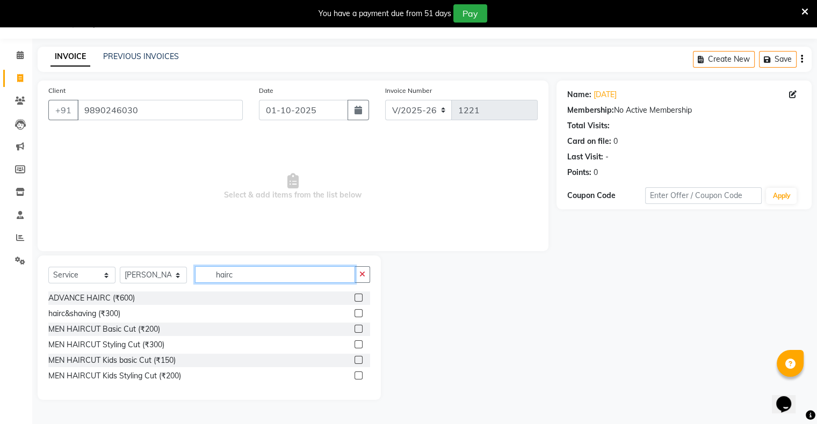
type input "hairc"
click at [361, 331] on label at bounding box center [358, 329] width 8 height 8
click at [361, 331] on input "checkbox" at bounding box center [357, 329] width 7 height 7
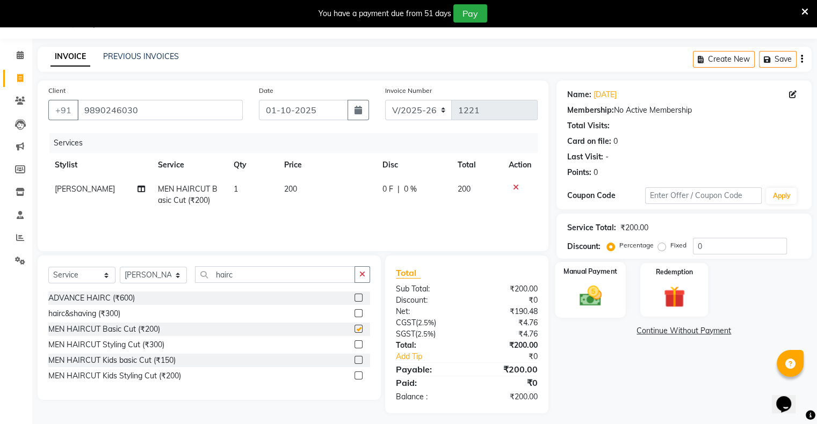
checkbox input "false"
click at [573, 309] on div "Manual Payment" at bounding box center [590, 289] width 70 height 55
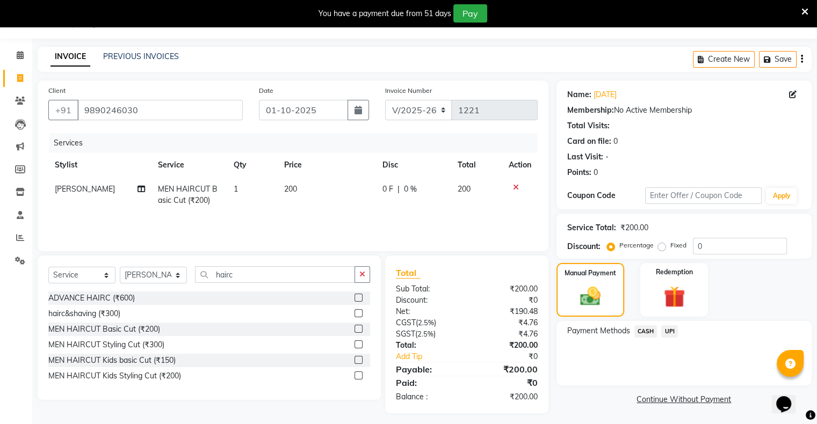
click at [665, 332] on span "UPI" at bounding box center [669, 331] width 17 height 12
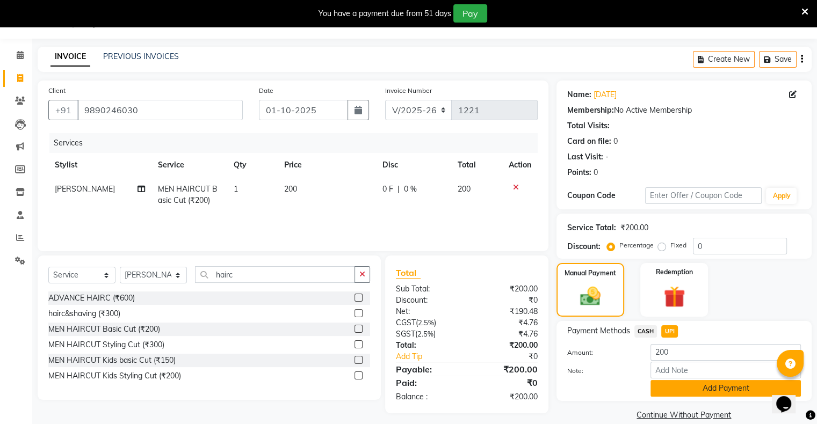
click at [698, 391] on button "Add Payment" at bounding box center [725, 388] width 150 height 17
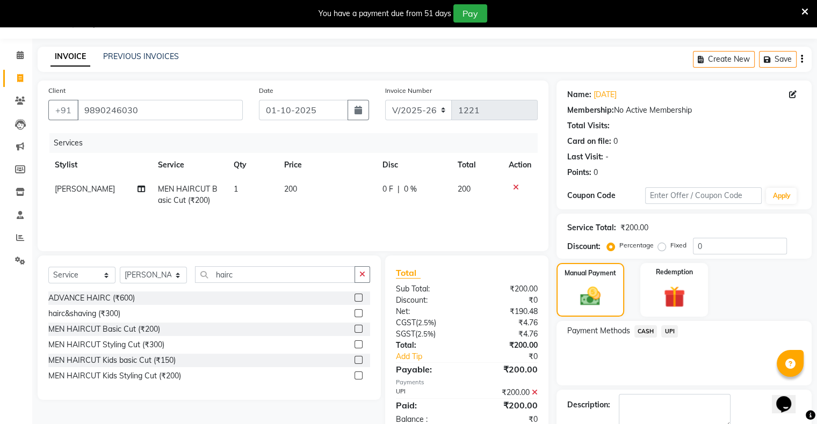
scroll to position [86, 0]
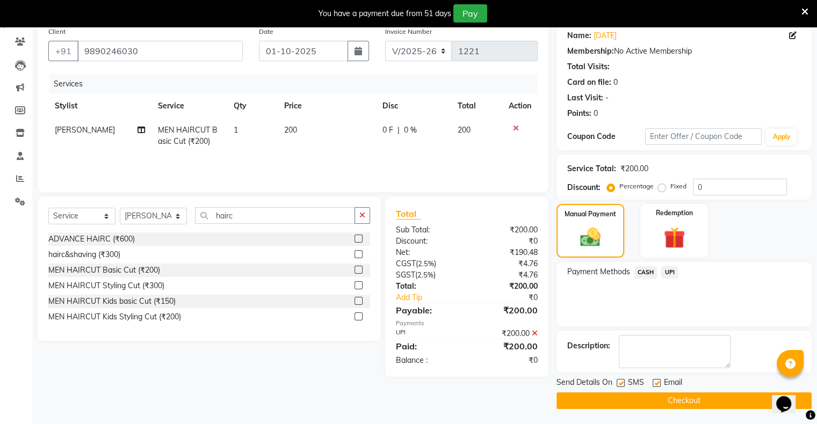
click at [690, 399] on button "Checkout" at bounding box center [683, 401] width 255 height 17
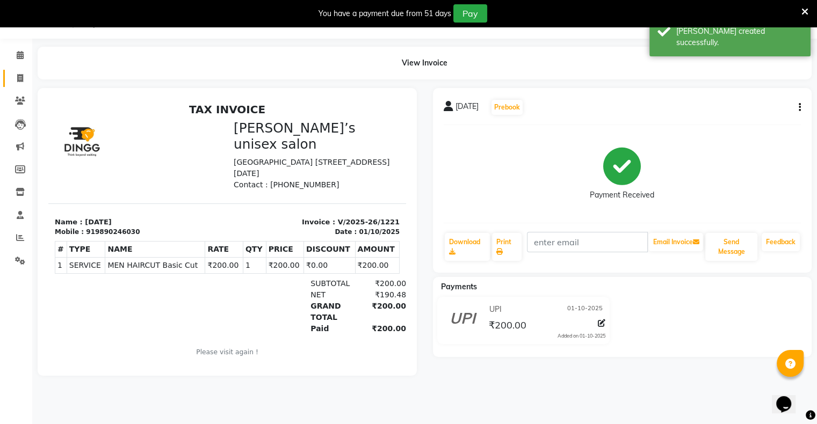
click at [21, 78] on icon at bounding box center [20, 78] width 6 height 8
select select "8735"
select select "service"
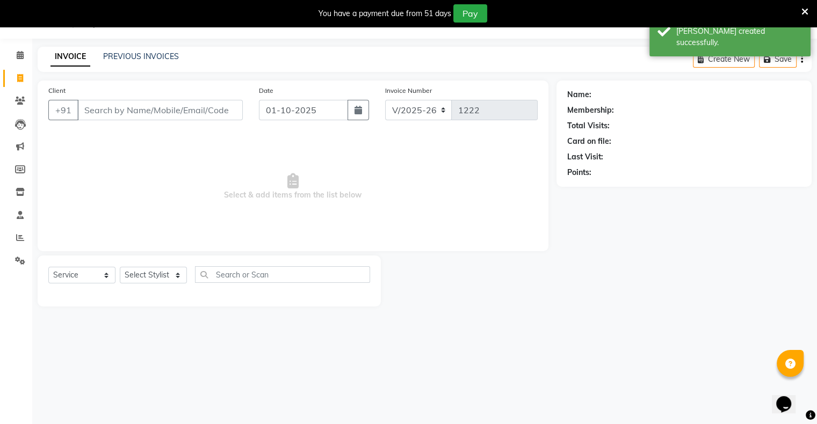
click at [127, 103] on input "Client" at bounding box center [159, 110] width 165 height 20
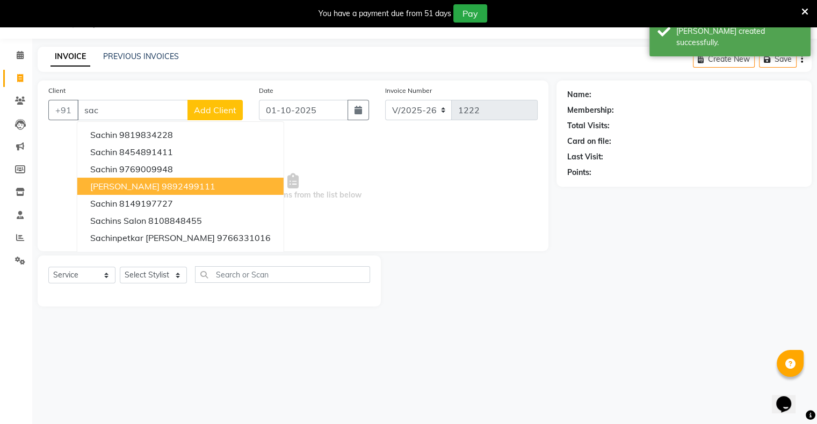
click at [190, 188] on ngb-highlight "9892499111" at bounding box center [189, 186] width 54 height 11
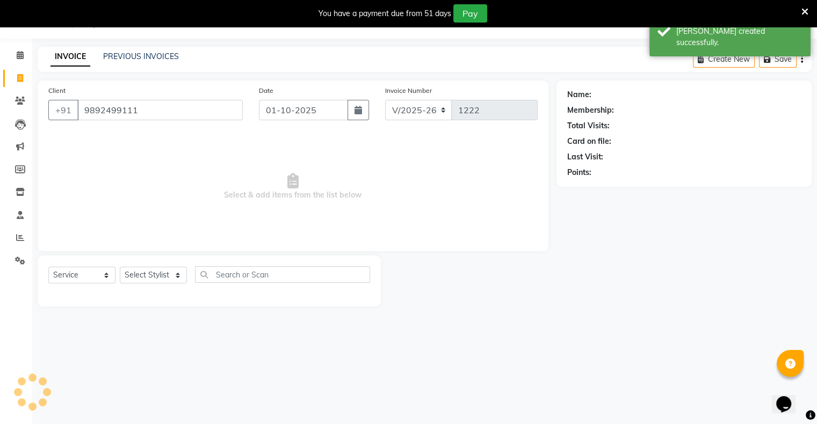
type input "9892499111"
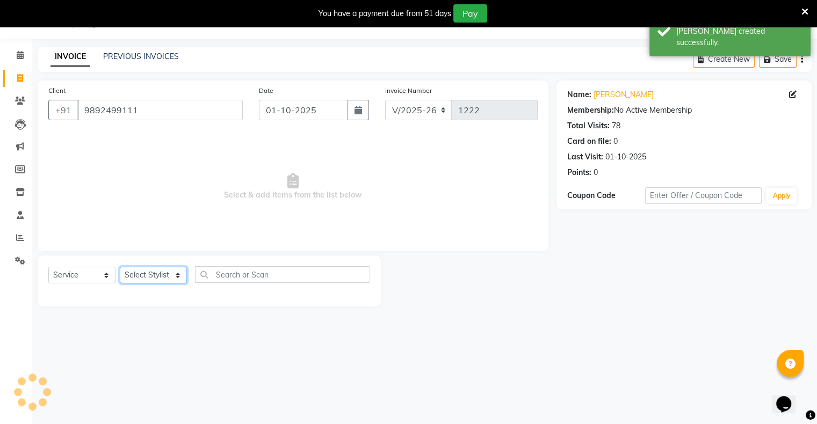
click at [154, 279] on select "Select Stylist [PERSON_NAME] owner Mohit [PERSON_NAME] [PERSON_NAME]" at bounding box center [153, 275] width 67 height 17
click at [120, 267] on select "Select Stylist [PERSON_NAME] owner Mohit [PERSON_NAME] [PERSON_NAME]" at bounding box center [153, 275] width 67 height 17
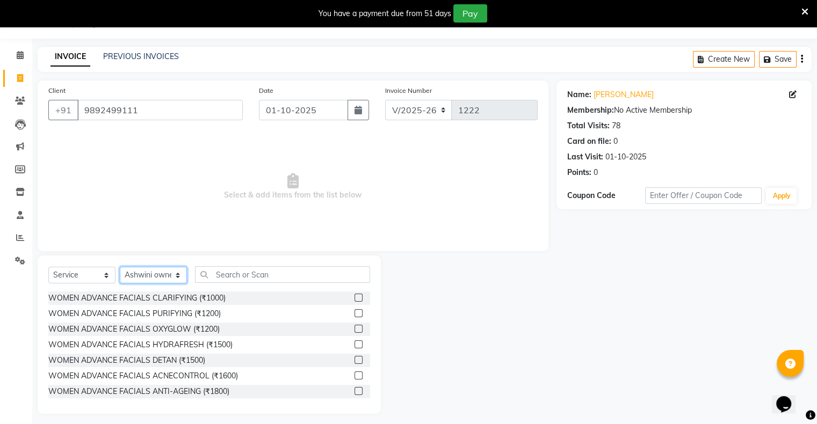
click at [142, 279] on select "Select Stylist [PERSON_NAME] owner Mohit [PERSON_NAME] [PERSON_NAME]" at bounding box center [153, 275] width 67 height 17
select select "90831"
click at [120, 267] on select "Select Stylist [PERSON_NAME] owner Mohit [PERSON_NAME] [PERSON_NAME]" at bounding box center [153, 275] width 67 height 17
click at [246, 275] on input "text" at bounding box center [282, 274] width 175 height 17
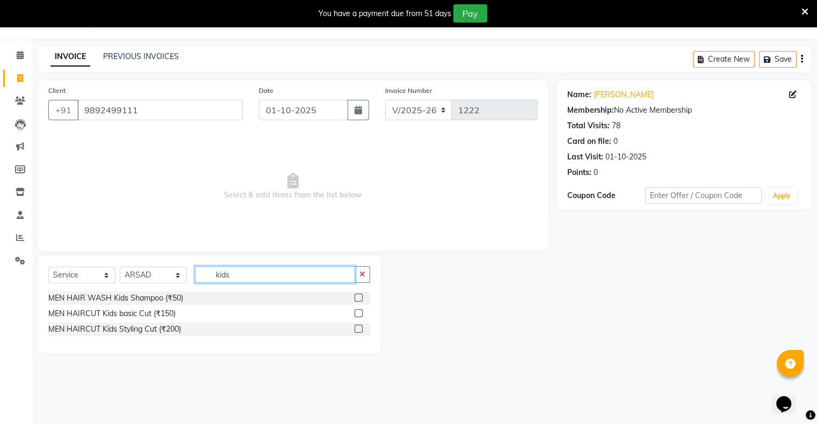
type input "kids"
click at [358, 310] on label at bounding box center [358, 313] width 8 height 8
click at [358, 310] on input "checkbox" at bounding box center [357, 313] width 7 height 7
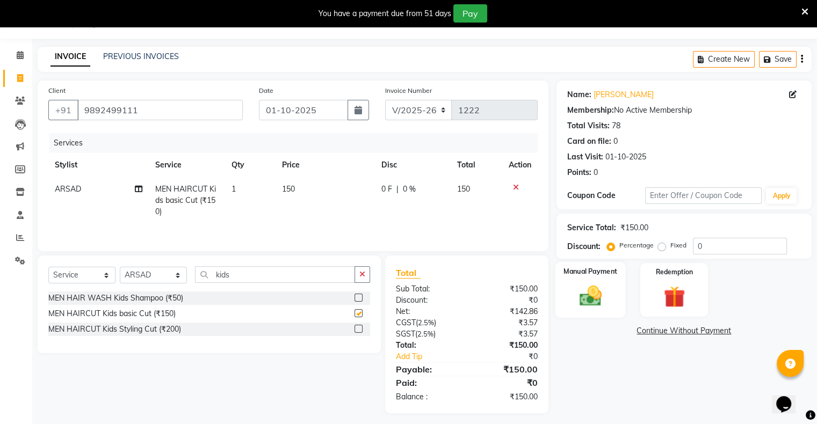
checkbox input "false"
click at [588, 291] on img at bounding box center [590, 297] width 36 height 26
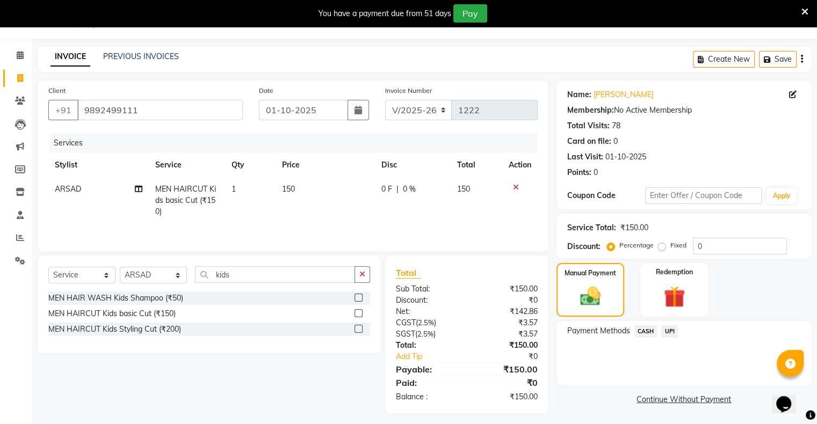
click at [670, 332] on span "UPI" at bounding box center [669, 331] width 17 height 12
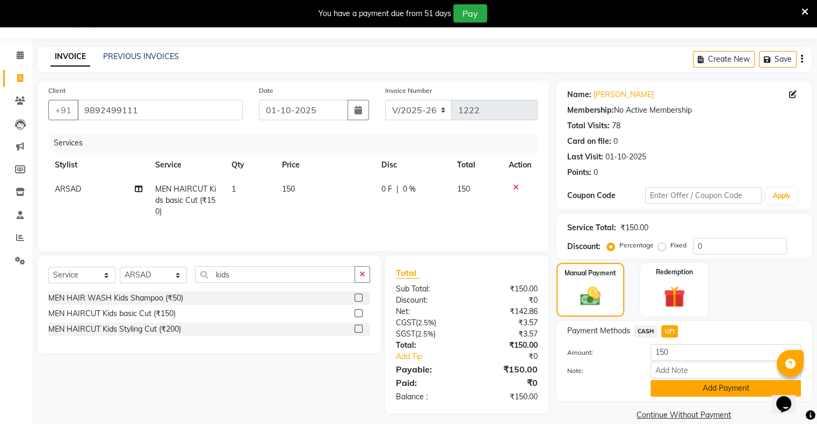
click at [682, 385] on button "Add Payment" at bounding box center [725, 388] width 150 height 17
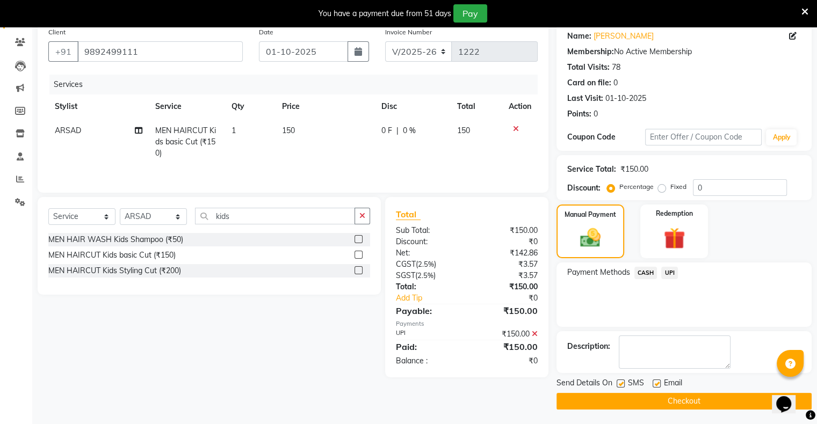
scroll to position [86, 0]
click at [689, 401] on button "Checkout" at bounding box center [683, 401] width 255 height 17
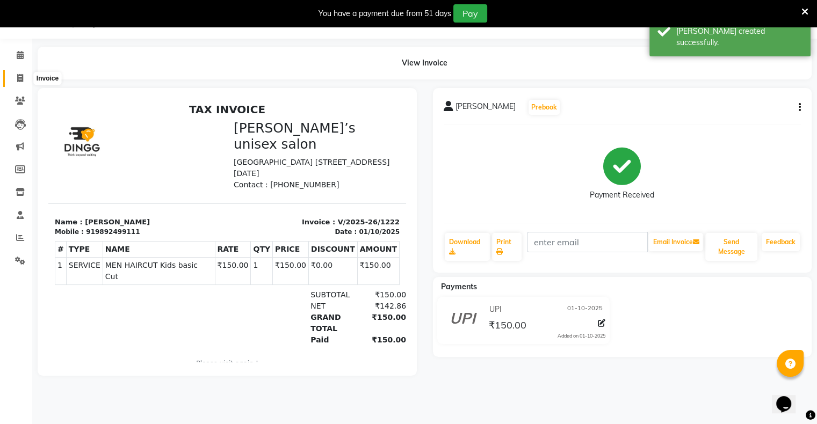
click at [15, 76] on span at bounding box center [20, 78] width 19 height 12
select select "8735"
select select "service"
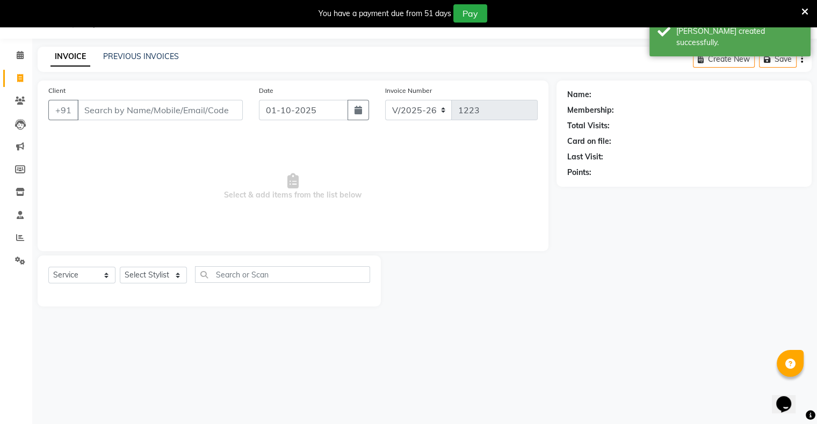
click at [214, 116] on input "Client" at bounding box center [159, 110] width 165 height 20
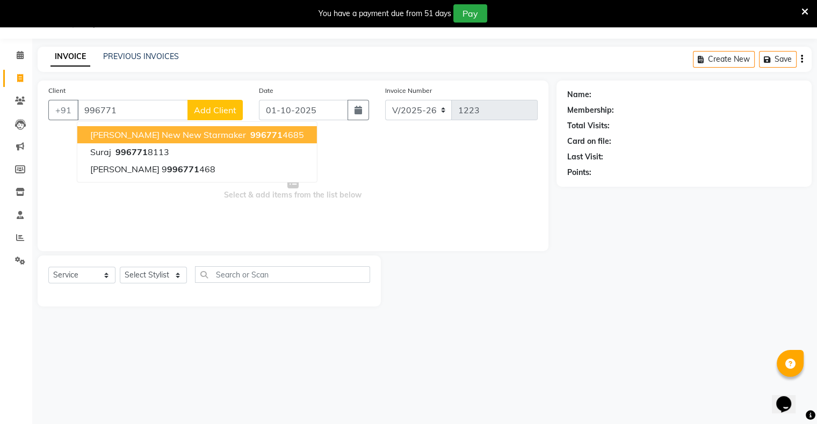
click at [250, 131] on span "996771" at bounding box center [266, 134] width 32 height 11
type input "9967714685"
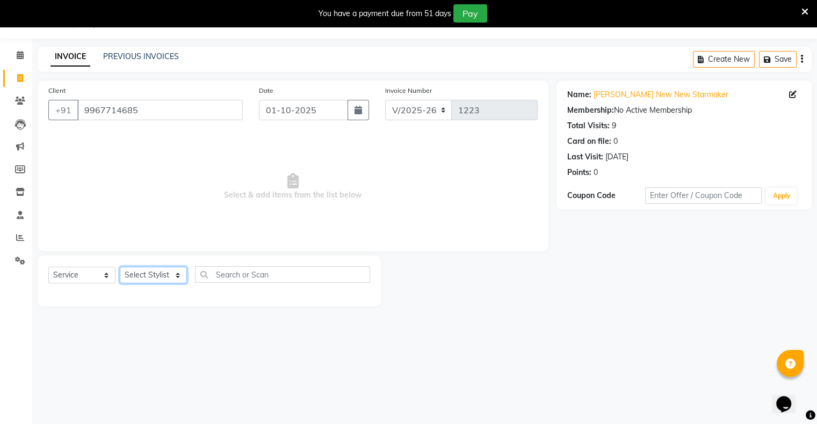
click at [158, 281] on select "Select Stylist [PERSON_NAME] owner Mohit [PERSON_NAME] [PERSON_NAME]" at bounding box center [153, 275] width 67 height 17
select select "88697"
click at [120, 267] on select "Select Stylist [PERSON_NAME] owner Mohit [PERSON_NAME] [PERSON_NAME]" at bounding box center [153, 275] width 67 height 17
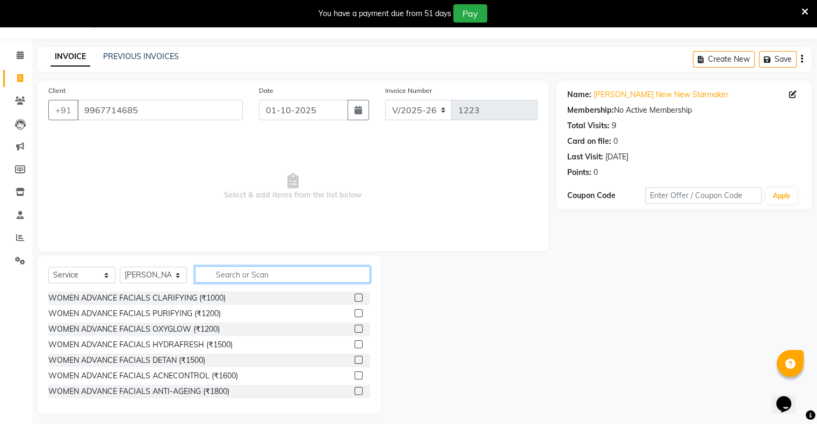
click at [224, 278] on input "text" at bounding box center [282, 274] width 175 height 17
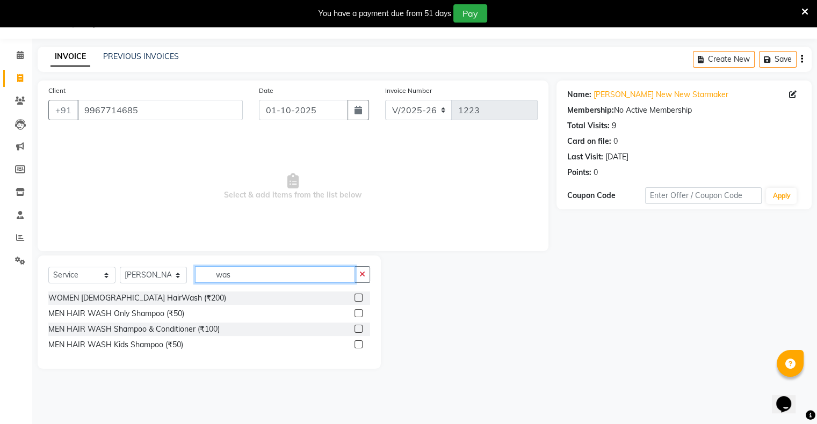
type input "was"
click at [361, 296] on label at bounding box center [358, 298] width 8 height 8
click at [361, 296] on input "checkbox" at bounding box center [357, 298] width 7 height 7
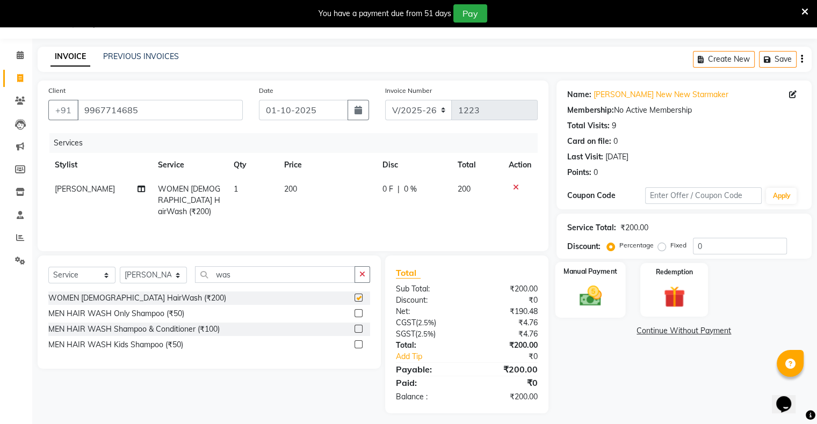
checkbox input "false"
click at [610, 272] on label "Manual Payment" at bounding box center [590, 271] width 54 height 10
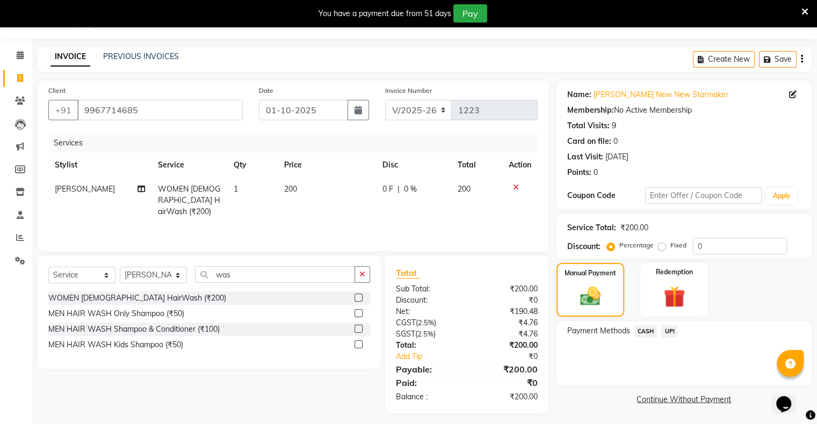
click at [668, 334] on span "UPI" at bounding box center [669, 331] width 17 height 12
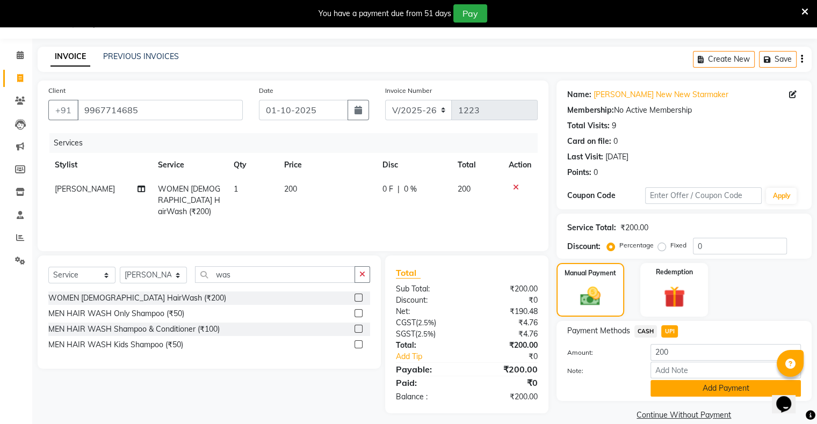
click at [673, 388] on button "Add Payment" at bounding box center [725, 388] width 150 height 17
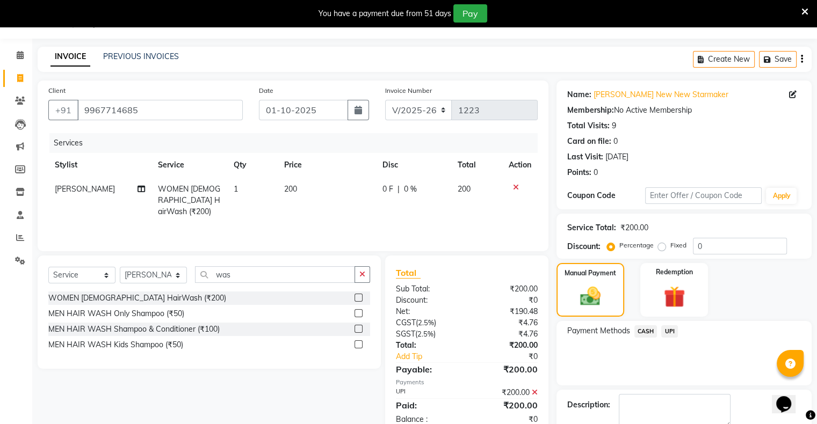
scroll to position [86, 0]
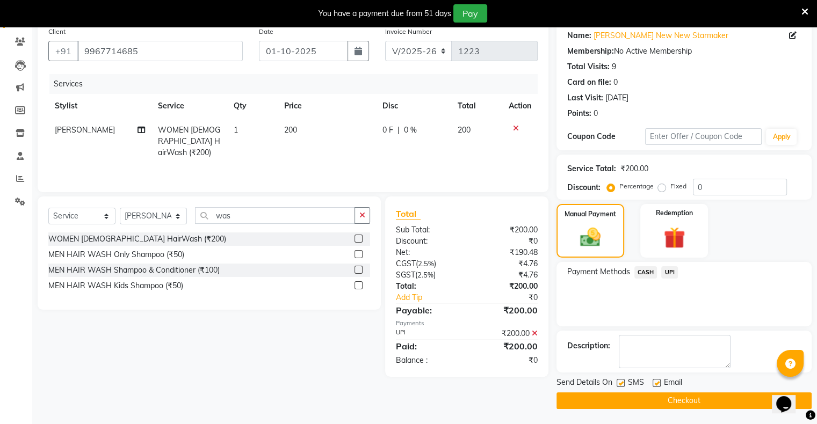
click at [678, 399] on button "Checkout" at bounding box center [683, 401] width 255 height 17
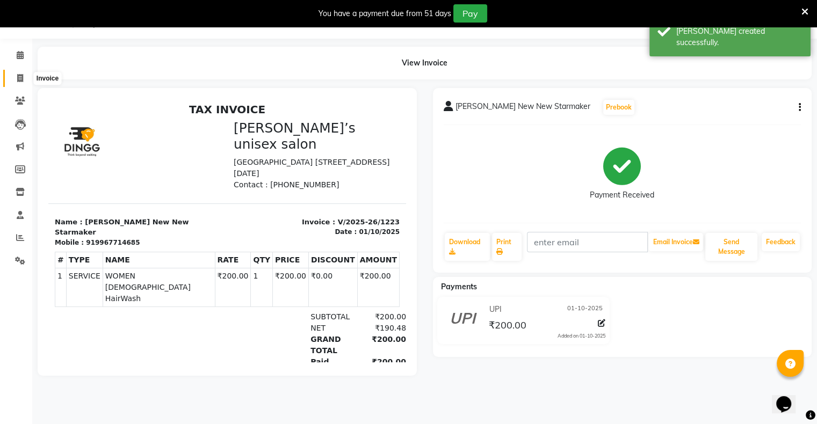
drag, startPoint x: 14, startPoint y: 74, endPoint x: 30, endPoint y: 78, distance: 16.3
click at [15, 74] on span at bounding box center [20, 78] width 19 height 12
select select "8735"
select select "service"
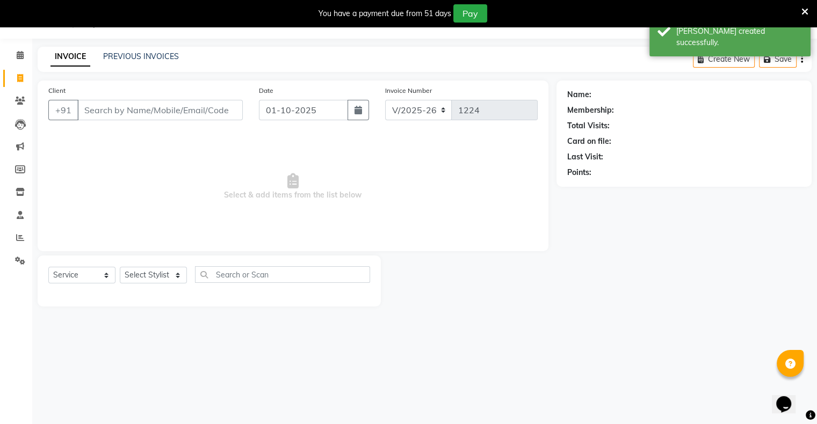
click at [178, 111] on input "Client" at bounding box center [159, 110] width 165 height 20
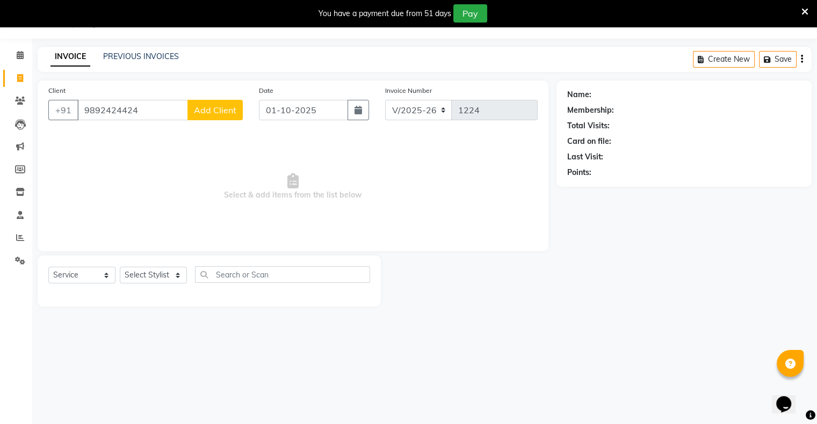
type input "9892424424"
click at [220, 110] on span "Add Client" at bounding box center [215, 110] width 42 height 11
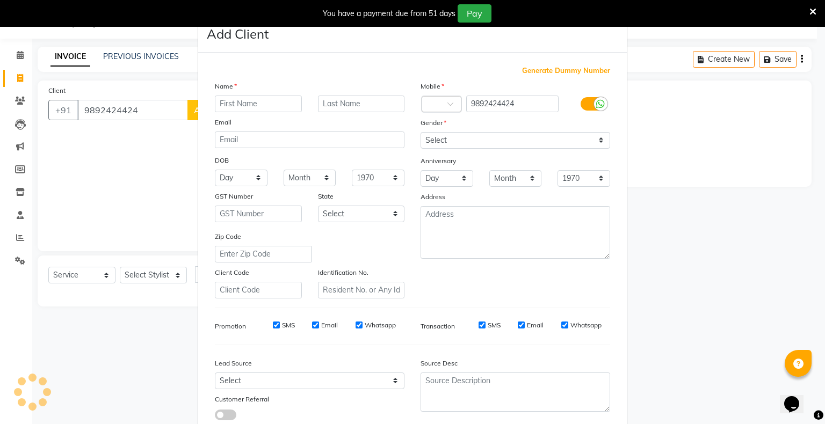
click at [262, 106] on input "text" at bounding box center [258, 104] width 87 height 17
type input "[PERSON_NAME]"
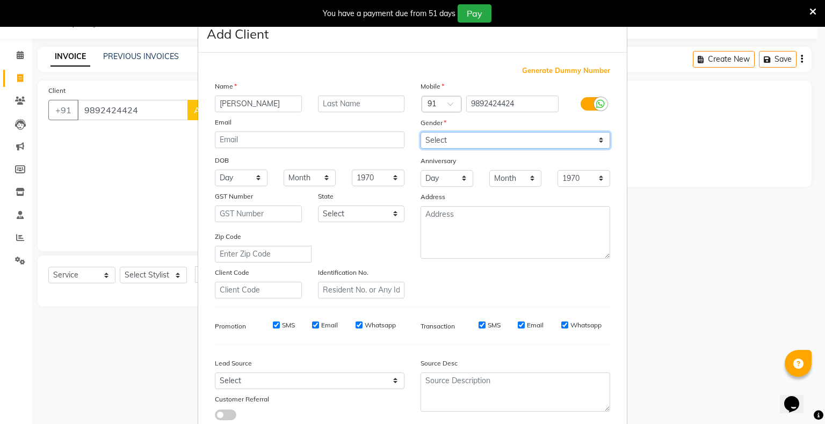
click at [442, 144] on select "Select [DEMOGRAPHIC_DATA] [DEMOGRAPHIC_DATA] Other Prefer Not To Say" at bounding box center [515, 140] width 190 height 17
click at [420, 133] on select "Select [DEMOGRAPHIC_DATA] [DEMOGRAPHIC_DATA] Other Prefer Not To Say" at bounding box center [515, 140] width 190 height 17
click at [439, 136] on select "Select [DEMOGRAPHIC_DATA] [DEMOGRAPHIC_DATA] Other Prefer Not To Say" at bounding box center [515, 140] width 190 height 17
select select "[DEMOGRAPHIC_DATA]"
click at [420, 133] on select "Select [DEMOGRAPHIC_DATA] [DEMOGRAPHIC_DATA] Other Prefer Not To Say" at bounding box center [515, 140] width 190 height 17
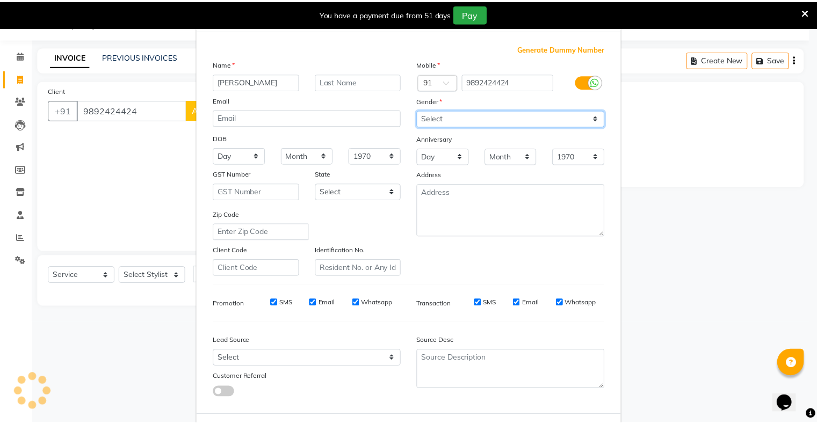
scroll to position [76, 0]
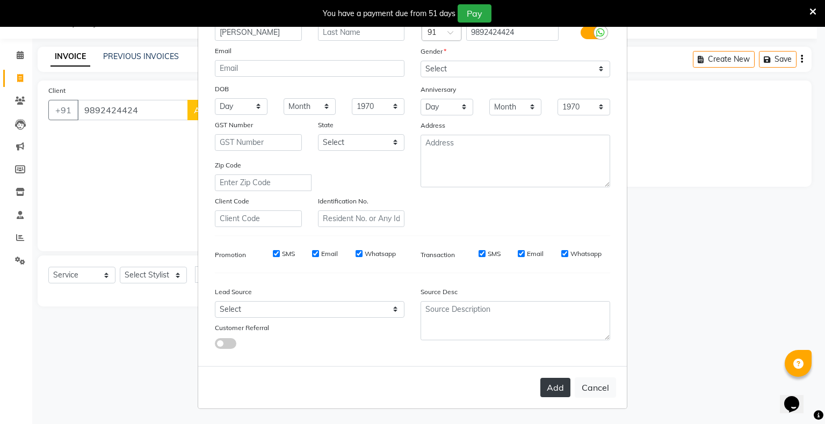
click at [554, 392] on button "Add" at bounding box center [555, 387] width 30 height 19
select select
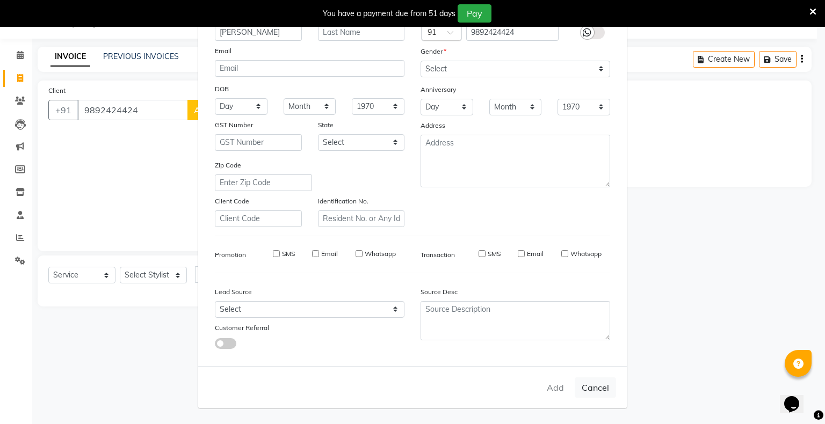
select select
checkbox input "false"
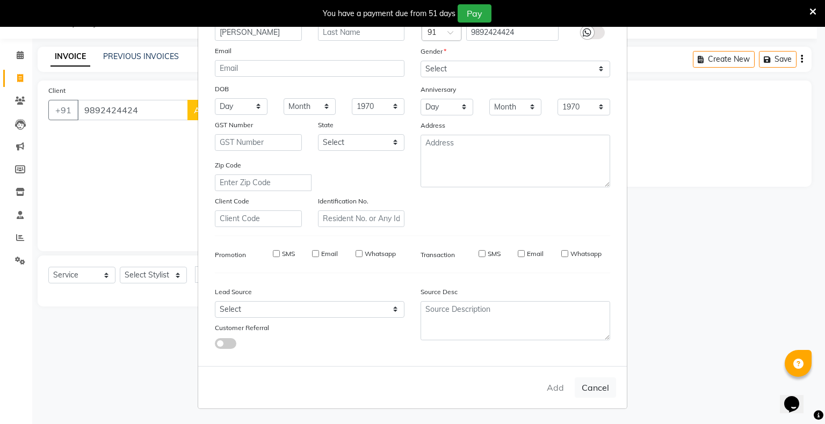
checkbox input "false"
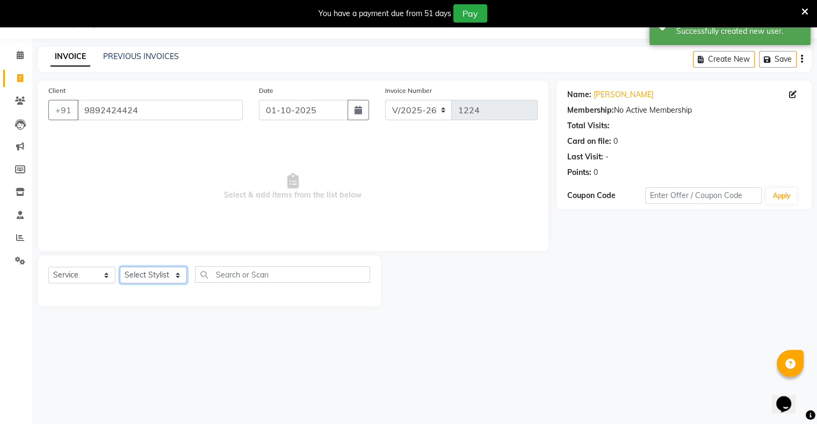
click at [164, 272] on select "Select Stylist [PERSON_NAME] owner Mohit [PERSON_NAME] [PERSON_NAME]" at bounding box center [153, 275] width 67 height 17
select select "88698"
click at [120, 267] on select "Select Stylist [PERSON_NAME] owner Mohit [PERSON_NAME] [PERSON_NAME]" at bounding box center [153, 275] width 67 height 17
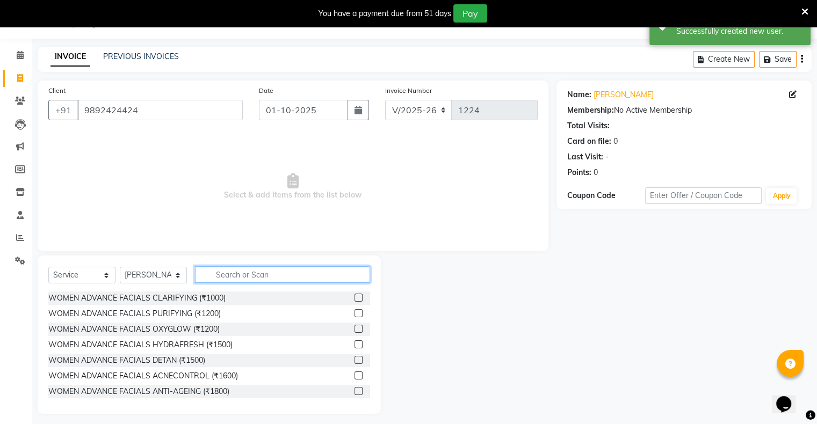
click at [242, 275] on input "text" at bounding box center [282, 274] width 175 height 17
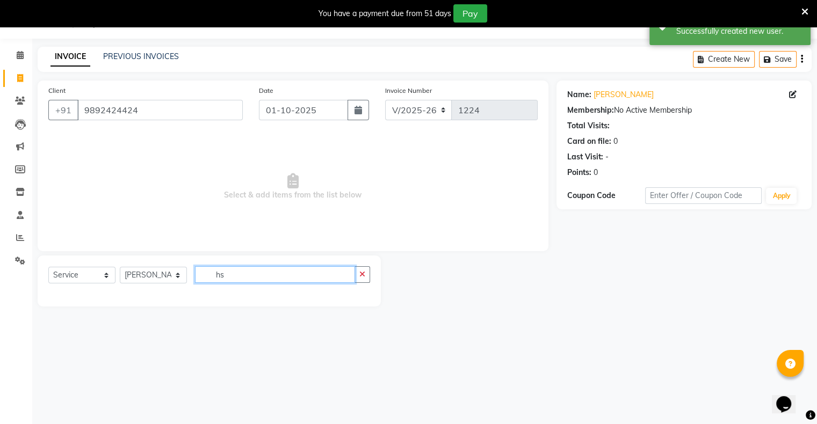
type input "h"
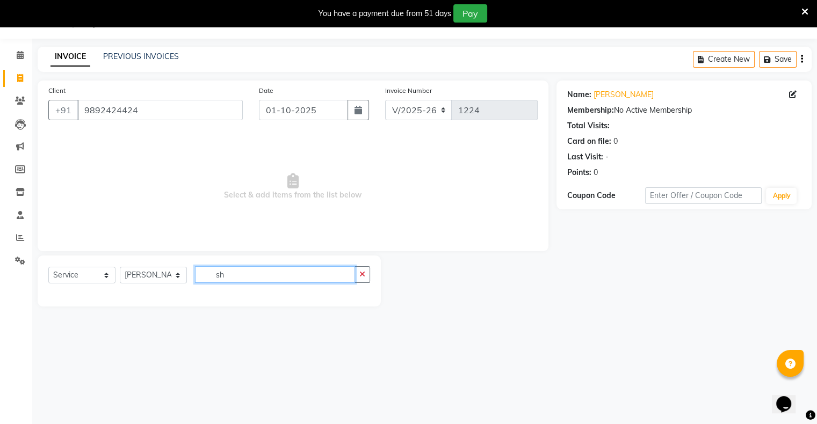
type input "s"
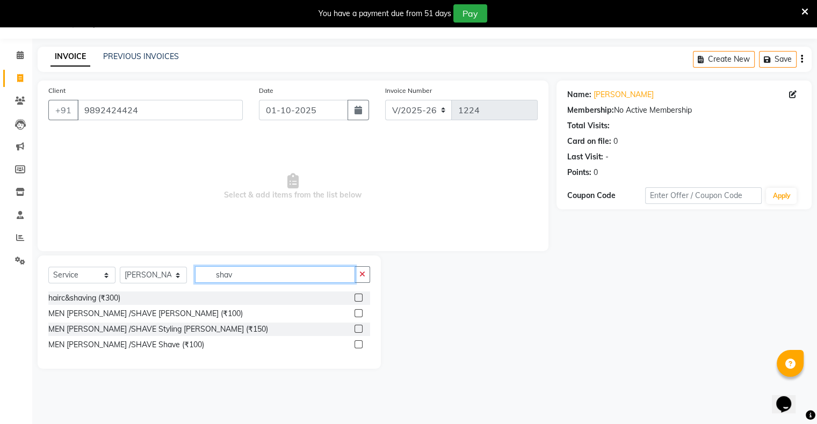
type input "shav"
click at [357, 315] on label at bounding box center [358, 313] width 8 height 8
click at [357, 315] on input "checkbox" at bounding box center [357, 313] width 7 height 7
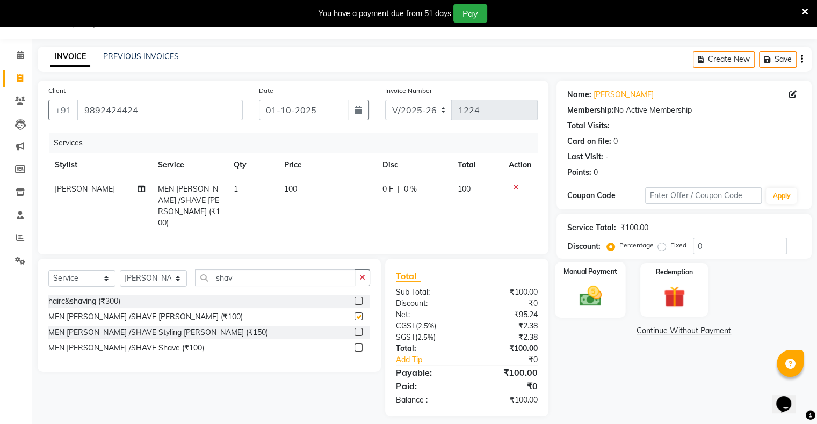
checkbox input "false"
click at [595, 310] on div "Manual Payment" at bounding box center [590, 289] width 70 height 55
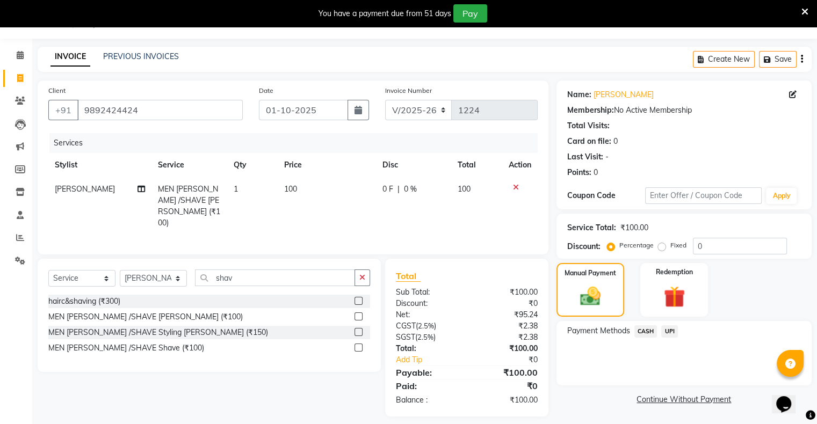
click at [668, 332] on span "UPI" at bounding box center [669, 331] width 17 height 12
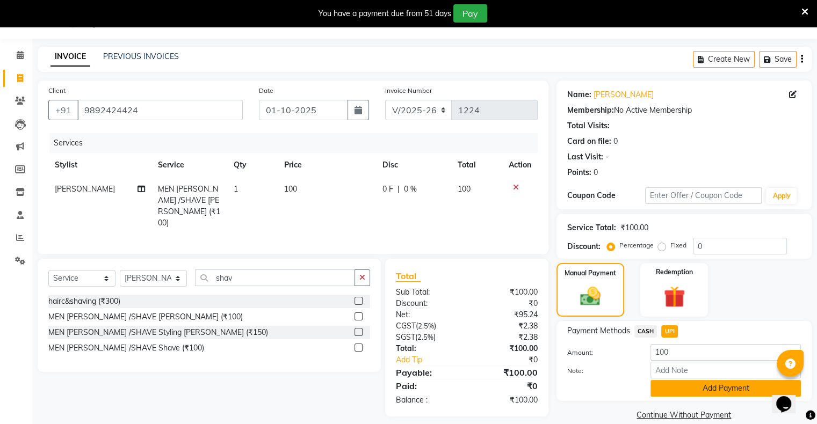
click at [685, 390] on button "Add Payment" at bounding box center [725, 388] width 150 height 17
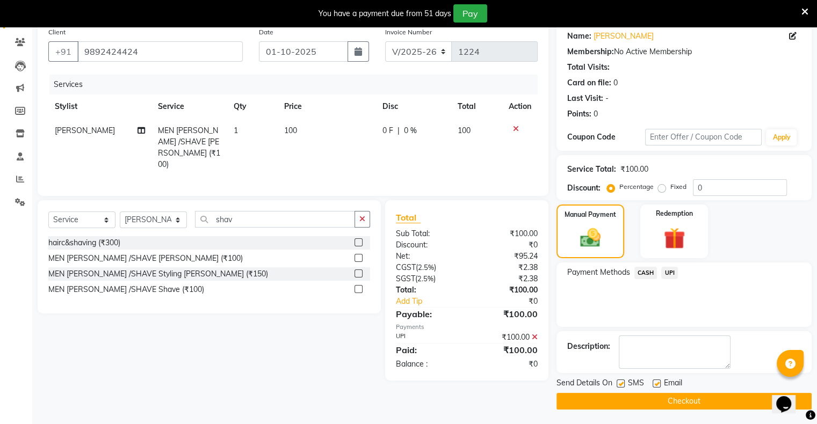
scroll to position [86, 0]
click at [691, 401] on button "Checkout" at bounding box center [683, 401] width 255 height 17
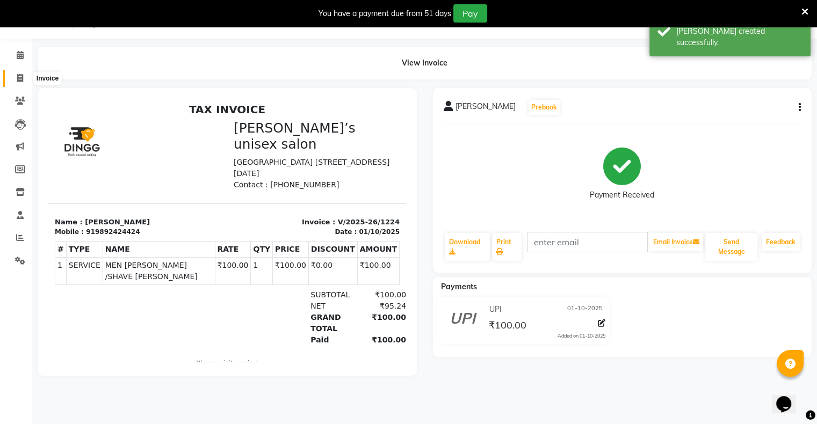
click at [18, 72] on span at bounding box center [20, 78] width 19 height 12
select select "8735"
select select "service"
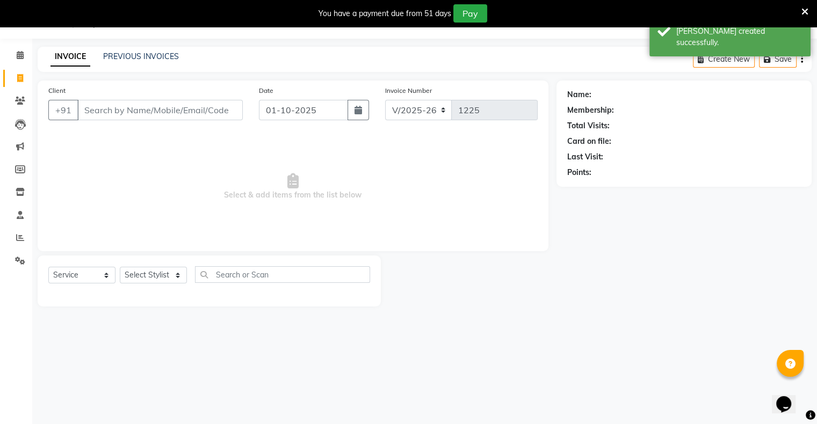
click at [212, 110] on input "Client" at bounding box center [159, 110] width 165 height 20
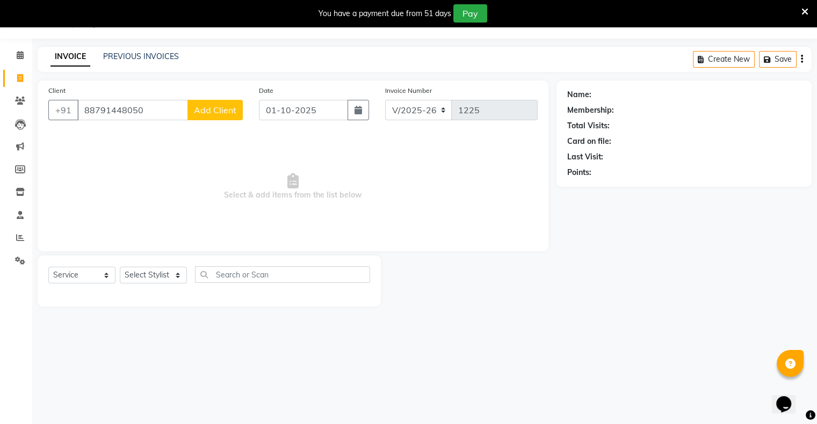
type input "88791448050"
click at [217, 108] on span "Add Client" at bounding box center [215, 110] width 42 height 11
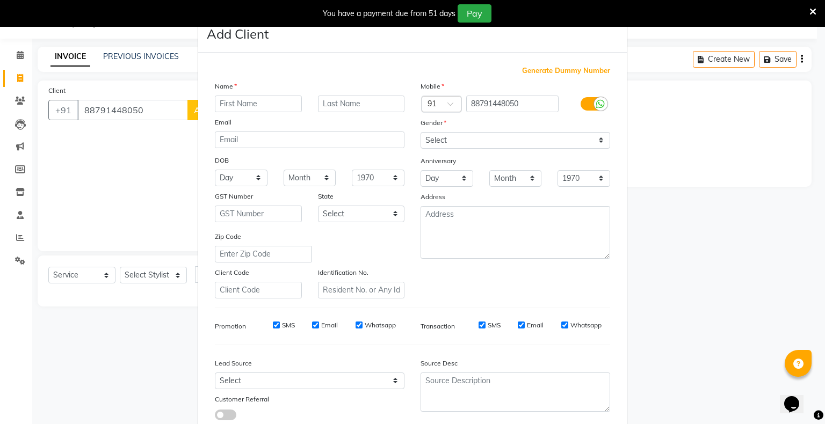
click at [250, 106] on input "text" at bounding box center [258, 104] width 87 height 17
type input "no"
click at [436, 142] on select "Select [DEMOGRAPHIC_DATA] [DEMOGRAPHIC_DATA] Other Prefer Not To Say" at bounding box center [515, 140] width 190 height 17
select select "[DEMOGRAPHIC_DATA]"
click at [420, 133] on select "Select [DEMOGRAPHIC_DATA] [DEMOGRAPHIC_DATA] Other Prefer Not To Say" at bounding box center [515, 140] width 190 height 17
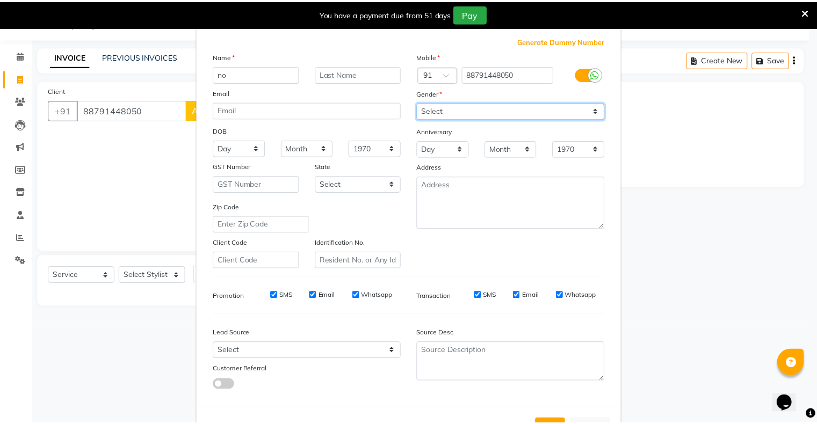
scroll to position [76, 0]
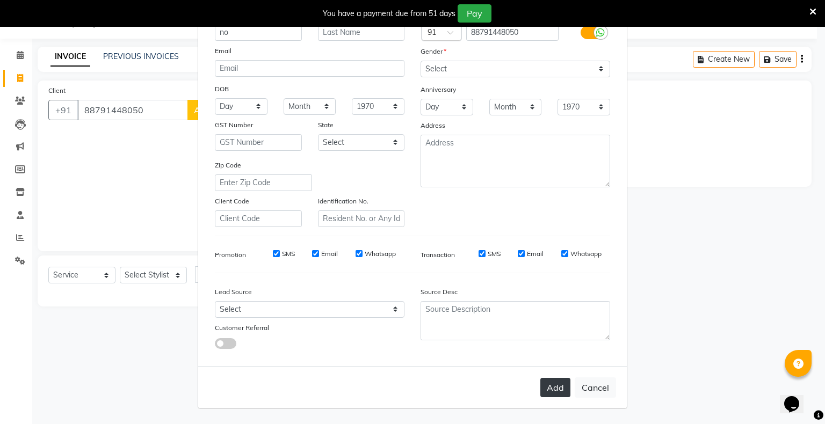
click at [550, 388] on button "Add" at bounding box center [555, 387] width 30 height 19
select select
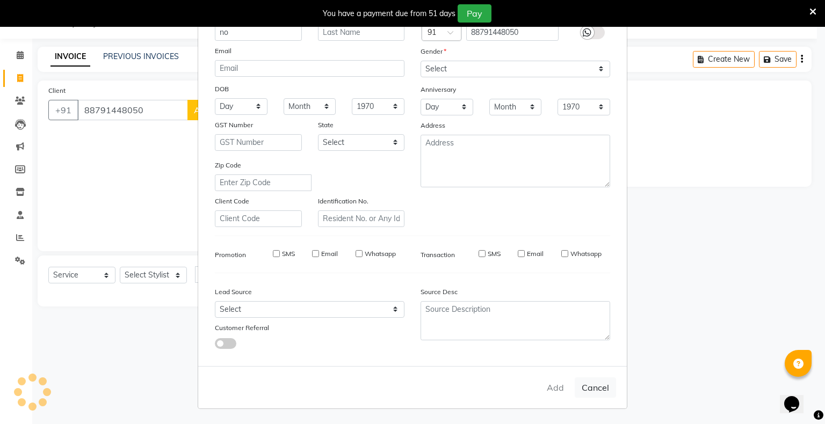
select select
checkbox input "false"
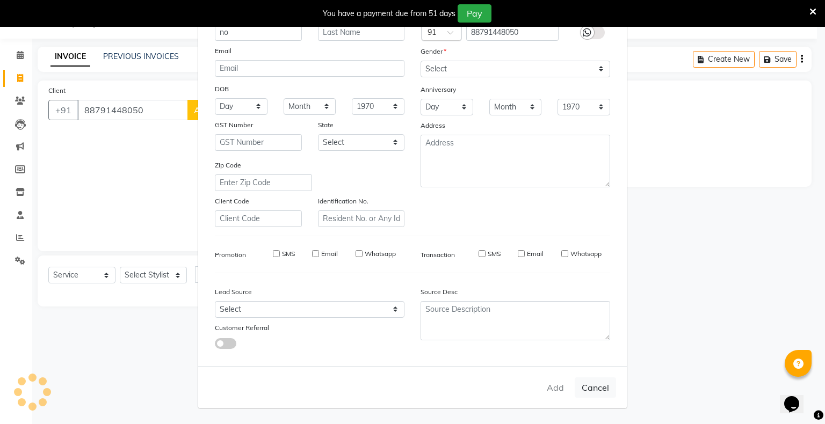
checkbox input "false"
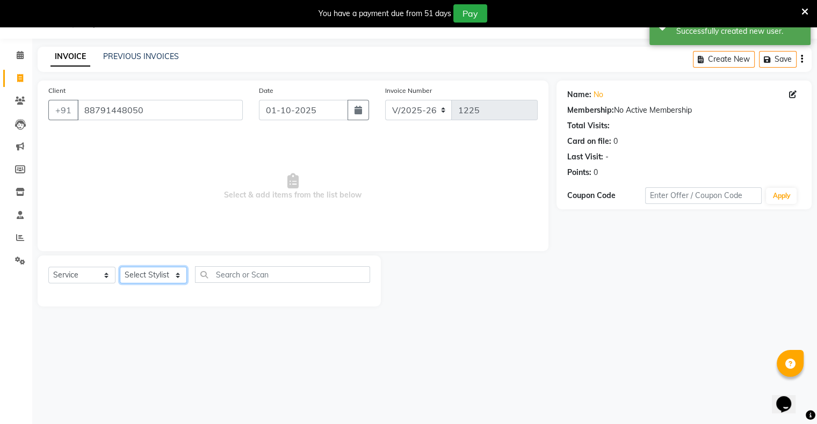
click at [170, 274] on select "Select Stylist [PERSON_NAME] owner Mohit [PERSON_NAME] [PERSON_NAME]" at bounding box center [153, 275] width 67 height 17
select select "88698"
click at [120, 267] on select "Select Stylist [PERSON_NAME] owner Mohit [PERSON_NAME] [PERSON_NAME]" at bounding box center [153, 275] width 67 height 17
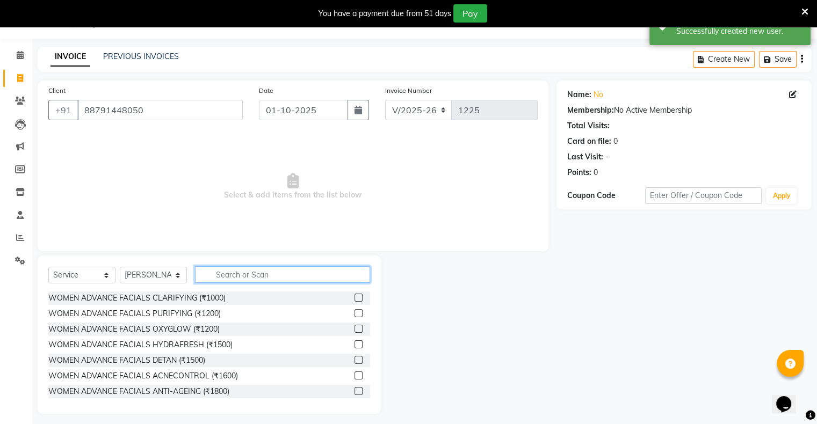
click at [259, 277] on input "text" at bounding box center [282, 274] width 175 height 17
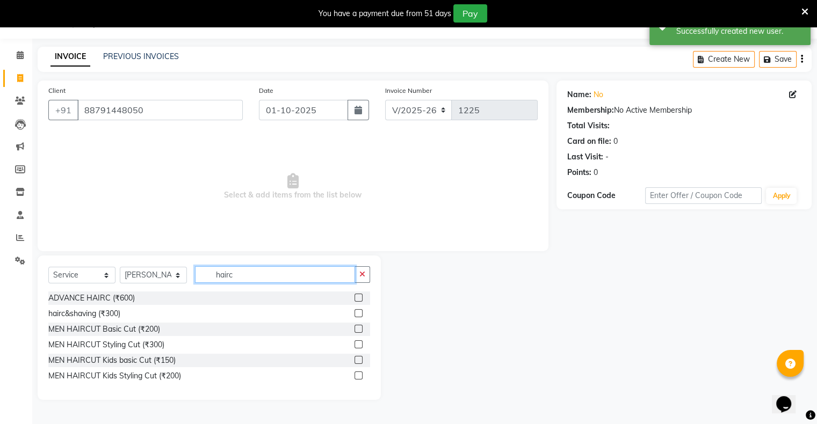
type input "hairc"
click at [359, 328] on label at bounding box center [358, 329] width 8 height 8
click at [359, 328] on input "checkbox" at bounding box center [357, 329] width 7 height 7
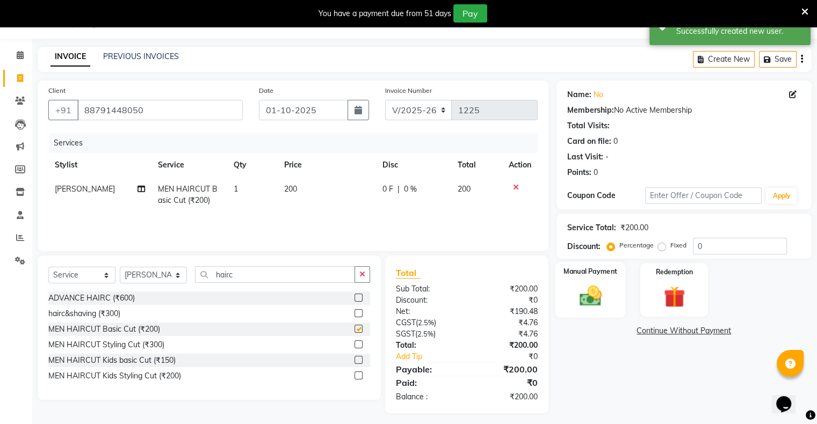
checkbox input "false"
click at [578, 310] on div "Manual Payment" at bounding box center [590, 289] width 70 height 55
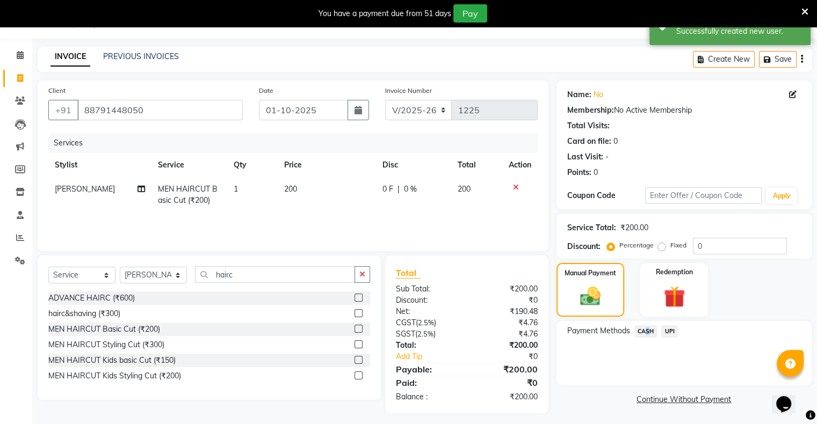
click at [643, 333] on span "CASH" at bounding box center [645, 331] width 23 height 12
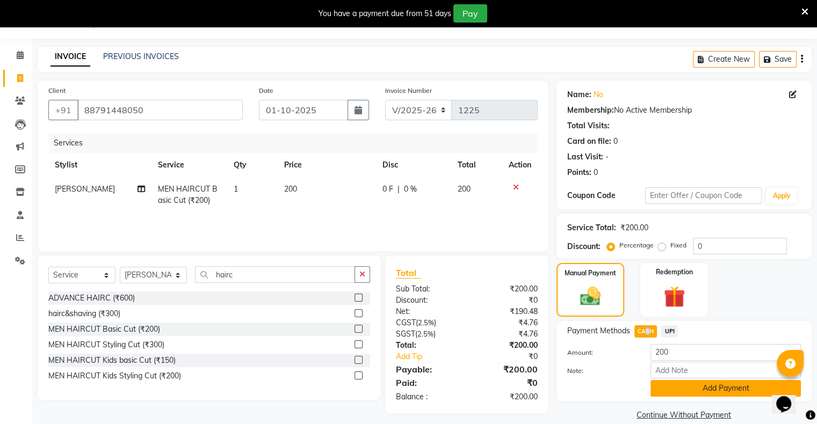
click at [658, 384] on button "Add Payment" at bounding box center [725, 388] width 150 height 17
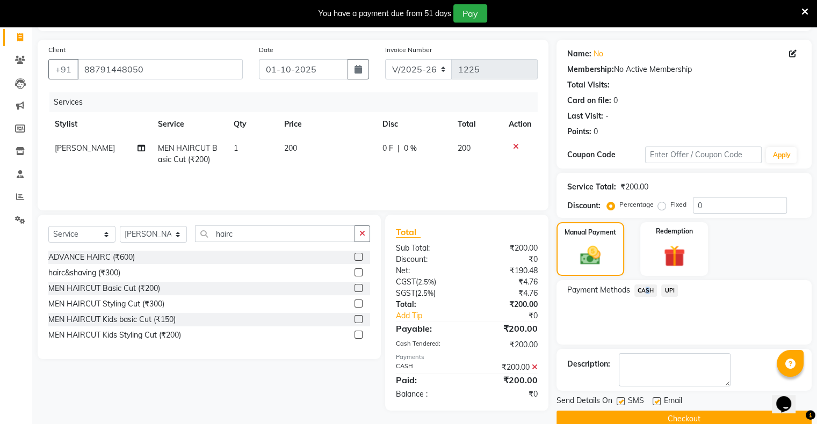
scroll to position [86, 0]
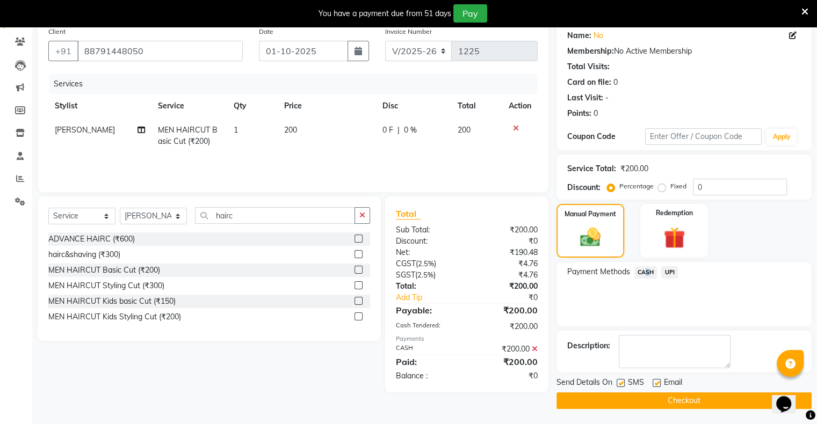
click at [666, 397] on button "Checkout" at bounding box center [683, 401] width 255 height 17
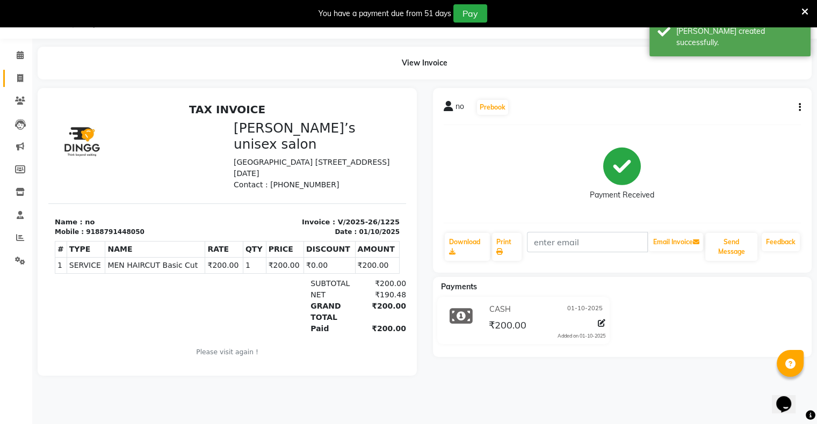
click at [20, 70] on link "Invoice" at bounding box center [16, 79] width 26 height 18
select select "8735"
select select "service"
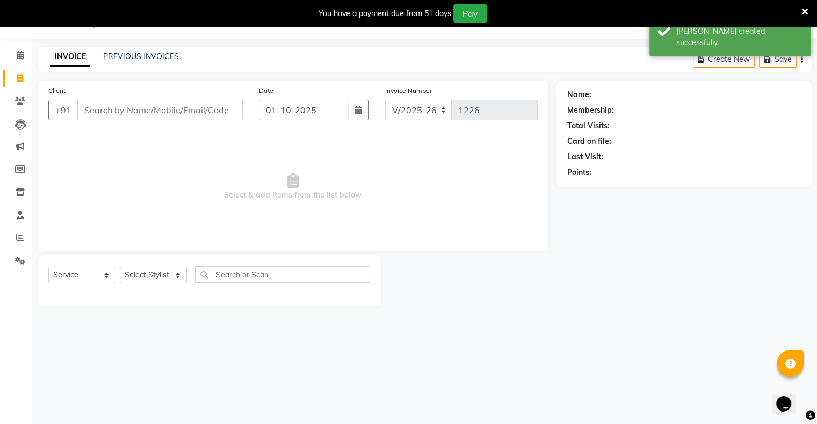
click at [177, 107] on input "Client" at bounding box center [159, 110] width 165 height 20
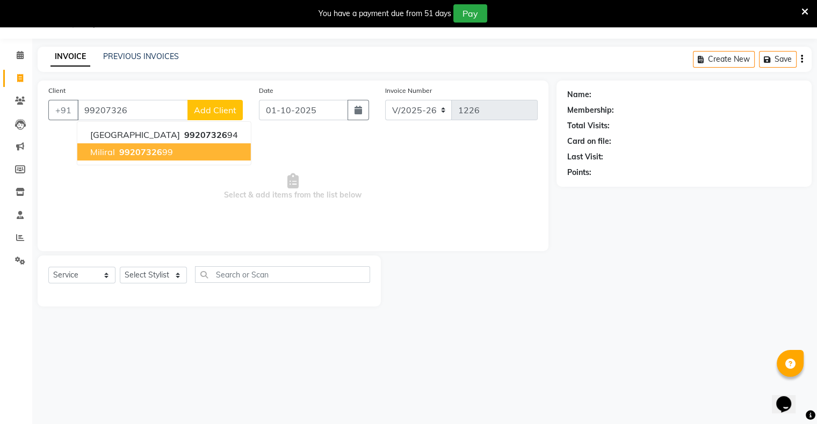
click at [130, 154] on span "99207326" at bounding box center [140, 152] width 43 height 11
type input "9920732699"
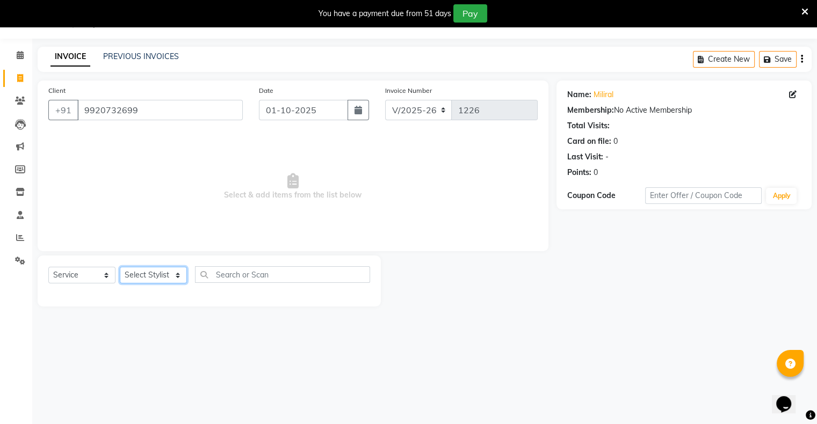
click at [143, 272] on select "Select Stylist [PERSON_NAME] owner Mohit [PERSON_NAME] [PERSON_NAME]" at bounding box center [153, 275] width 67 height 17
select select "90831"
click at [120, 267] on select "Select Stylist [PERSON_NAME] owner Mohit [PERSON_NAME] [PERSON_NAME]" at bounding box center [153, 275] width 67 height 17
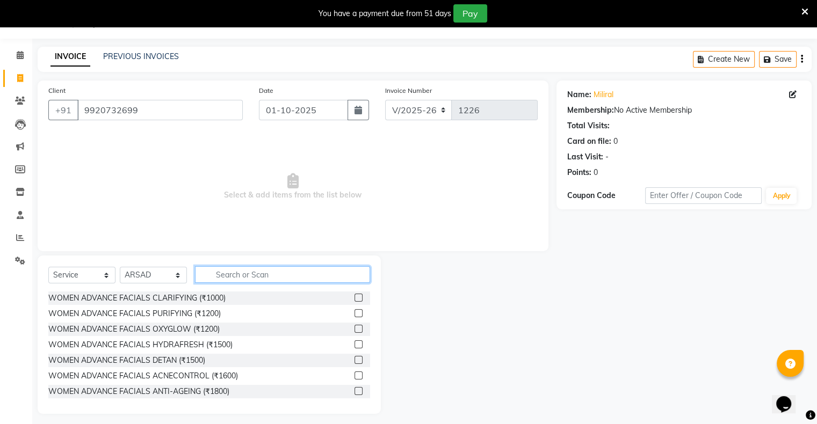
click at [258, 274] on input "text" at bounding box center [282, 274] width 175 height 17
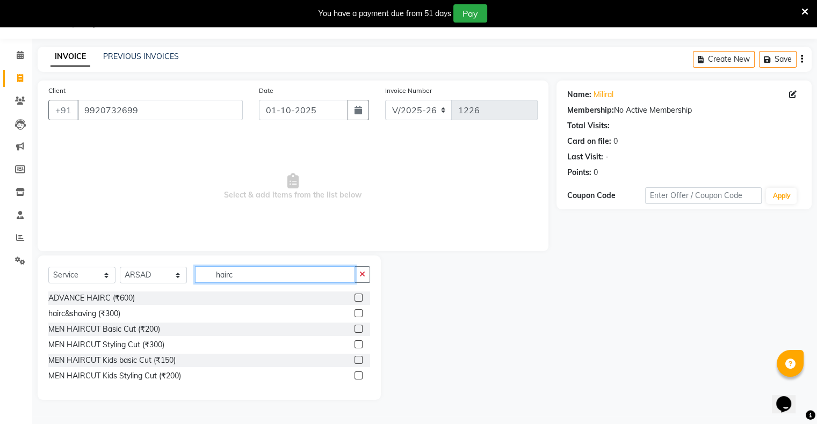
type input "hairc"
click at [358, 330] on label at bounding box center [358, 329] width 8 height 8
click at [358, 330] on input "checkbox" at bounding box center [357, 329] width 7 height 7
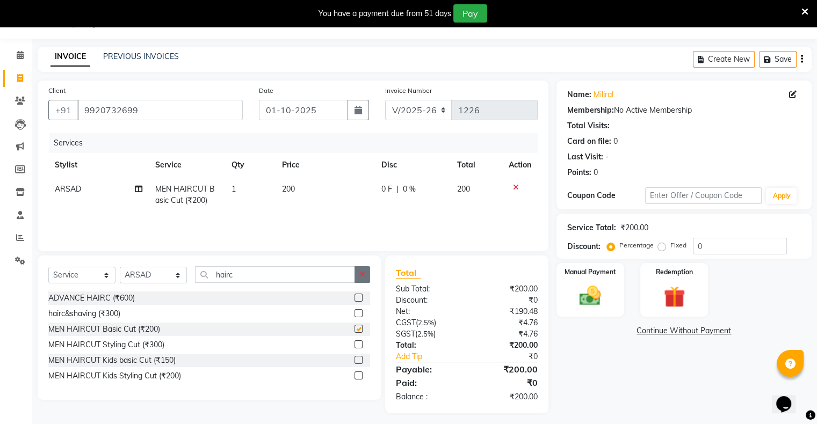
checkbox input "false"
click at [365, 274] on icon "button" at bounding box center [362, 275] width 6 height 8
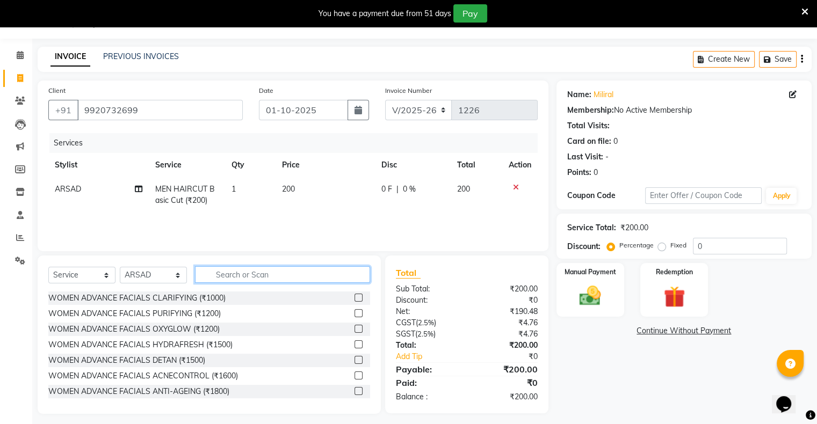
click at [328, 279] on input "text" at bounding box center [282, 274] width 175 height 17
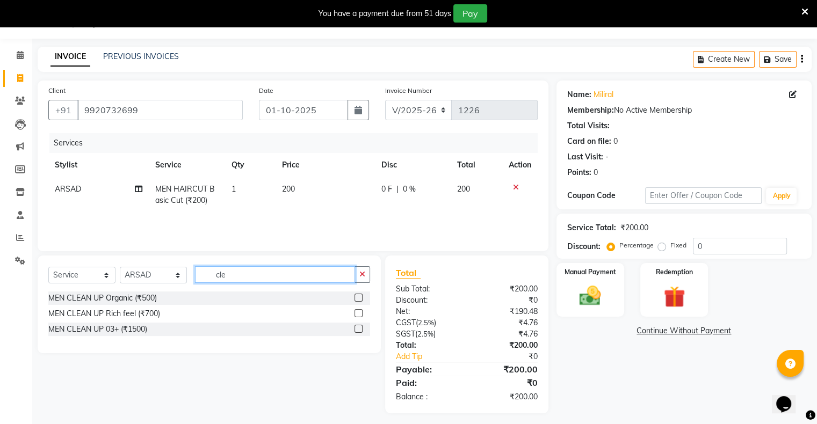
type input "cle"
click at [357, 301] on label at bounding box center [358, 298] width 8 height 8
click at [357, 301] on input "checkbox" at bounding box center [357, 298] width 7 height 7
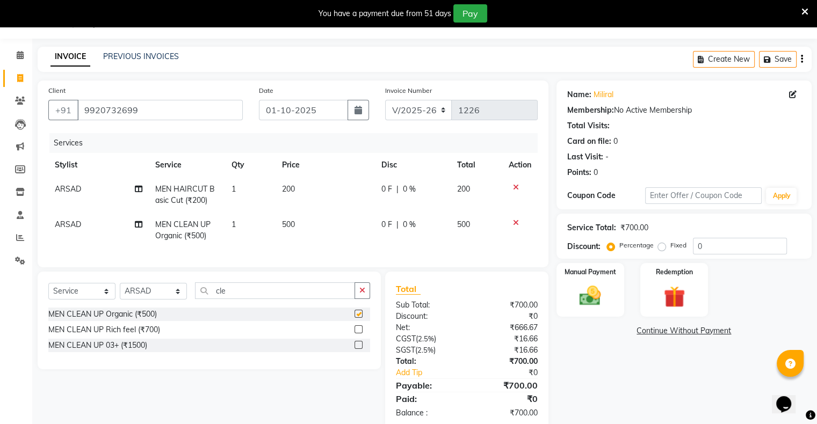
checkbox input "false"
click at [591, 288] on img at bounding box center [590, 297] width 36 height 26
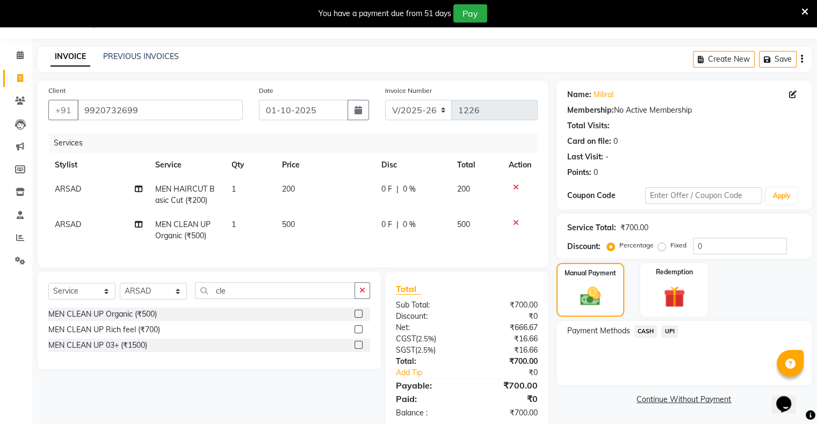
click at [671, 329] on span "UPI" at bounding box center [669, 331] width 17 height 12
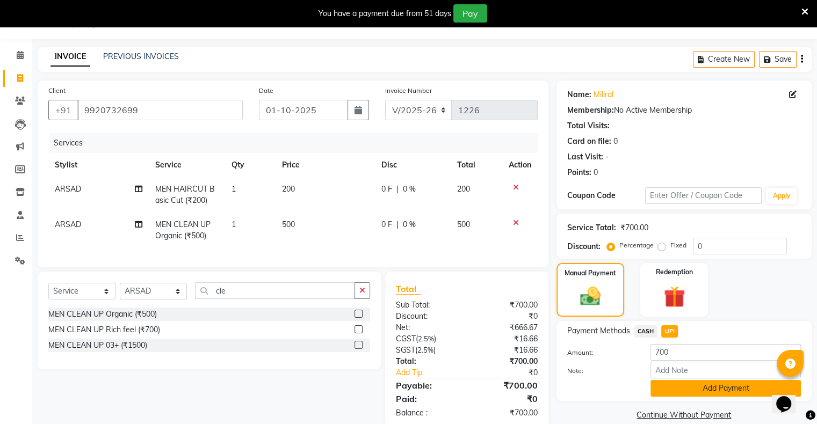
click at [685, 383] on button "Add Payment" at bounding box center [725, 388] width 150 height 17
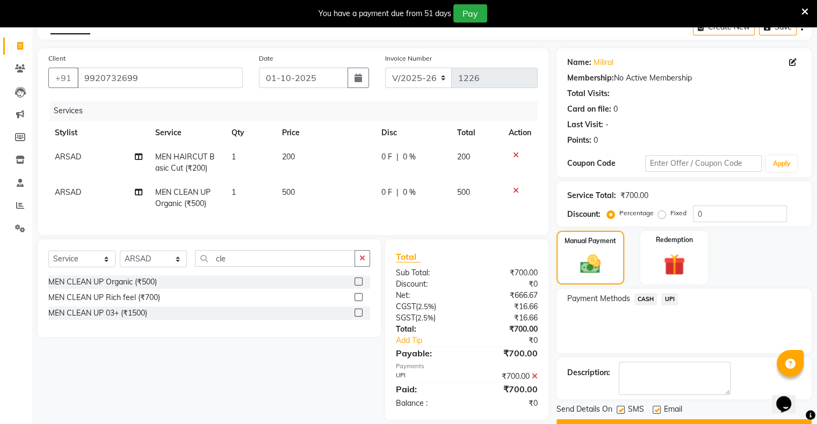
scroll to position [86, 0]
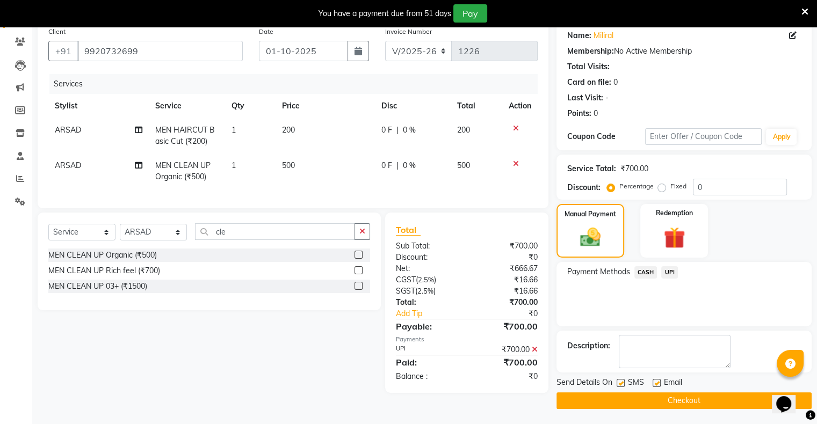
click at [693, 396] on button "Checkout" at bounding box center [683, 401] width 255 height 17
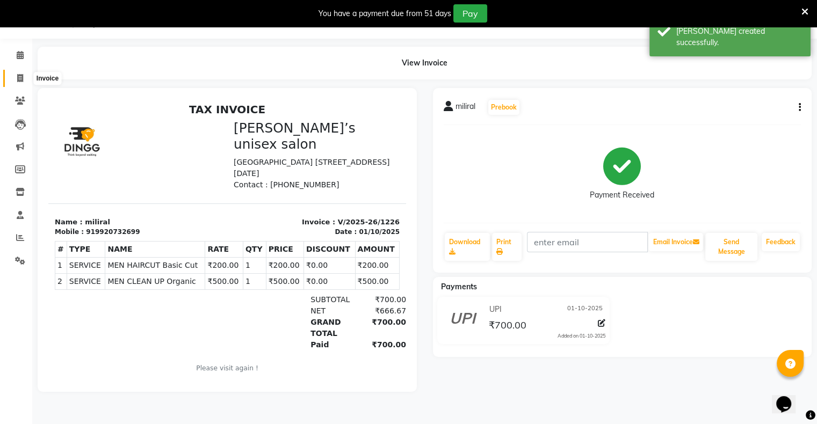
click at [19, 78] on icon at bounding box center [20, 78] width 6 height 8
select select "8735"
select select "service"
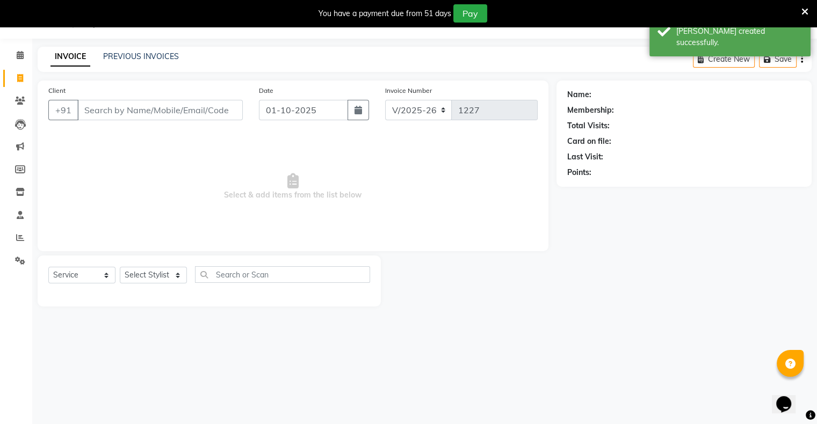
click at [221, 117] on input "Client" at bounding box center [159, 110] width 165 height 20
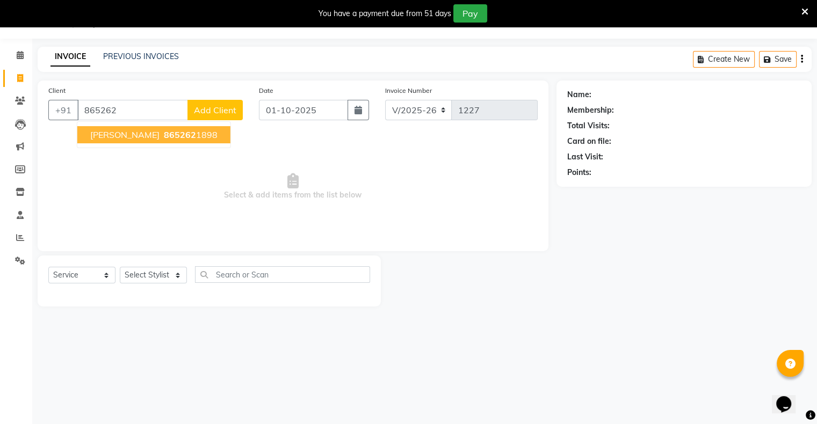
click at [164, 132] on span "865262" at bounding box center [180, 134] width 32 height 11
type input "8652621898"
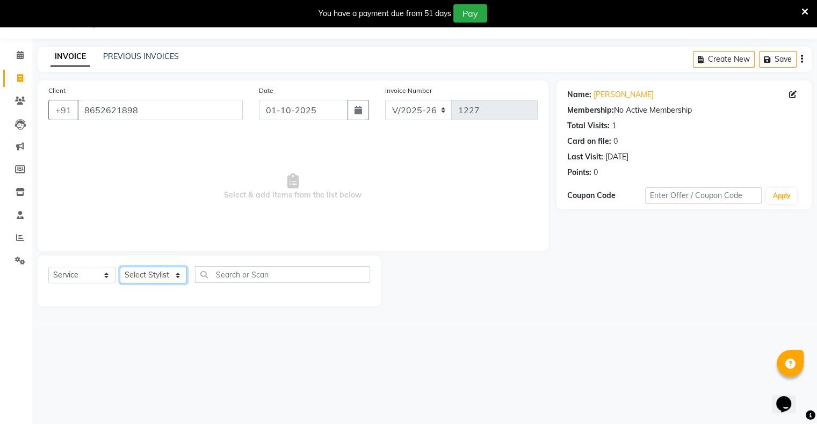
click at [151, 276] on select "Select Stylist [PERSON_NAME] owner Mohit [PERSON_NAME] [PERSON_NAME]" at bounding box center [153, 275] width 67 height 17
select select "88697"
click at [120, 267] on select "Select Stylist [PERSON_NAME] owner Mohit [PERSON_NAME] [PERSON_NAME]" at bounding box center [153, 275] width 67 height 17
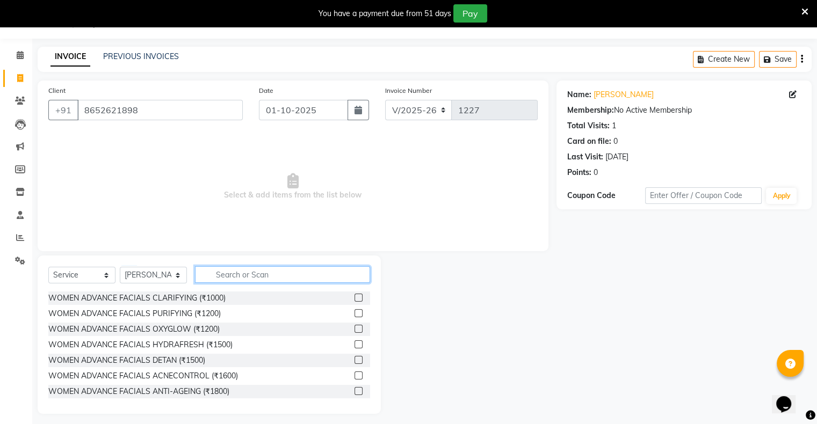
click at [258, 274] on input "text" at bounding box center [282, 274] width 175 height 17
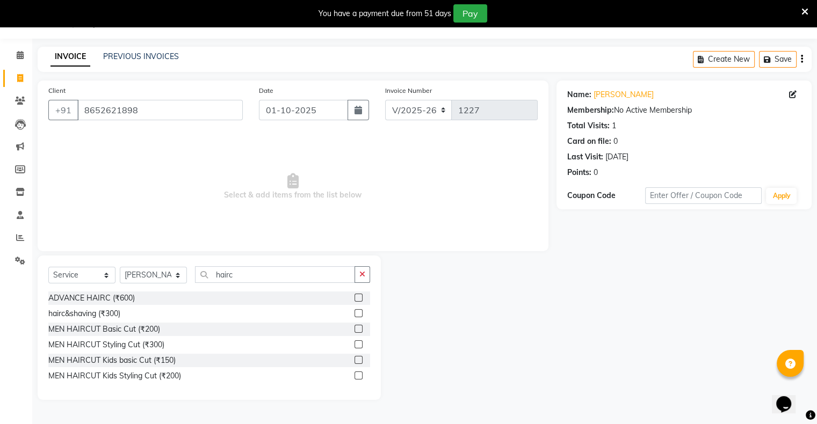
click at [358, 328] on label at bounding box center [358, 329] width 8 height 8
click at [358, 328] on input "checkbox" at bounding box center [357, 329] width 7 height 7
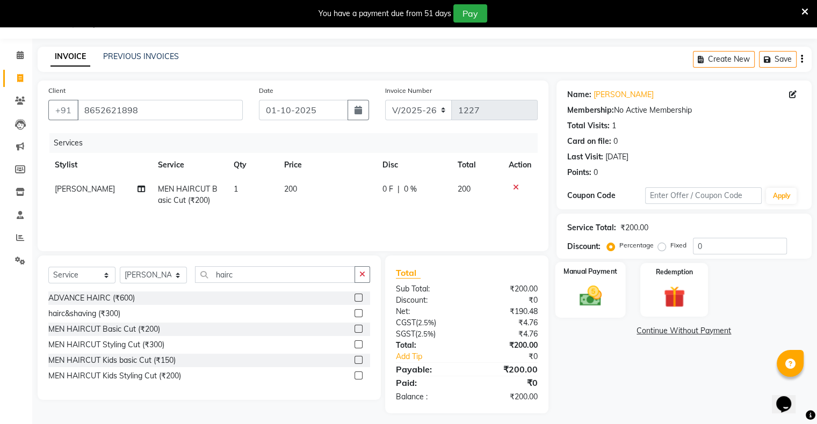
click at [573, 279] on div "Manual Payment" at bounding box center [590, 289] width 70 height 55
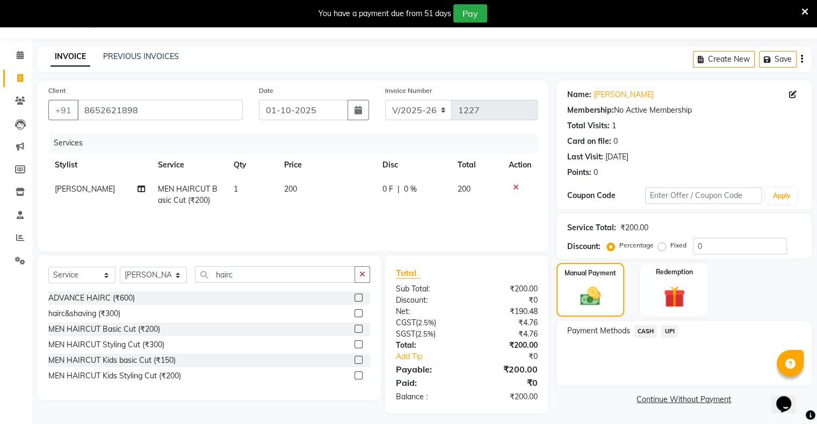
click at [672, 335] on span "UPI" at bounding box center [669, 331] width 17 height 12
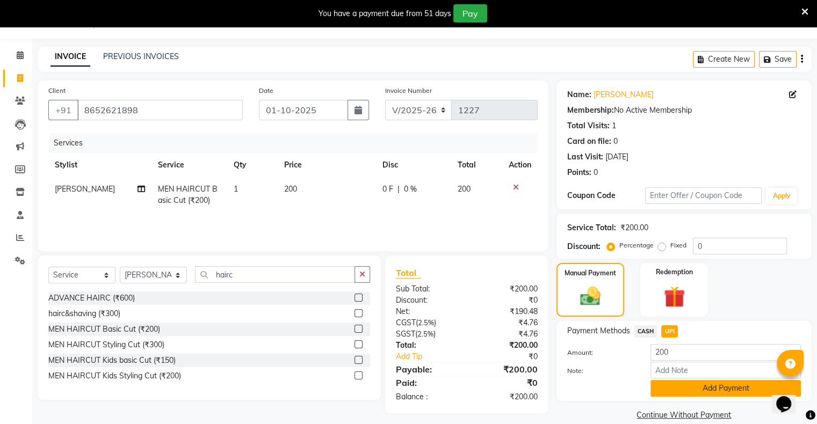
click at [687, 386] on button "Add Payment" at bounding box center [725, 388] width 150 height 17
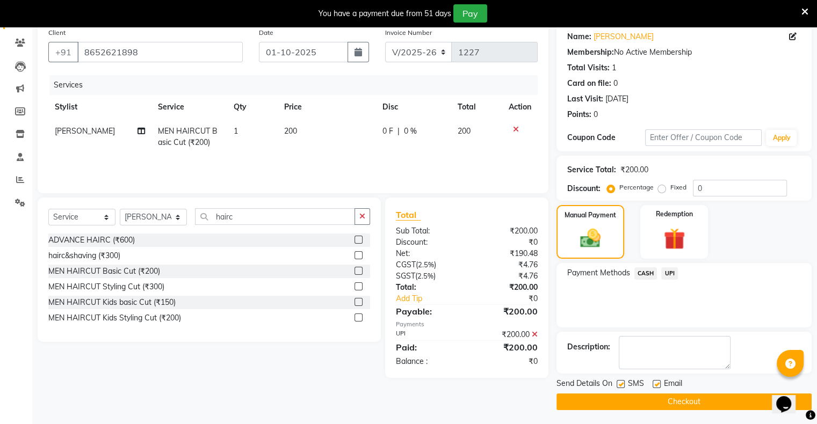
scroll to position [86, 0]
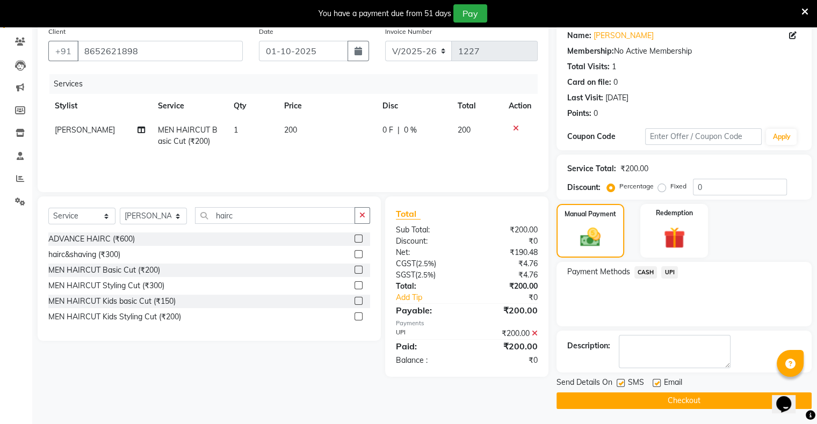
click at [689, 398] on button "Checkout" at bounding box center [683, 401] width 255 height 17
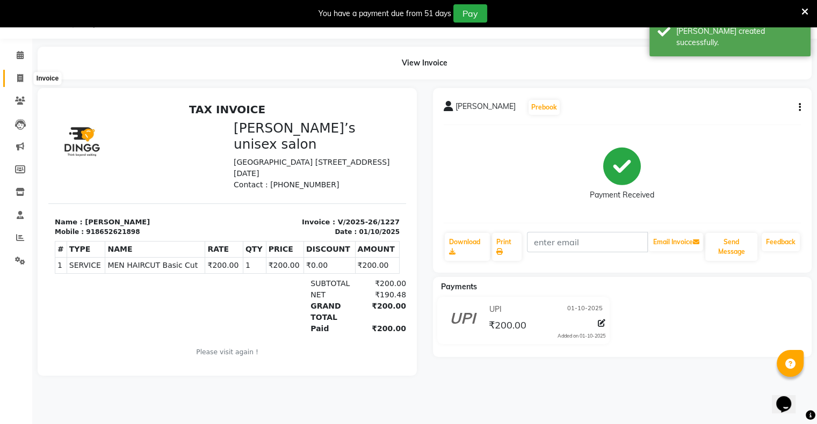
click at [25, 79] on span at bounding box center [20, 78] width 19 height 12
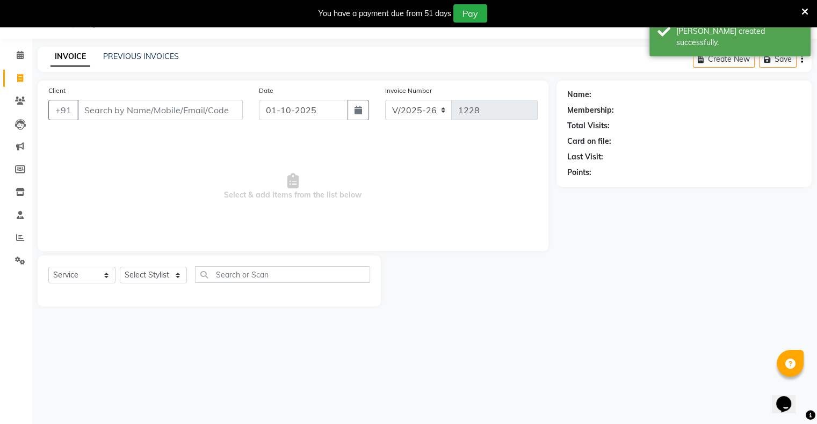
click at [165, 114] on input "Client" at bounding box center [159, 110] width 165 height 20
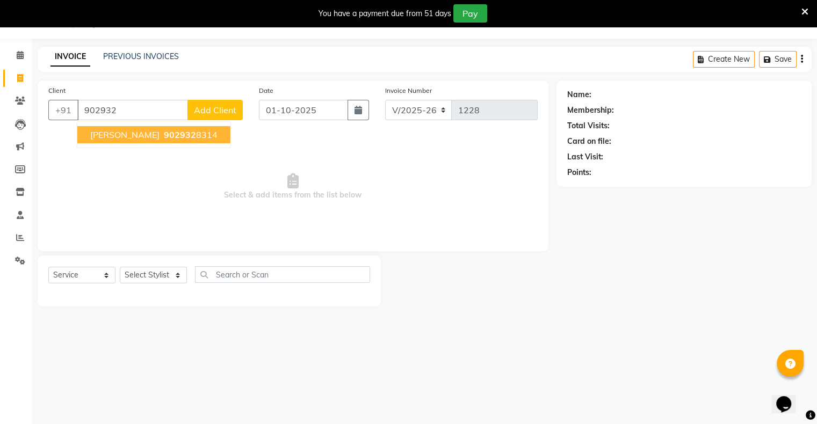
click at [164, 136] on span "902932" at bounding box center [180, 134] width 32 height 11
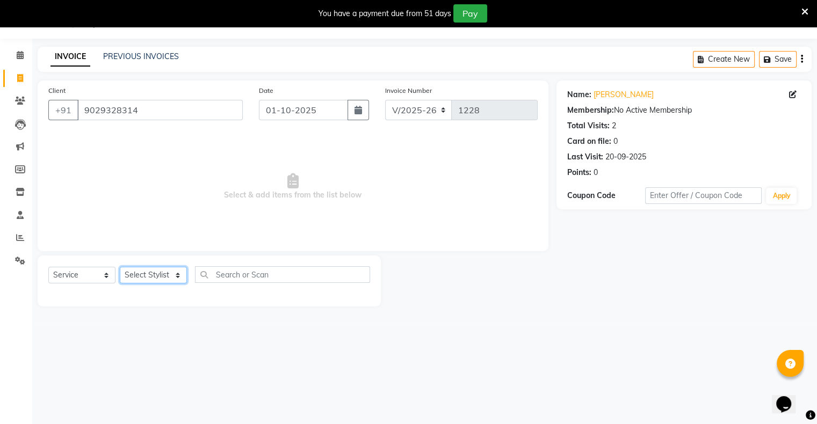
click at [144, 277] on select "Select Stylist [PERSON_NAME] owner Mohit [PERSON_NAME] [PERSON_NAME]" at bounding box center [153, 275] width 67 height 17
click at [120, 267] on select "Select Stylist [PERSON_NAME] owner Mohit [PERSON_NAME] [PERSON_NAME]" at bounding box center [153, 275] width 67 height 17
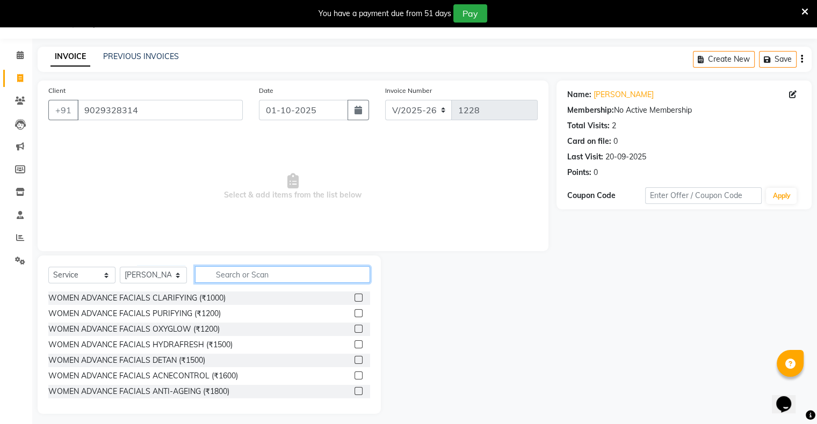
click at [214, 277] on input "text" at bounding box center [282, 274] width 175 height 17
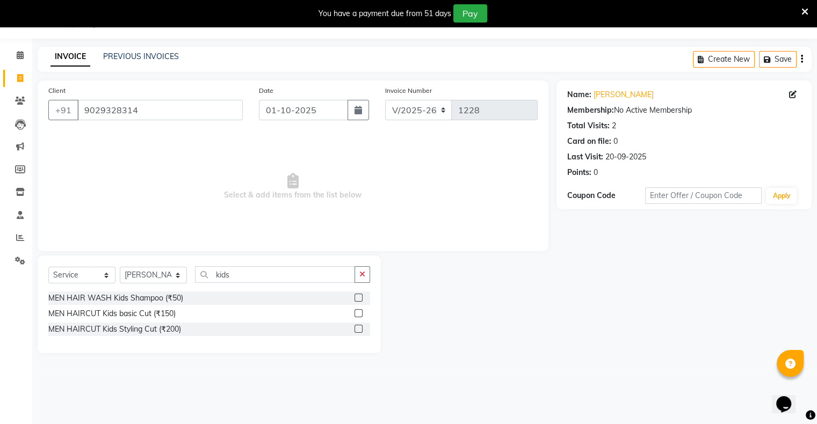
drag, startPoint x: 356, startPoint y: 311, endPoint x: 353, endPoint y: 317, distance: 6.3
click at [356, 312] on label at bounding box center [358, 313] width 8 height 8
click at [356, 312] on input "checkbox" at bounding box center [357, 313] width 7 height 7
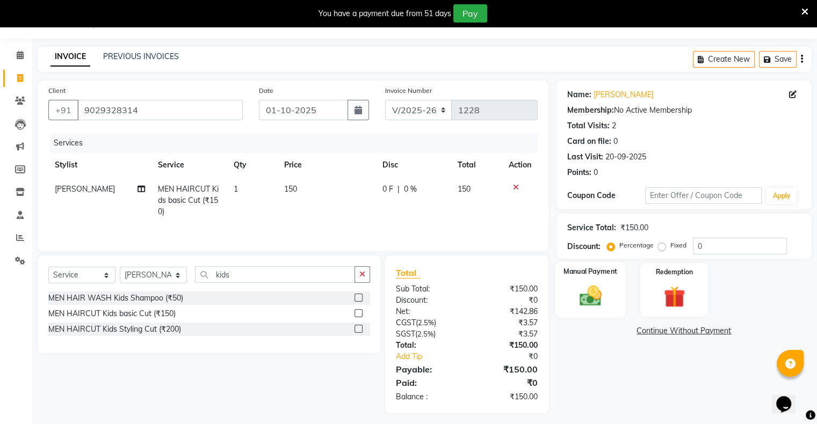
click at [558, 288] on div "Manual Payment" at bounding box center [590, 289] width 70 height 55
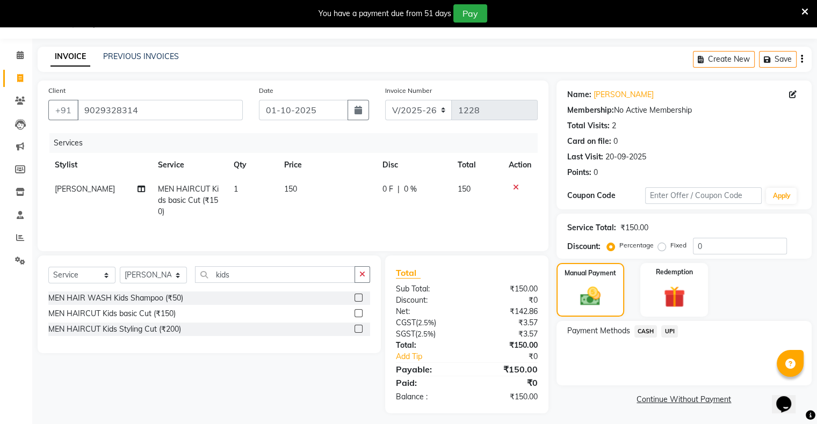
click at [649, 332] on span "CASH" at bounding box center [645, 331] width 23 height 12
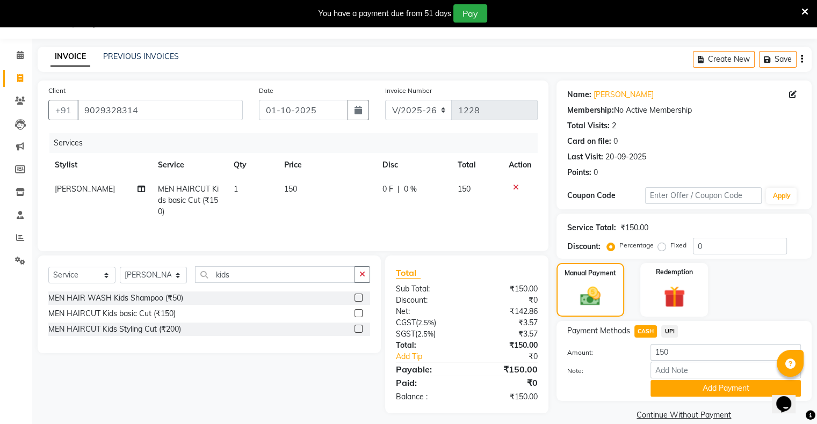
click at [670, 332] on span "UPI" at bounding box center [669, 331] width 17 height 12
click at [681, 385] on button "Add Payment" at bounding box center [725, 388] width 150 height 17
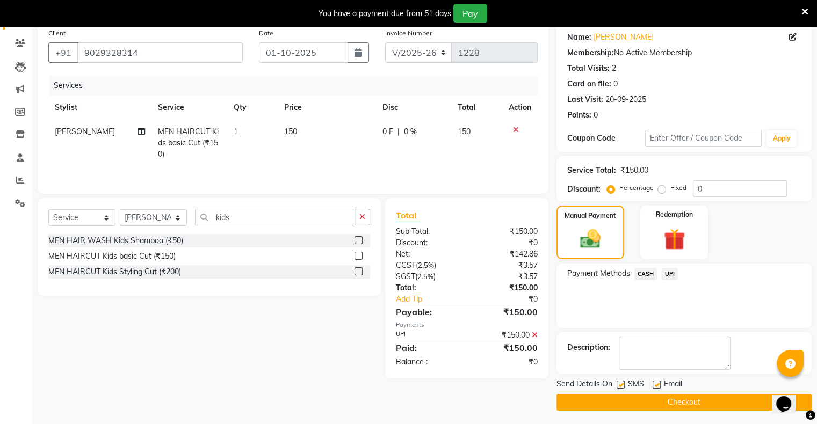
scroll to position [86, 0]
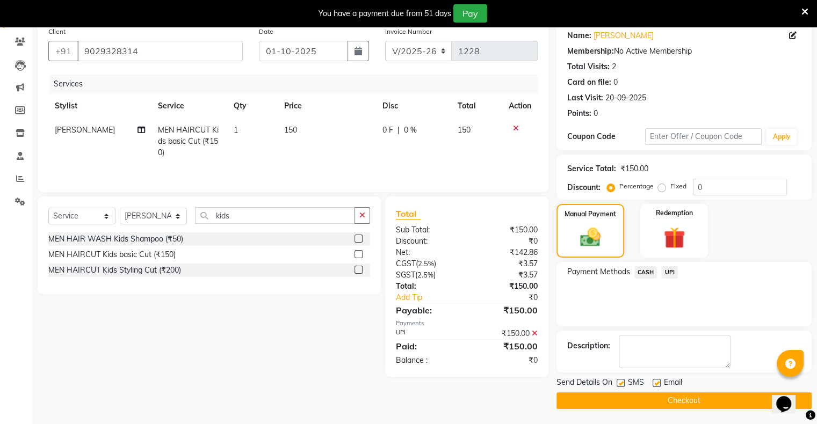
click at [683, 401] on button "Checkout" at bounding box center [683, 401] width 255 height 17
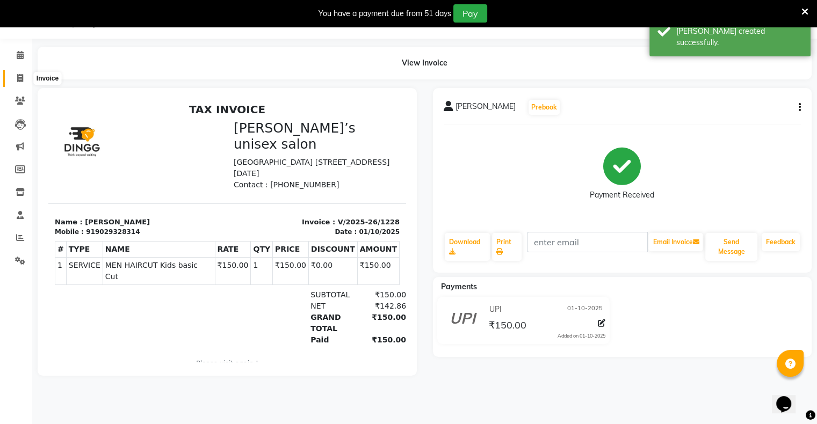
drag, startPoint x: 24, startPoint y: 81, endPoint x: 30, endPoint y: 81, distance: 6.5
click at [24, 81] on span at bounding box center [20, 78] width 19 height 12
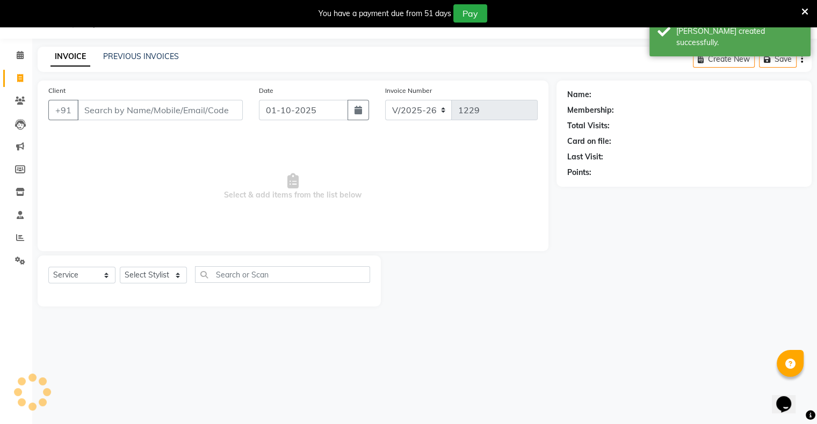
click at [101, 108] on input "Client" at bounding box center [159, 110] width 165 height 20
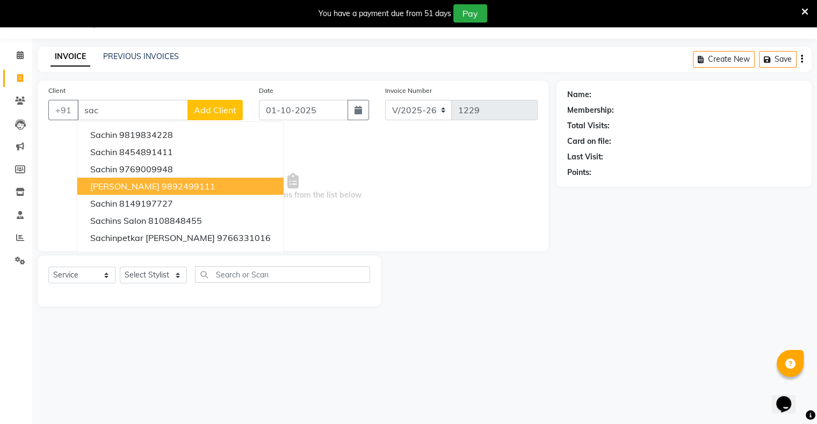
click at [162, 187] on ngb-highlight "9892499111" at bounding box center [189, 186] width 54 height 11
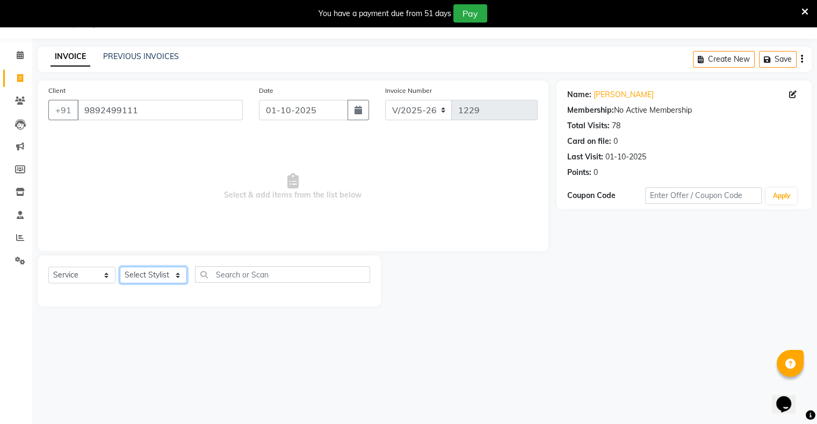
click at [151, 278] on select "Select Stylist [PERSON_NAME] owner Mohit [PERSON_NAME] [PERSON_NAME]" at bounding box center [153, 275] width 67 height 17
click at [120, 267] on select "Select Stylist [PERSON_NAME] owner Mohit [PERSON_NAME] [PERSON_NAME]" at bounding box center [153, 275] width 67 height 17
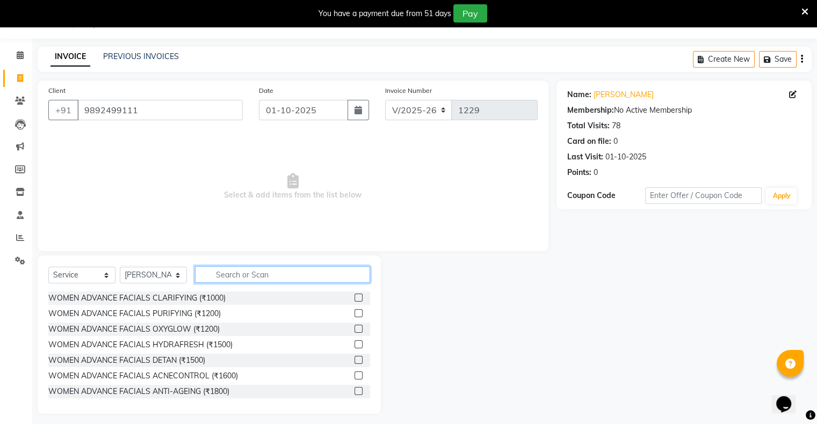
click at [239, 276] on input "text" at bounding box center [282, 274] width 175 height 17
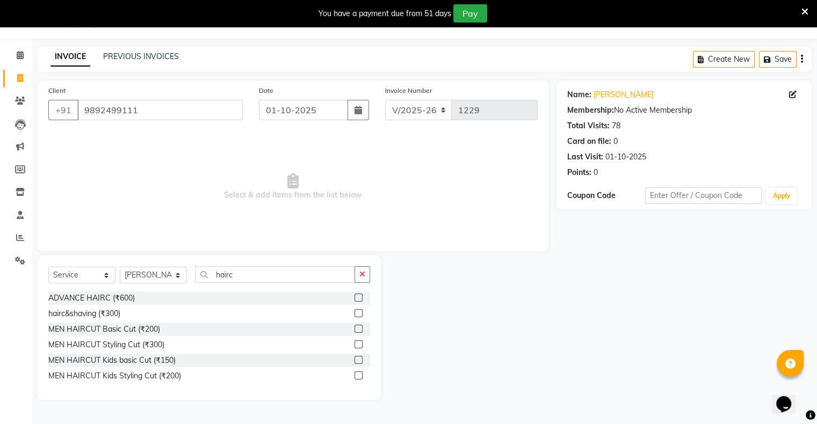
click at [359, 329] on label at bounding box center [358, 329] width 8 height 8
click at [359, 329] on input "checkbox" at bounding box center [357, 329] width 7 height 7
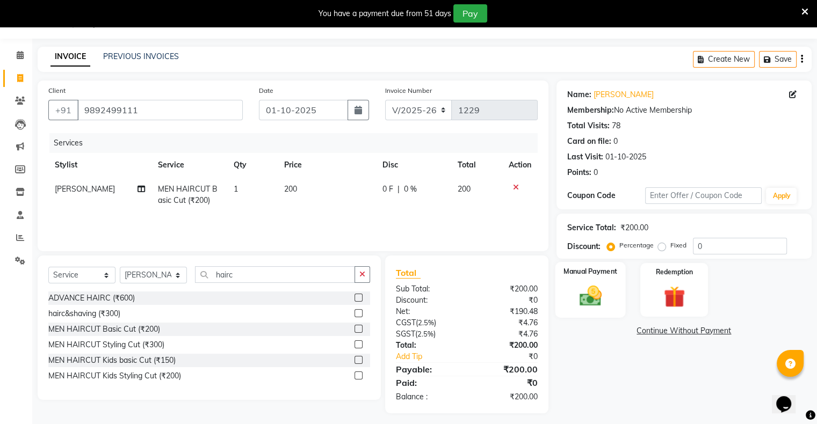
click at [618, 286] on div "Manual Payment" at bounding box center [590, 289] width 70 height 55
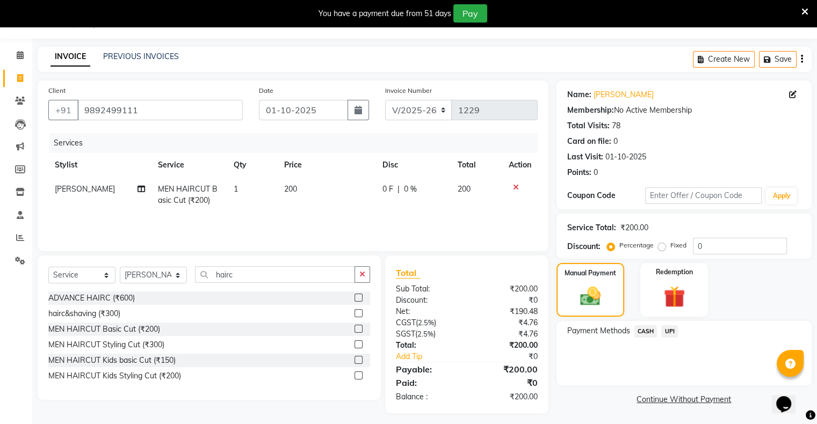
click at [670, 332] on span "UPI" at bounding box center [669, 331] width 17 height 12
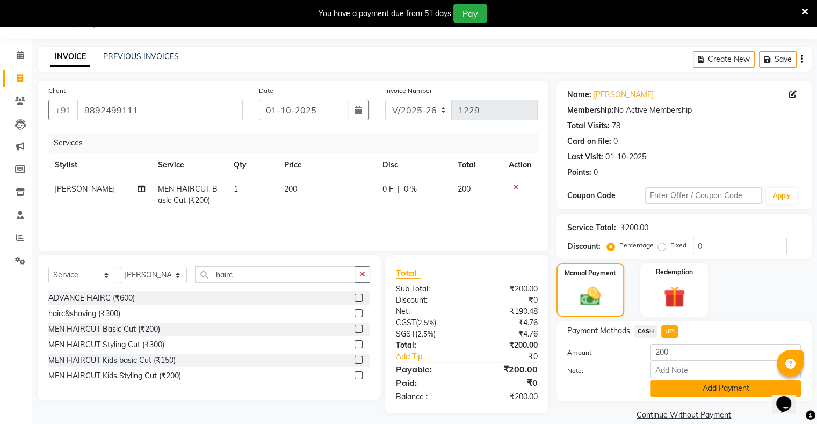
click at [682, 388] on button "Add Payment" at bounding box center [725, 388] width 150 height 17
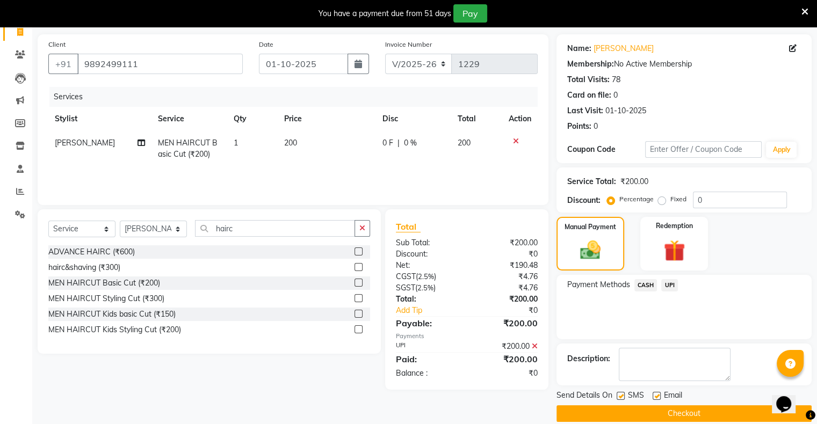
scroll to position [86, 0]
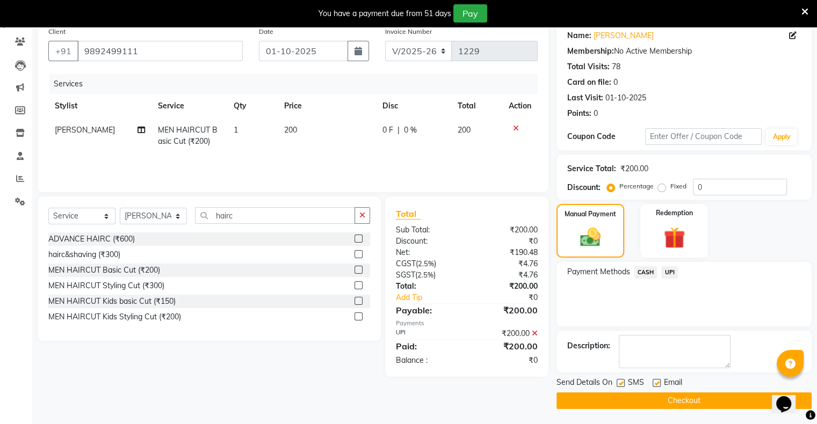
click at [670, 398] on button "Checkout" at bounding box center [683, 401] width 255 height 17
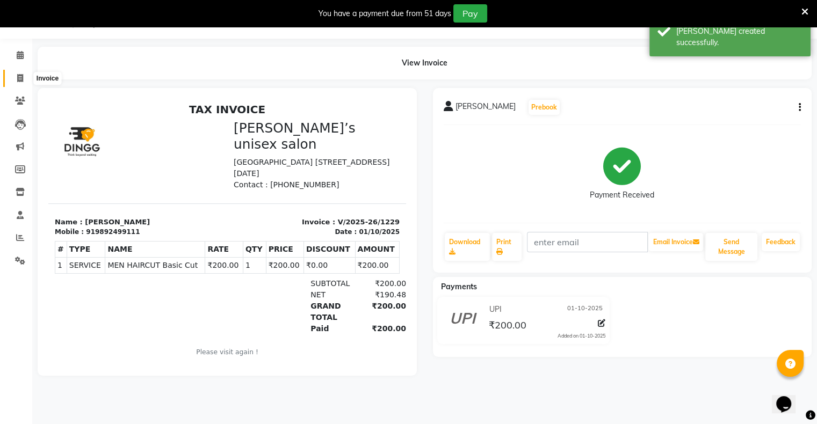
click at [20, 72] on span at bounding box center [20, 78] width 19 height 12
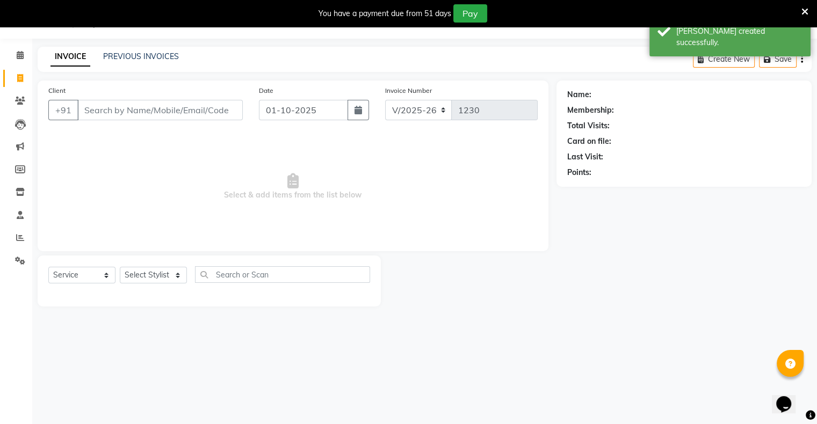
click at [146, 110] on input "Client" at bounding box center [159, 110] width 165 height 20
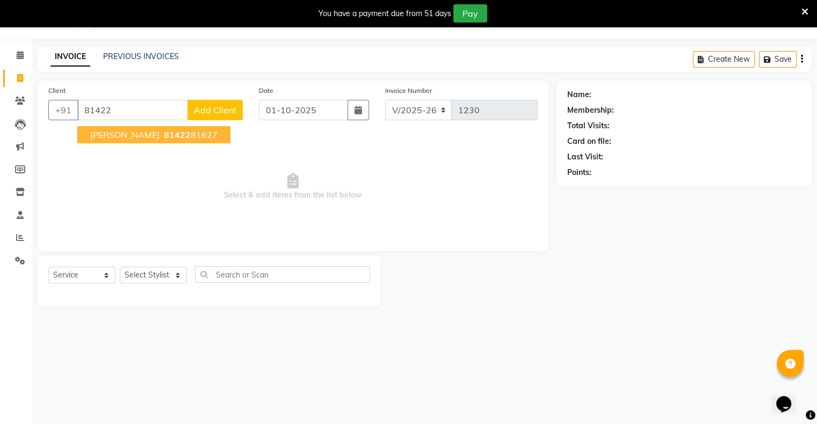
click at [168, 138] on ngb-highlight "81422 81627" at bounding box center [190, 134] width 56 height 11
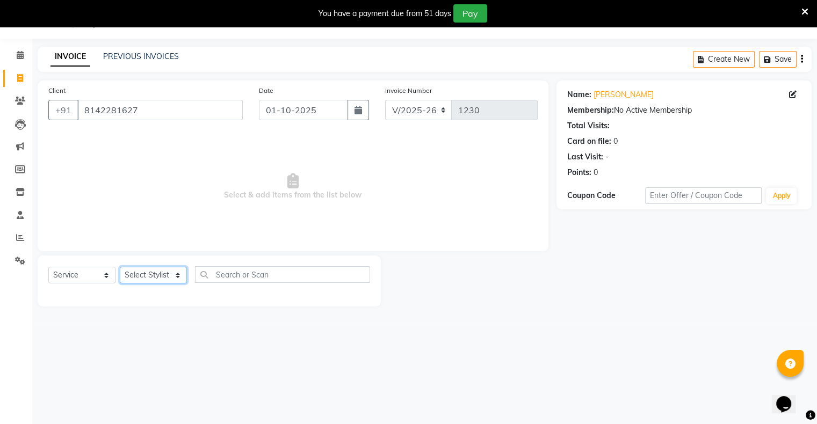
click at [142, 278] on select "Select Stylist [PERSON_NAME] owner Mohit [PERSON_NAME] [PERSON_NAME]" at bounding box center [153, 275] width 67 height 17
click at [120, 267] on select "Select Stylist [PERSON_NAME] owner Mohit [PERSON_NAME] [PERSON_NAME]" at bounding box center [153, 275] width 67 height 17
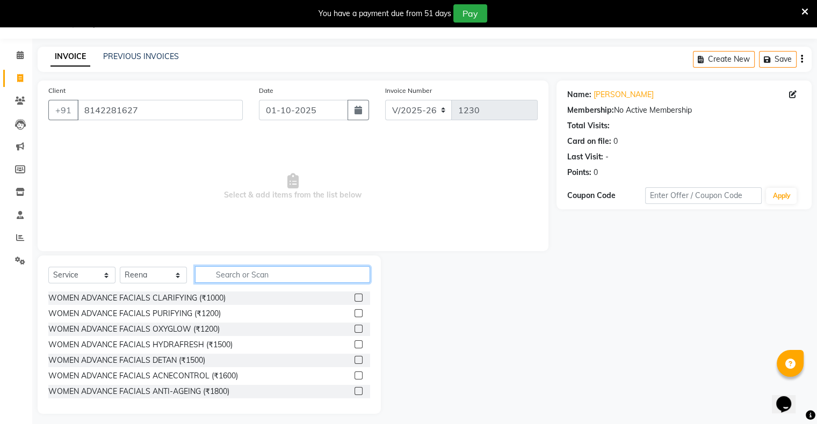
click at [249, 272] on input "text" at bounding box center [282, 274] width 175 height 17
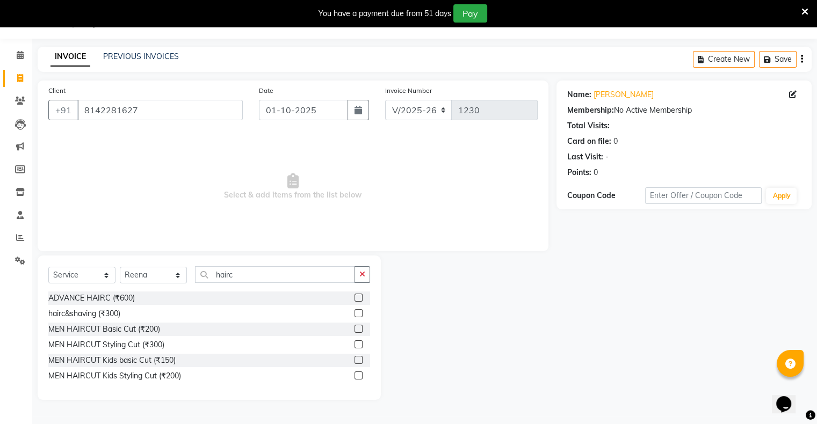
click at [358, 332] on label at bounding box center [358, 329] width 8 height 8
click at [358, 332] on input "checkbox" at bounding box center [357, 329] width 7 height 7
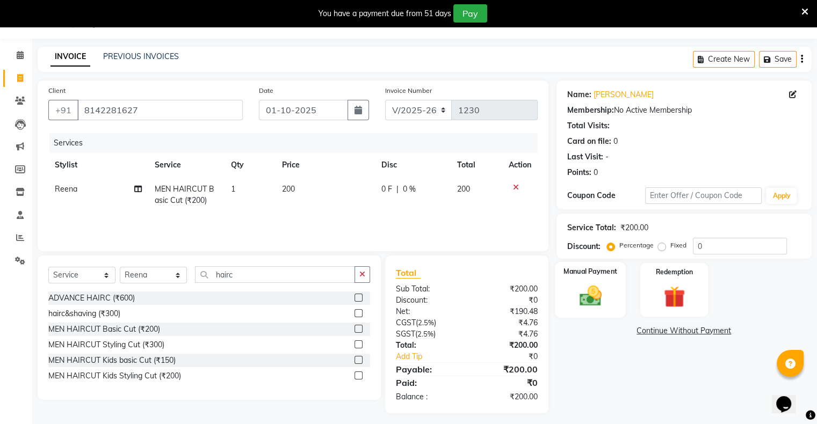
click at [569, 301] on div "Manual Payment" at bounding box center [590, 289] width 70 height 55
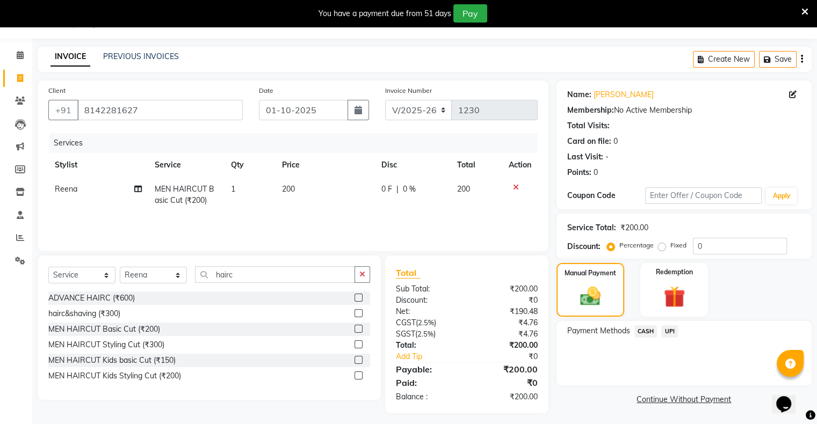
click at [668, 332] on span "UPI" at bounding box center [669, 331] width 17 height 12
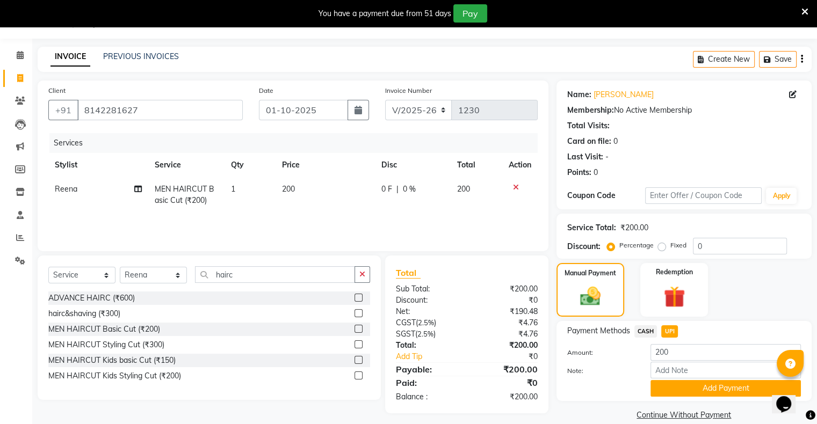
click at [673, 388] on button "Add Payment" at bounding box center [725, 388] width 150 height 17
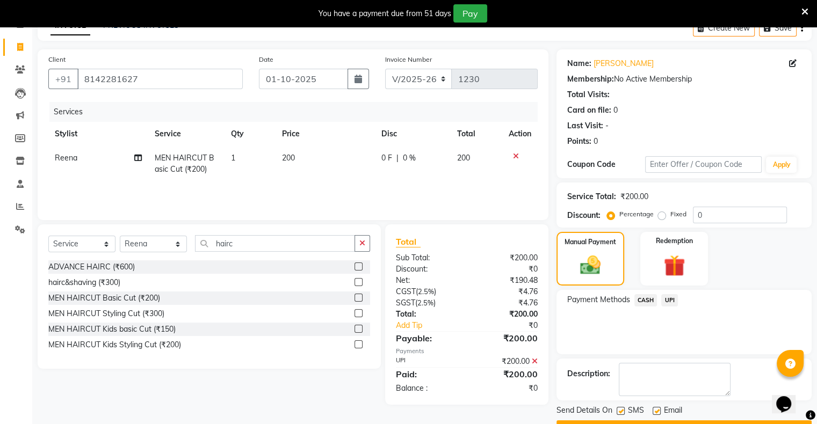
scroll to position [86, 0]
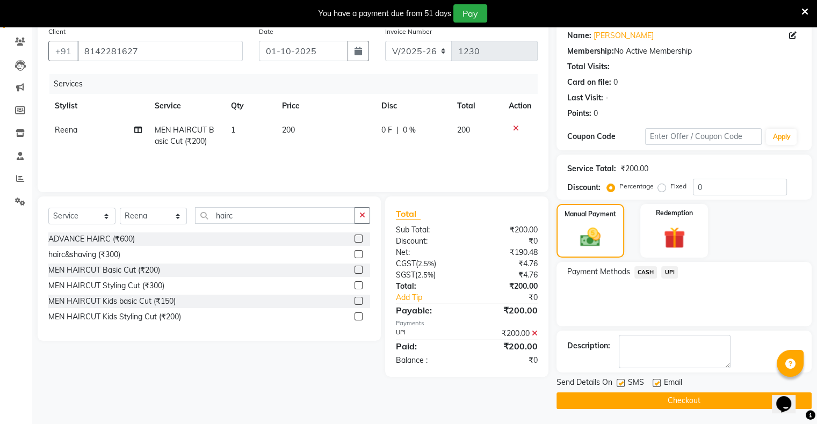
click at [681, 401] on button "Checkout" at bounding box center [683, 401] width 255 height 17
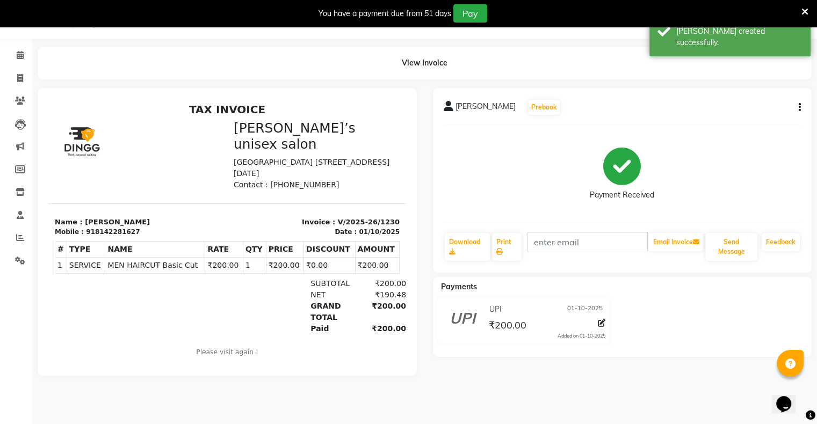
click at [800, 107] on icon "button" at bounding box center [799, 107] width 2 height 1
click at [736, 101] on div "Edit Item Staff" at bounding box center [746, 107] width 74 height 13
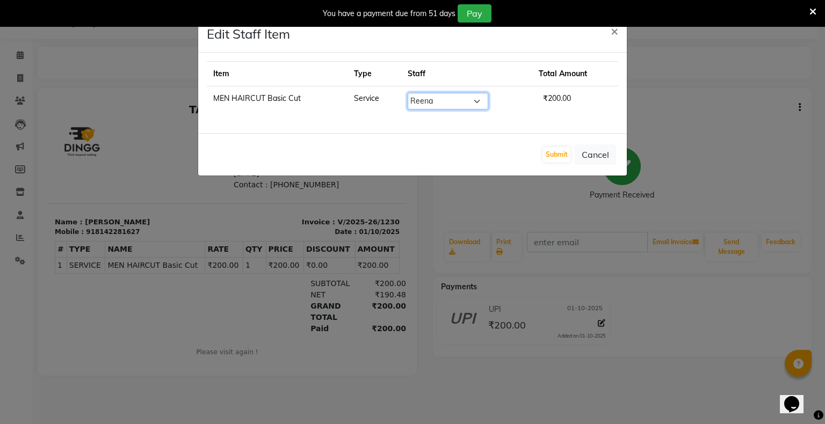
click at [478, 100] on select "Select [PERSON_NAME] owner Mohit [PERSON_NAME] [PERSON_NAME]" at bounding box center [448, 101] width 81 height 17
click at [408, 93] on select "Select [PERSON_NAME] owner Mohit [PERSON_NAME] [PERSON_NAME]" at bounding box center [448, 101] width 81 height 17
click at [563, 154] on button "Submit" at bounding box center [556, 154] width 27 height 15
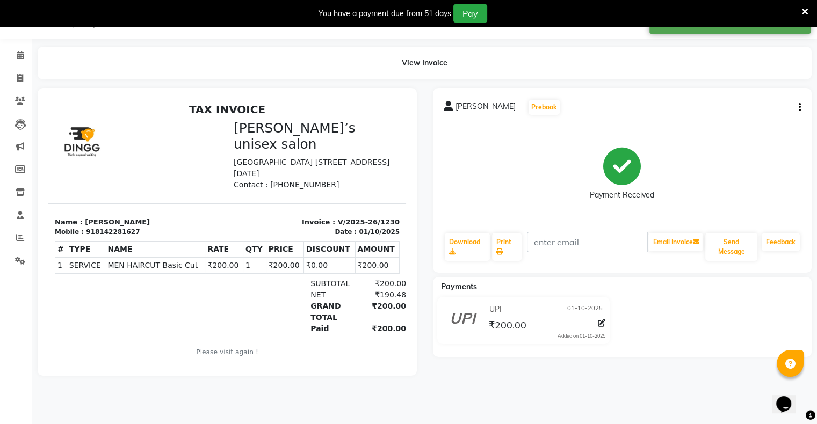
click at [799, 107] on icon "button" at bounding box center [799, 107] width 2 height 1
click at [750, 104] on div "Edit Item Staff" at bounding box center [746, 107] width 74 height 13
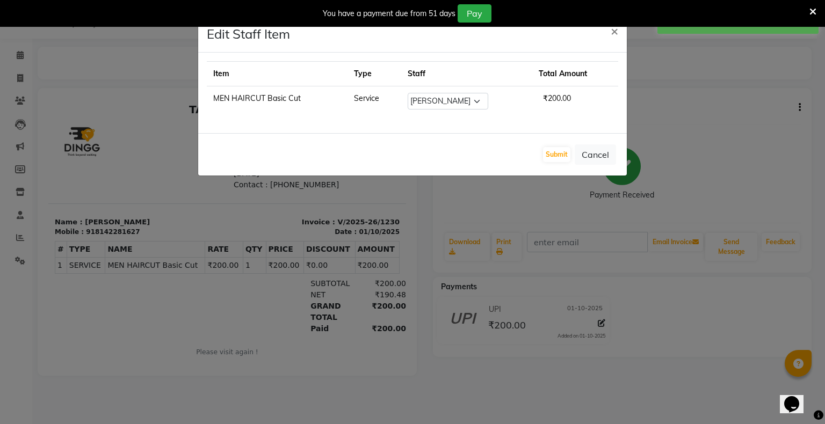
click at [759, 128] on ngb-modal-window "Edit Staff Item × Item Type Staff Total Amount MEN HAIRCUT Basic Cut Service Se…" at bounding box center [412, 212] width 825 height 424
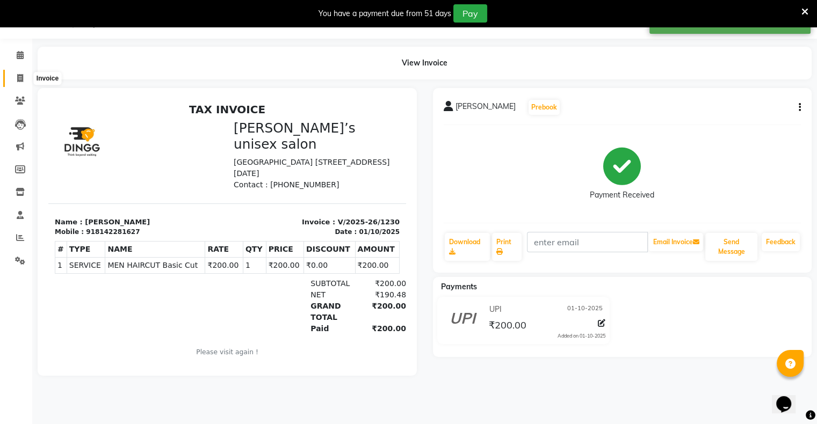
click at [20, 76] on icon at bounding box center [20, 78] width 6 height 8
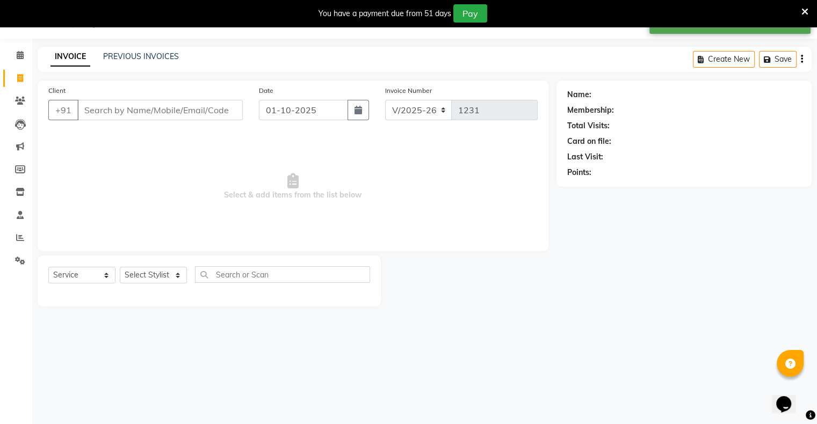
click at [205, 113] on input "Client" at bounding box center [159, 110] width 165 height 20
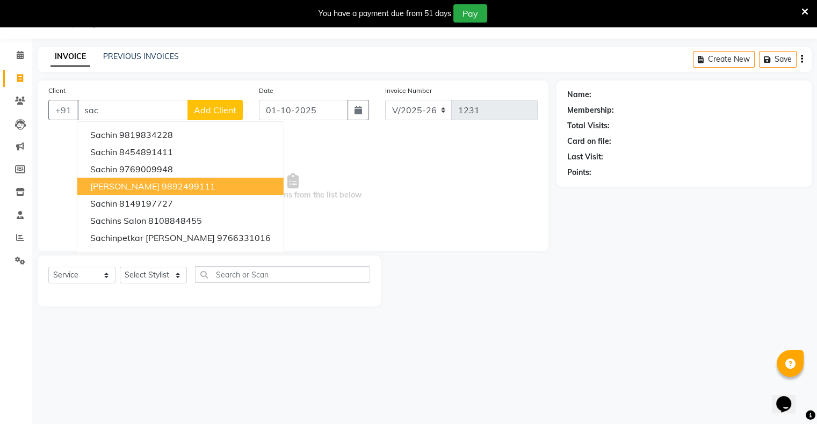
click at [164, 185] on ngb-highlight "9892499111" at bounding box center [189, 186] width 54 height 11
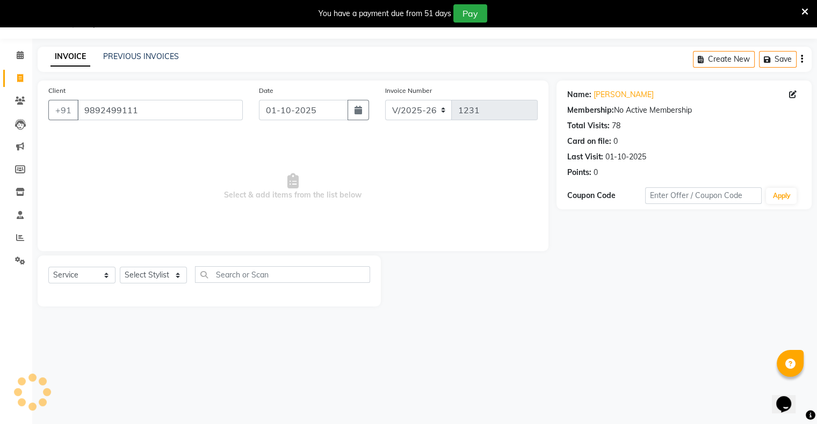
drag, startPoint x: 151, startPoint y: 285, endPoint x: 155, endPoint y: 280, distance: 6.1
click at [154, 285] on div "Select Service Product Membership Package Voucher Prepaid Gift Card Select Styl…" at bounding box center [209, 278] width 322 height 25
click at [156, 271] on select "Select Stylist [PERSON_NAME] owner Mohit [PERSON_NAME] [PERSON_NAME]" at bounding box center [153, 275] width 67 height 17
click at [120, 267] on select "Select Stylist [PERSON_NAME] owner Mohit [PERSON_NAME] [PERSON_NAME]" at bounding box center [153, 275] width 67 height 17
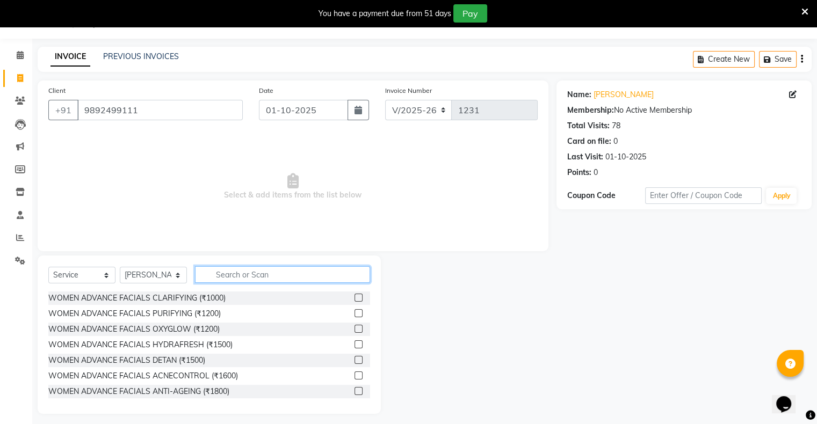
click at [249, 280] on input "text" at bounding box center [282, 274] width 175 height 17
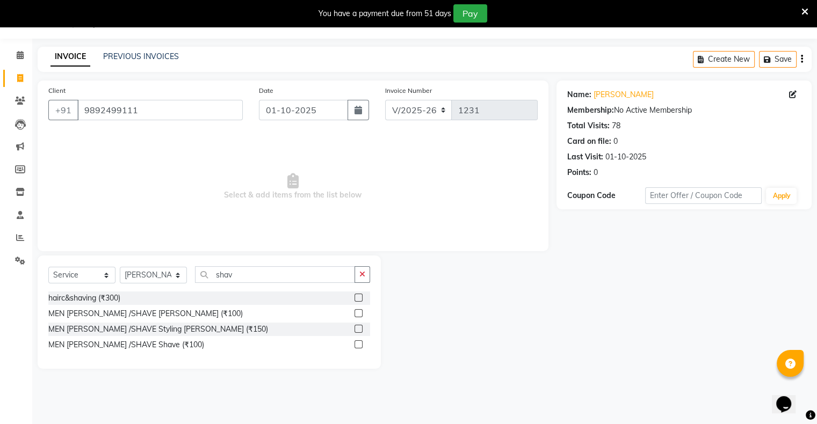
drag, startPoint x: 358, startPoint y: 311, endPoint x: 365, endPoint y: 312, distance: 7.5
click at [360, 312] on label at bounding box center [358, 313] width 8 height 8
click at [360, 312] on input "checkbox" at bounding box center [357, 313] width 7 height 7
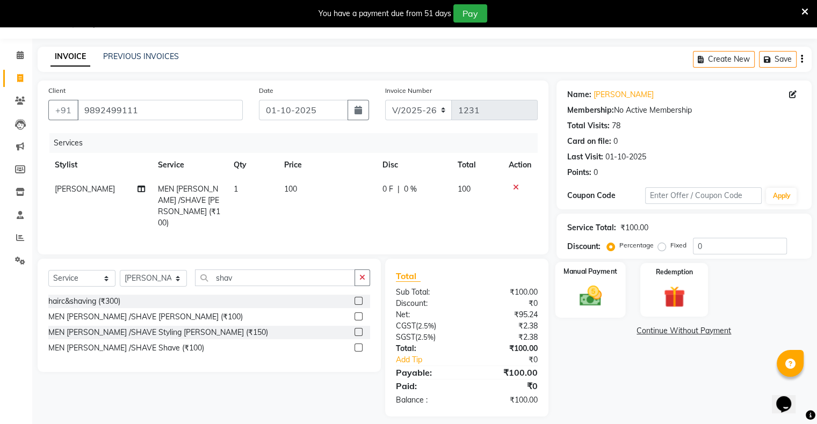
click at [586, 288] on img at bounding box center [590, 297] width 36 height 26
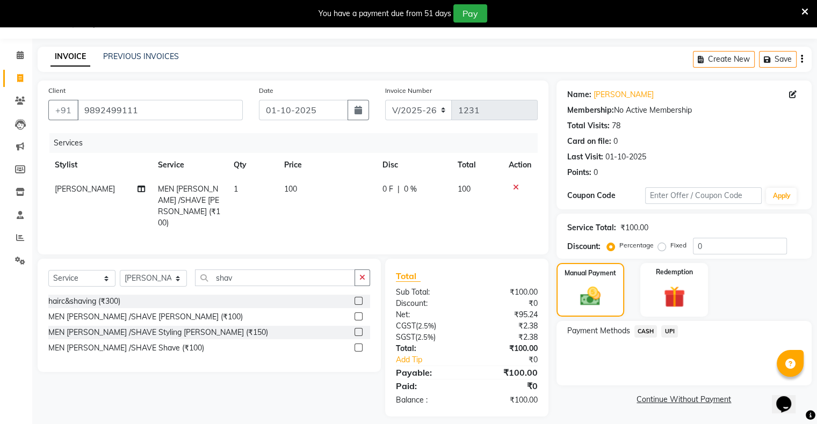
click at [643, 332] on span "CASH" at bounding box center [645, 331] width 23 height 12
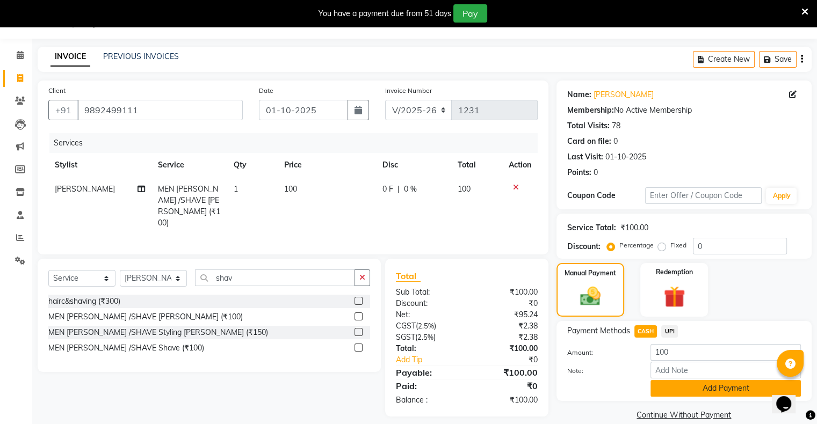
click at [662, 385] on button "Add Payment" at bounding box center [725, 388] width 150 height 17
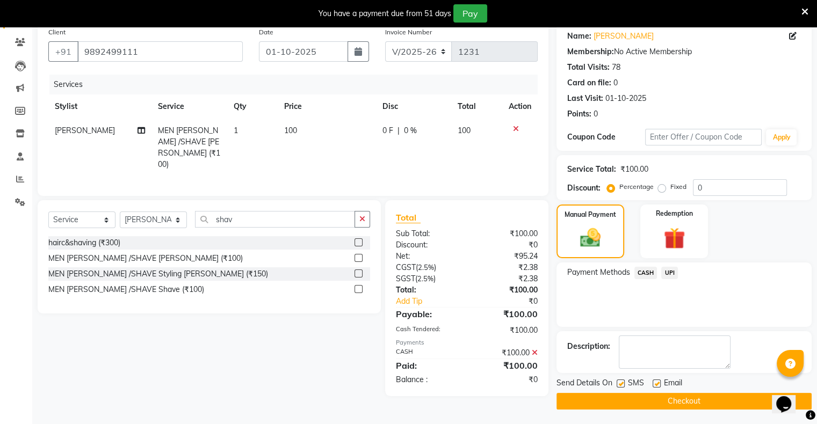
scroll to position [86, 0]
click at [645, 396] on button "Checkout" at bounding box center [683, 401] width 255 height 17
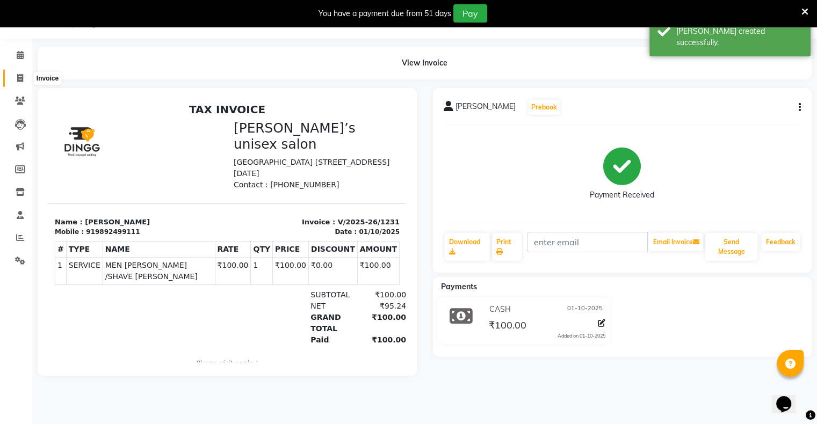
click at [24, 76] on span at bounding box center [20, 78] width 19 height 12
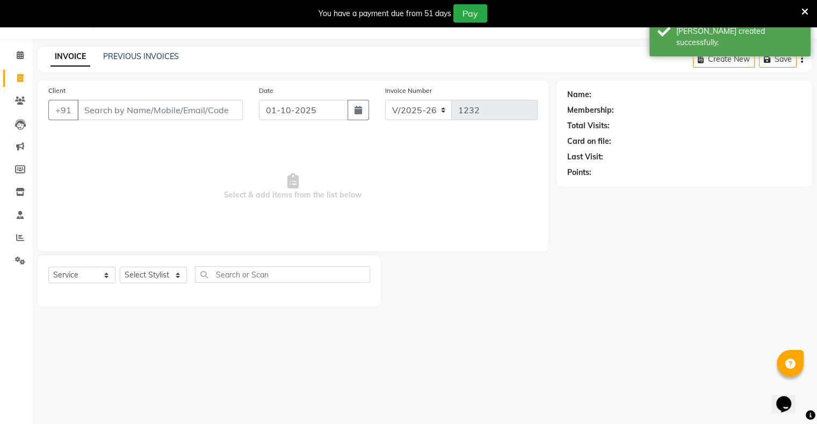
click at [191, 108] on input "Client" at bounding box center [159, 110] width 165 height 20
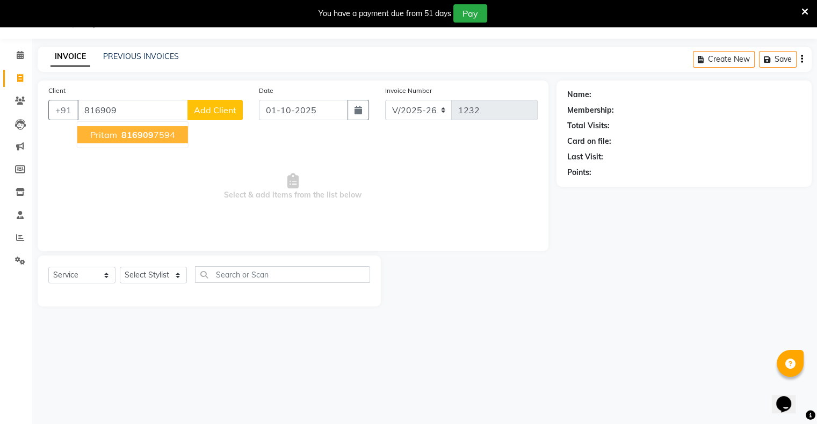
click at [154, 136] on ngb-highlight "816909 7594" at bounding box center [147, 134] width 56 height 11
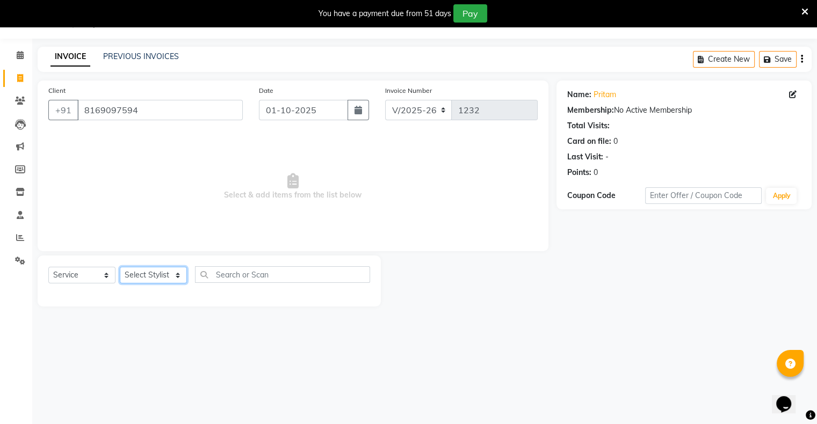
drag, startPoint x: 159, startPoint y: 269, endPoint x: 163, endPoint y: 263, distance: 7.0
click at [160, 270] on select "Select Stylist [PERSON_NAME] owner Mohit [PERSON_NAME] [PERSON_NAME]" at bounding box center [153, 275] width 67 height 17
click at [120, 267] on select "Select Stylist [PERSON_NAME] owner Mohit [PERSON_NAME] [PERSON_NAME]" at bounding box center [153, 275] width 67 height 17
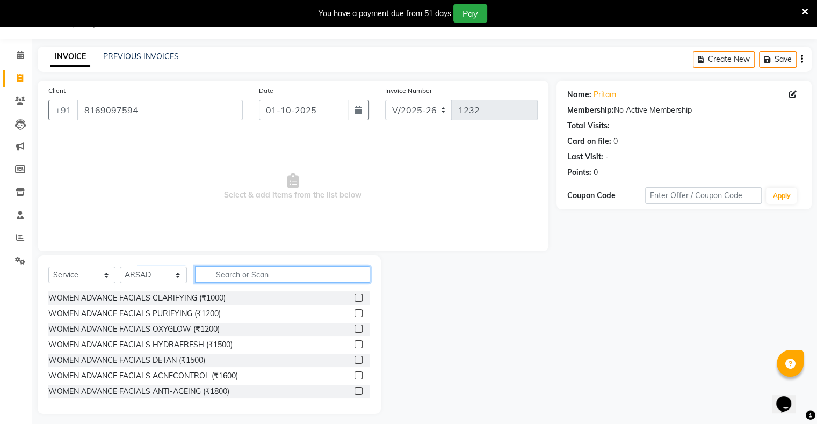
click at [223, 277] on input "text" at bounding box center [282, 274] width 175 height 17
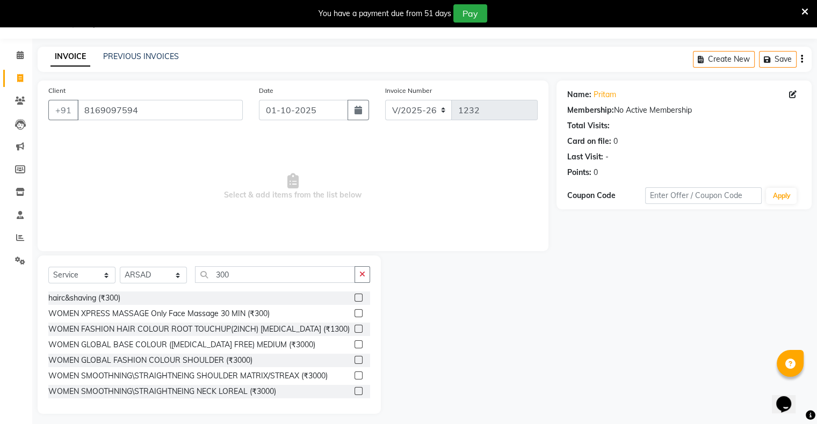
click at [354, 297] on label at bounding box center [358, 298] width 8 height 8
click at [354, 297] on input "checkbox" at bounding box center [357, 298] width 7 height 7
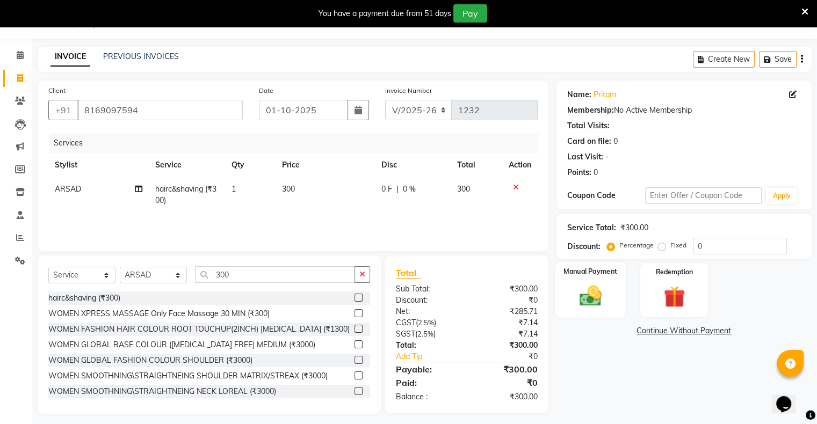
click at [619, 310] on div "Manual Payment" at bounding box center [590, 289] width 70 height 55
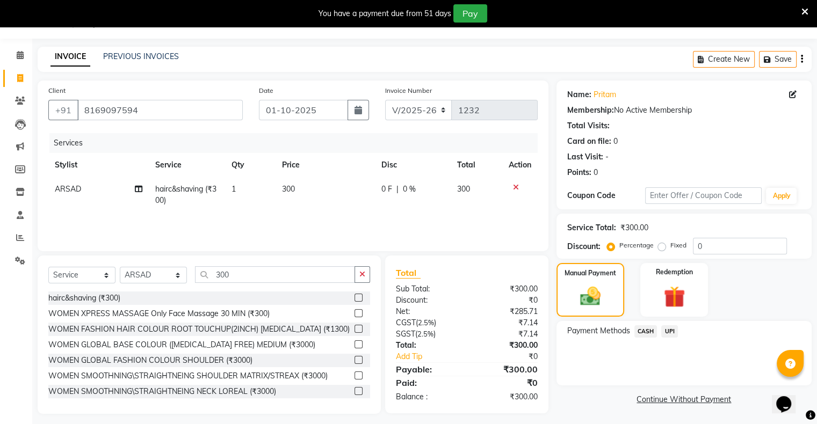
click at [668, 332] on span "UPI" at bounding box center [669, 331] width 17 height 12
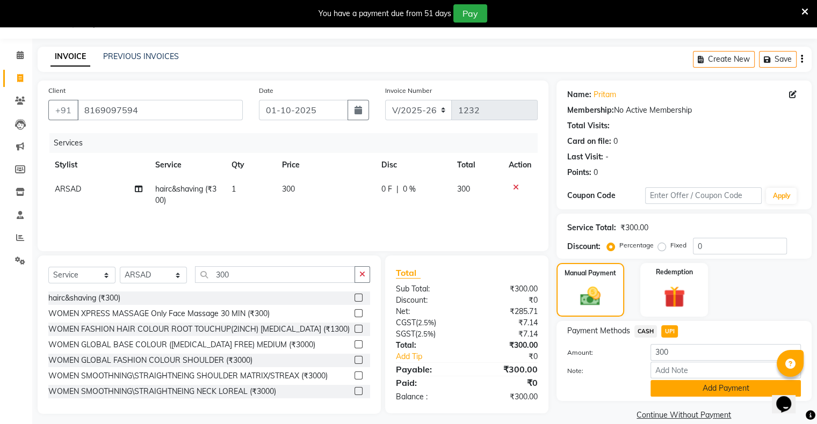
click at [659, 383] on button "Add Payment" at bounding box center [725, 388] width 150 height 17
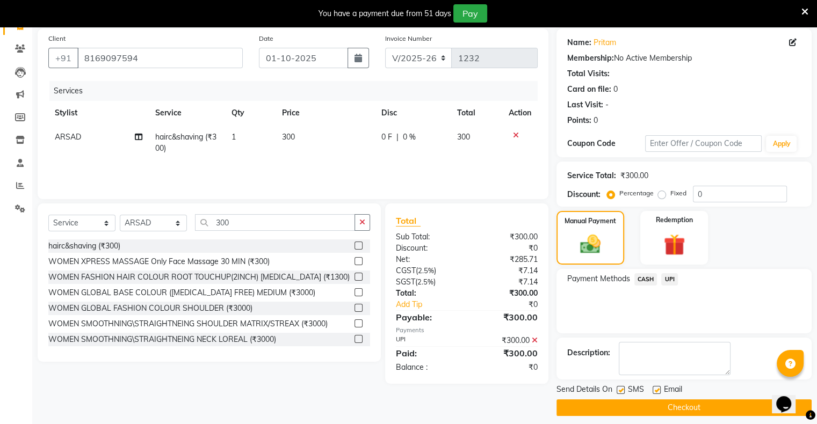
scroll to position [86, 0]
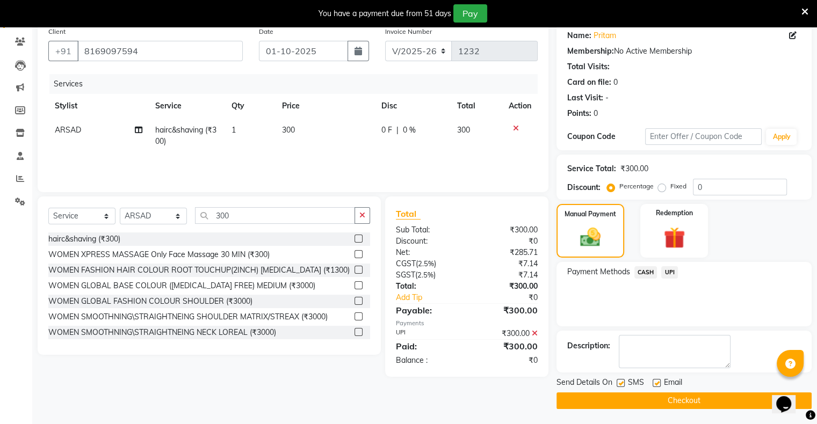
click at [656, 393] on button "Checkout" at bounding box center [683, 401] width 255 height 17
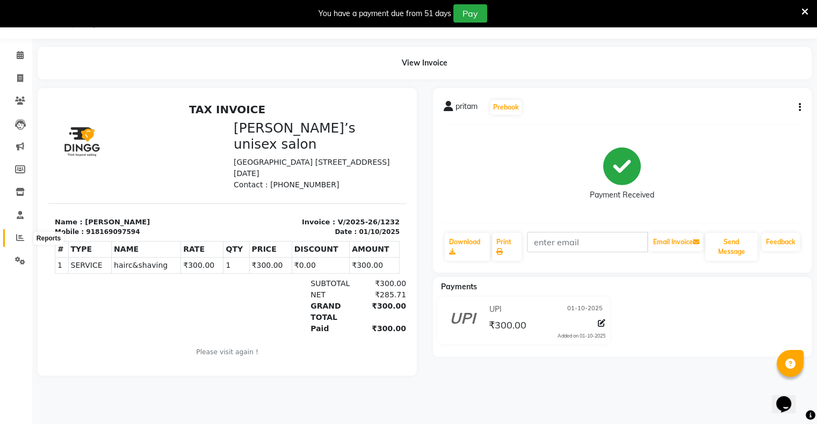
click at [19, 240] on icon at bounding box center [20, 238] width 8 height 8
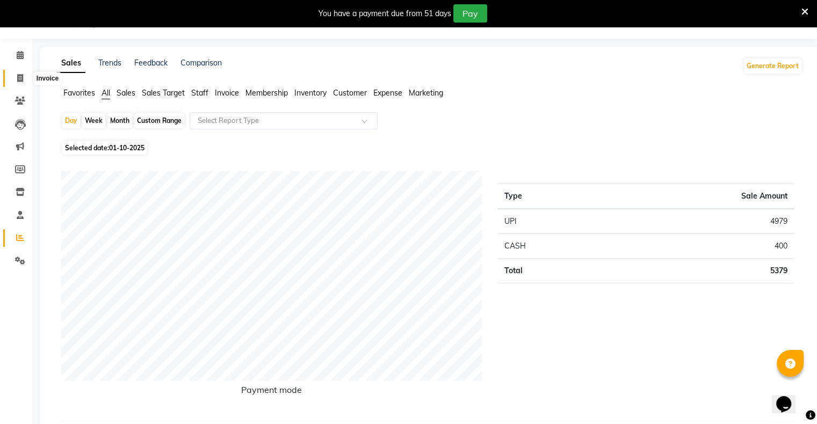
click at [17, 78] on icon at bounding box center [20, 78] width 6 height 8
